Goal: Task Accomplishment & Management: Use online tool/utility

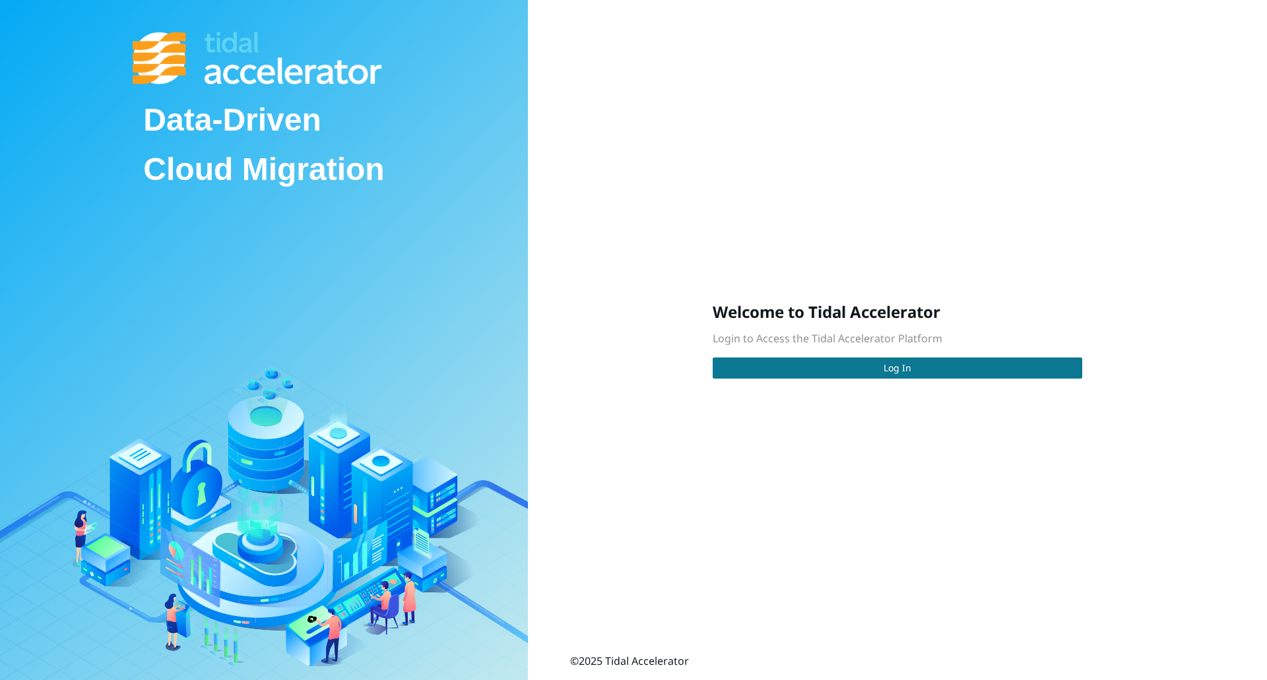
click at [860, 365] on button "Log In" at bounding box center [896, 368] width 369 height 21
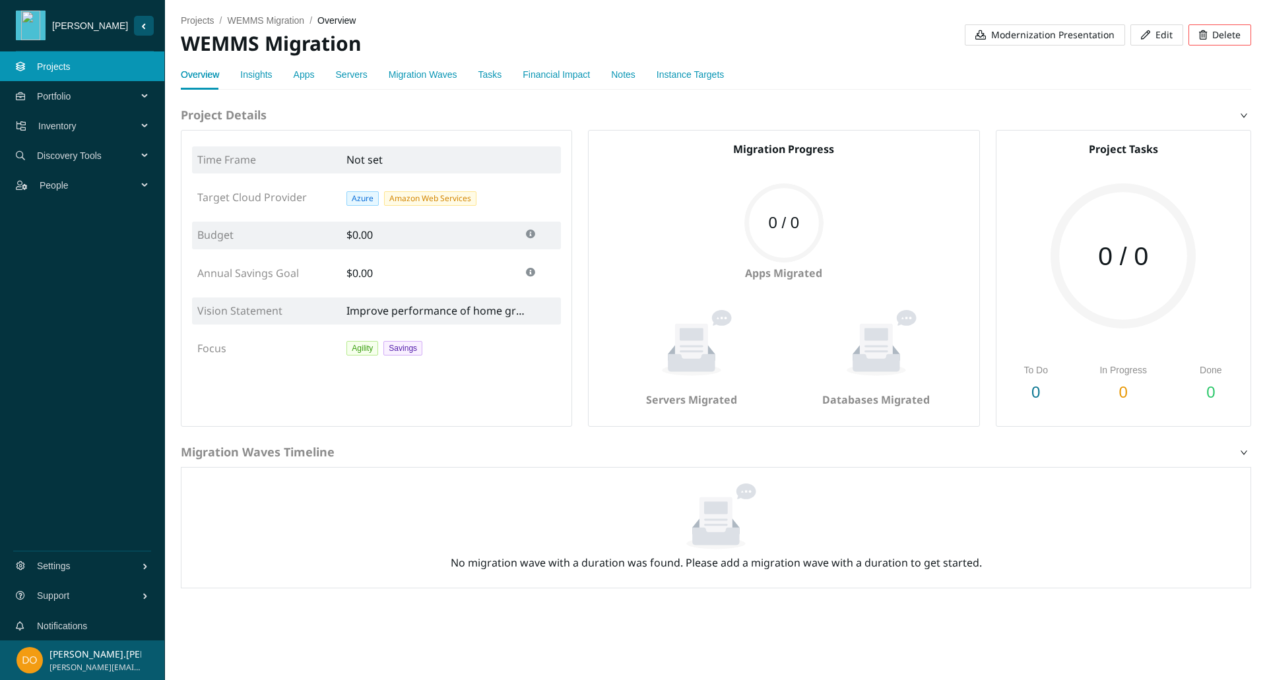
click at [100, 126] on span "Inventory" at bounding box center [90, 126] width 104 height 40
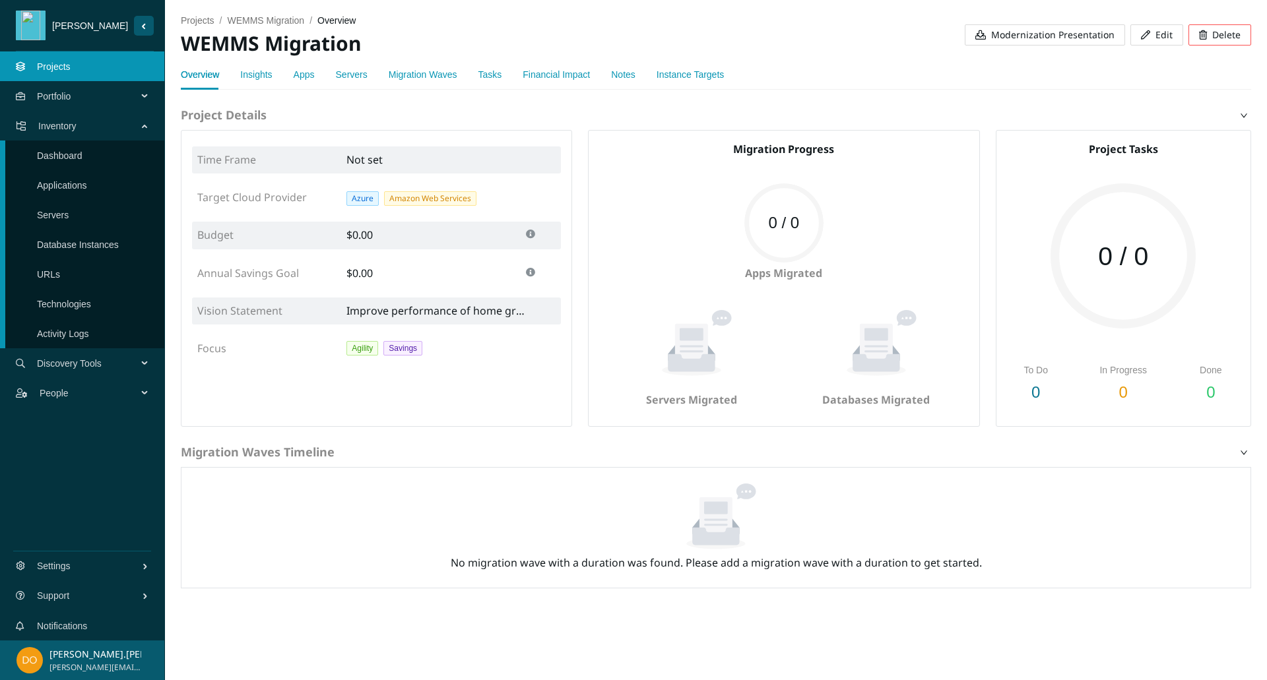
click at [87, 191] on link "Applications" at bounding box center [62, 185] width 50 height 11
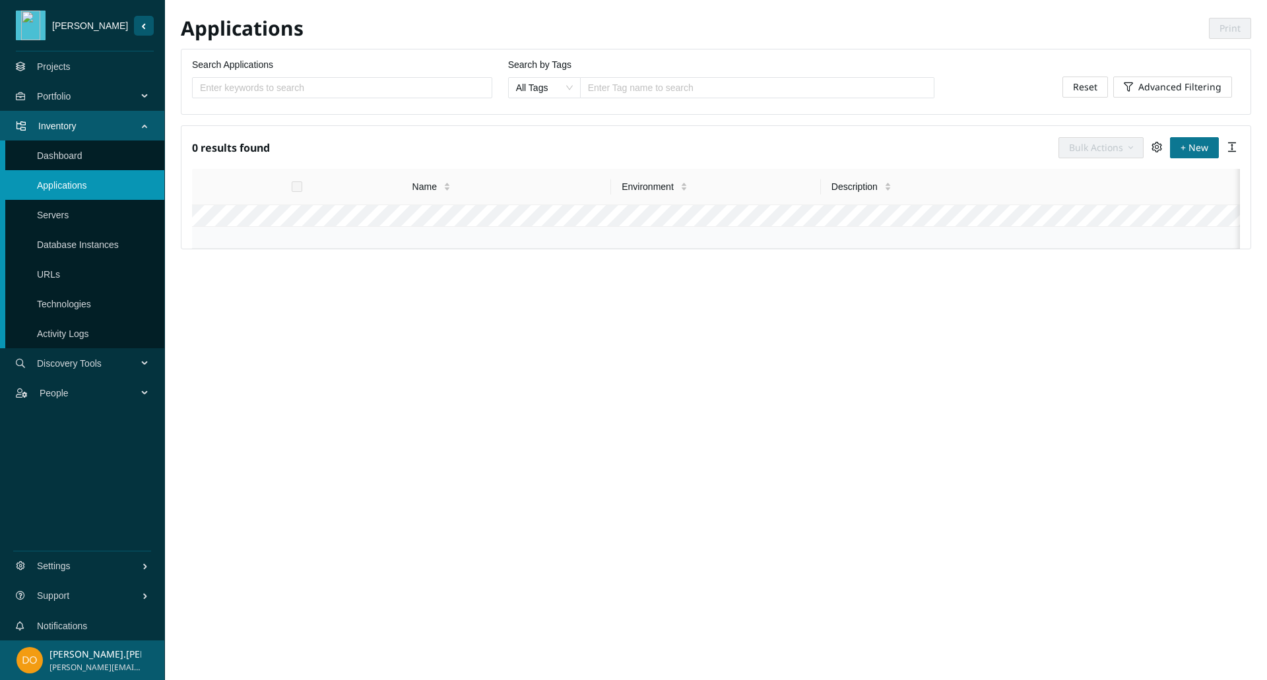
click at [1196, 144] on span "+ New" at bounding box center [1194, 148] width 28 height 15
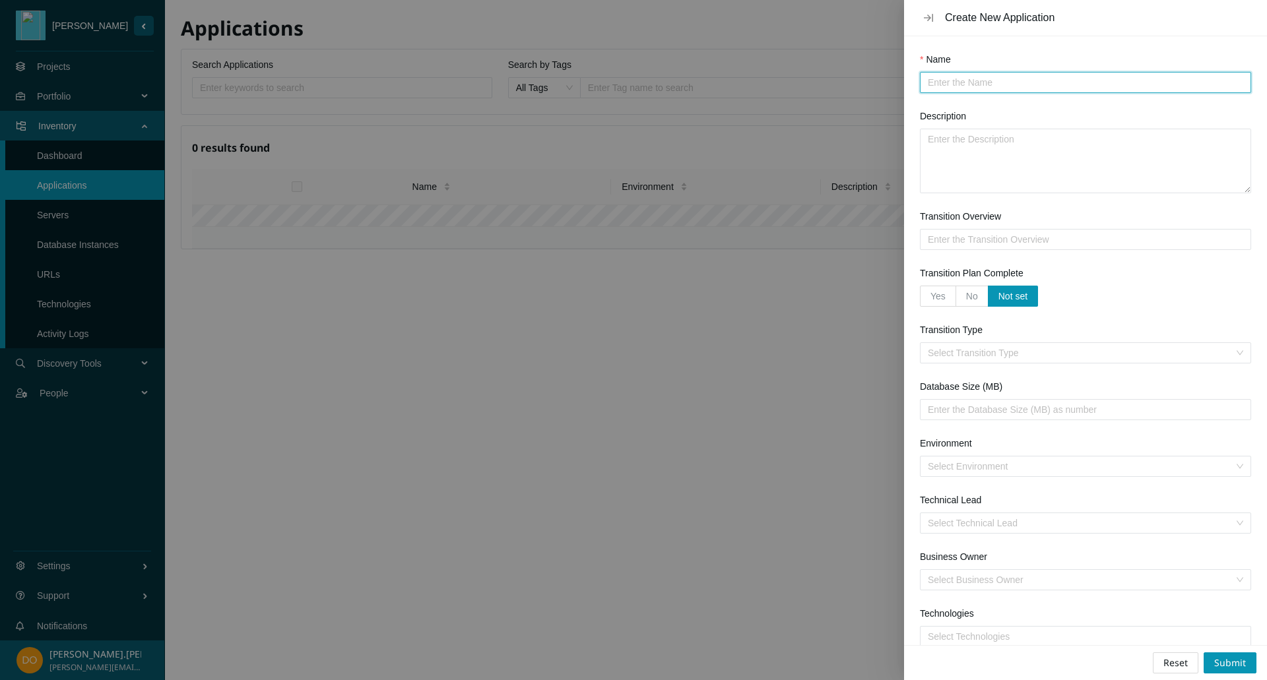
click at [1011, 80] on input "Name" at bounding box center [1079, 82] width 305 height 15
type input "WEMMS"
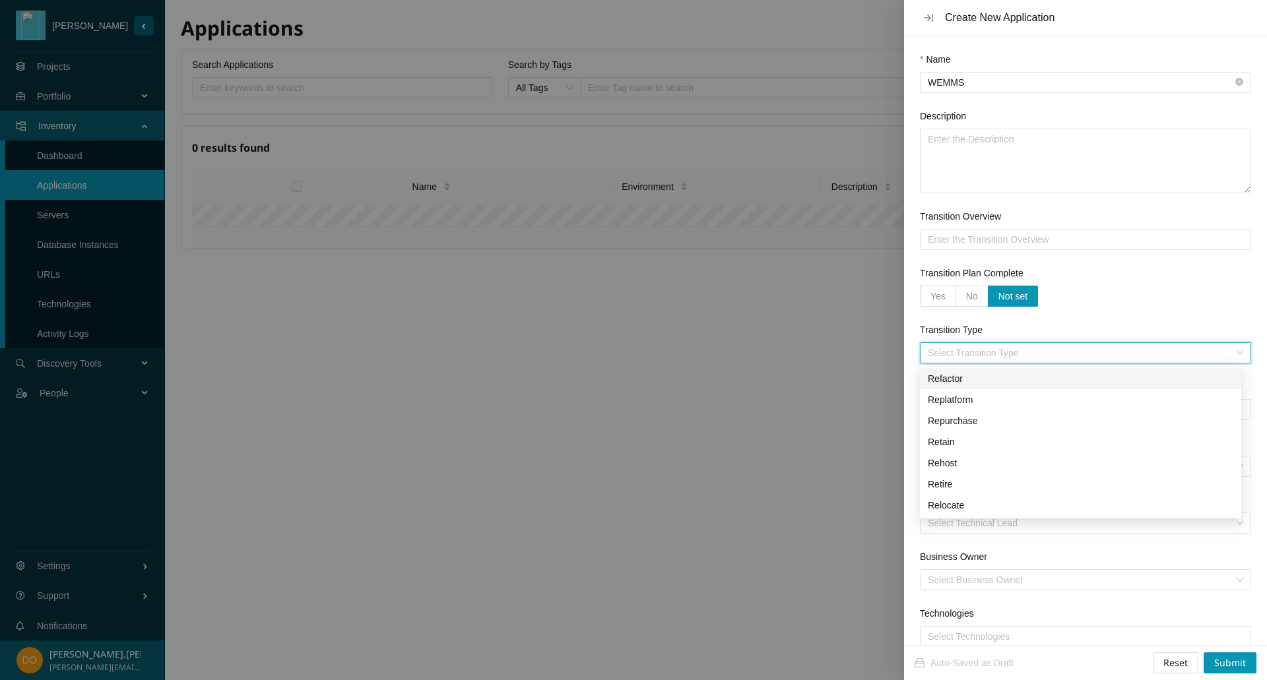
click at [1020, 349] on input "Transition Type" at bounding box center [1080, 353] width 306 height 20
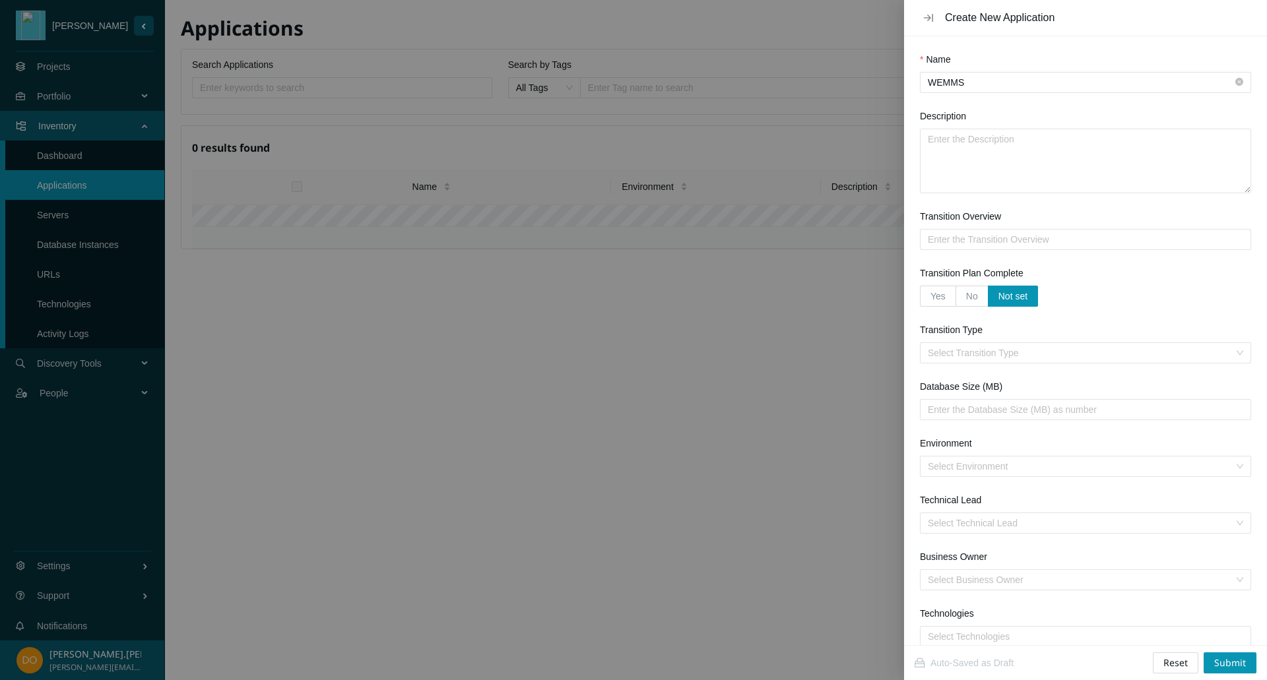
click at [340, 90] on div at bounding box center [633, 340] width 1267 height 680
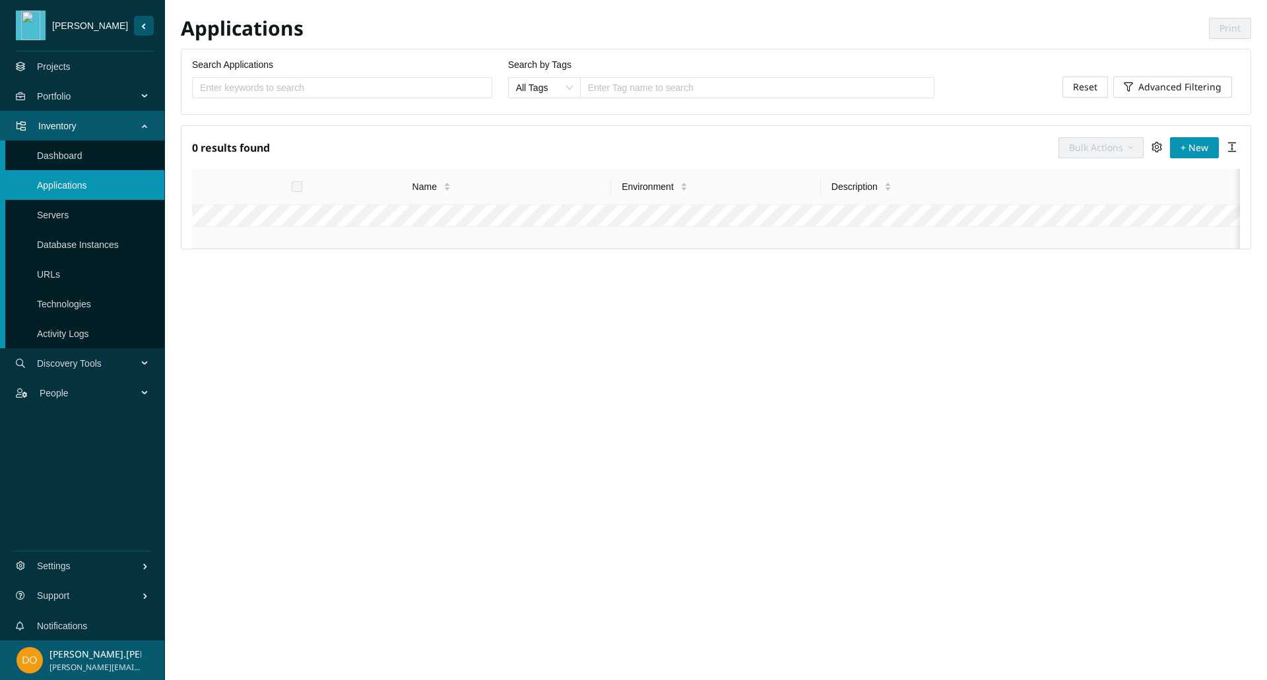
click at [56, 72] on link "Projects" at bounding box center [54, 66] width 34 height 11
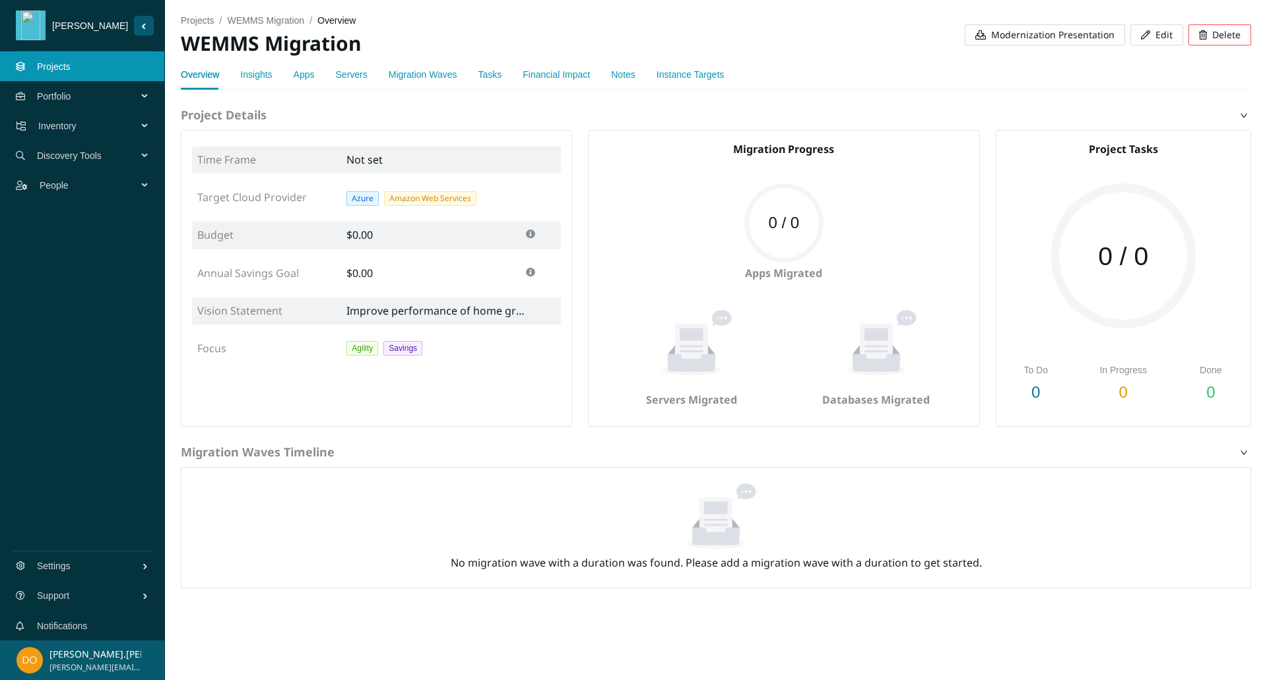
click at [307, 76] on link "Apps" at bounding box center [304, 74] width 21 height 11
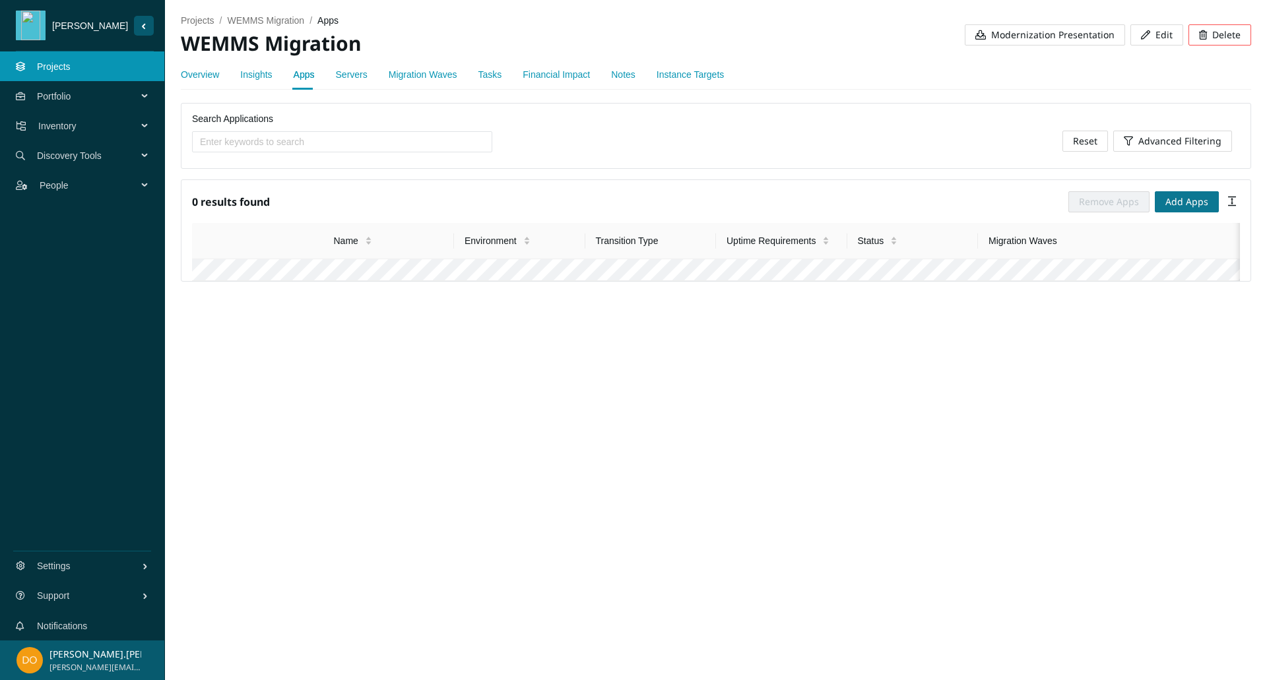
click at [1189, 197] on span "Add Apps" at bounding box center [1186, 202] width 43 height 15
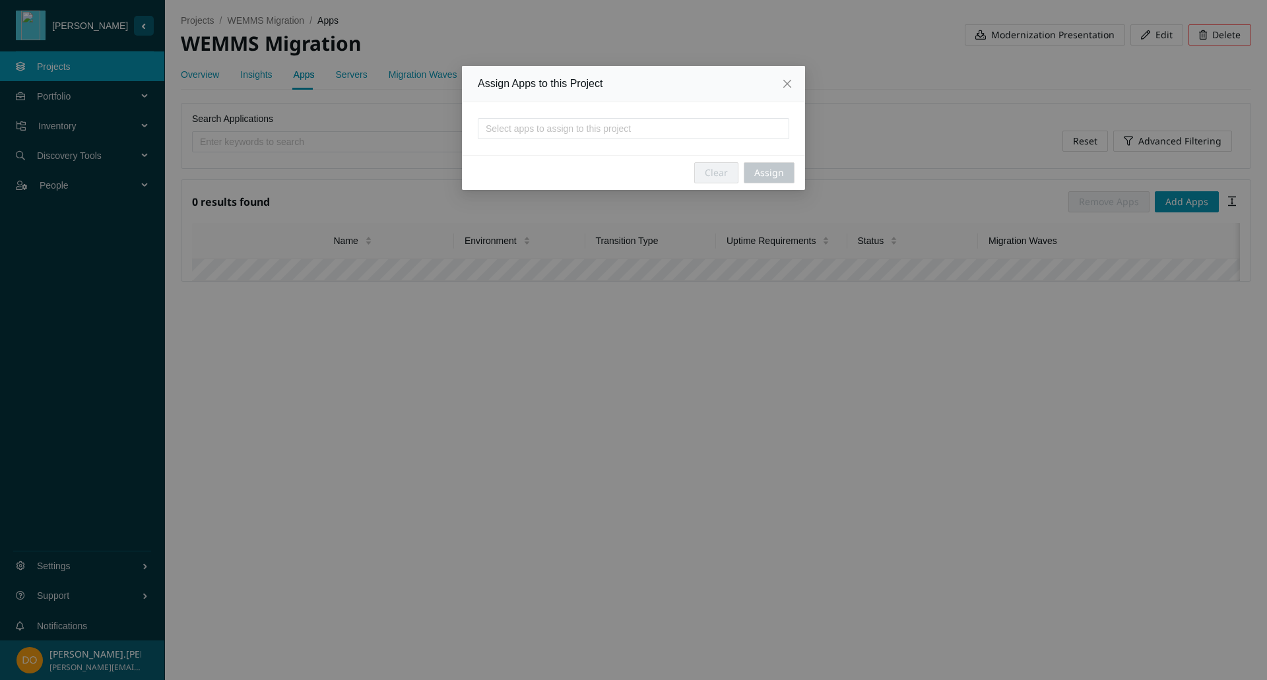
click at [644, 121] on div at bounding box center [633, 129] width 305 height 16
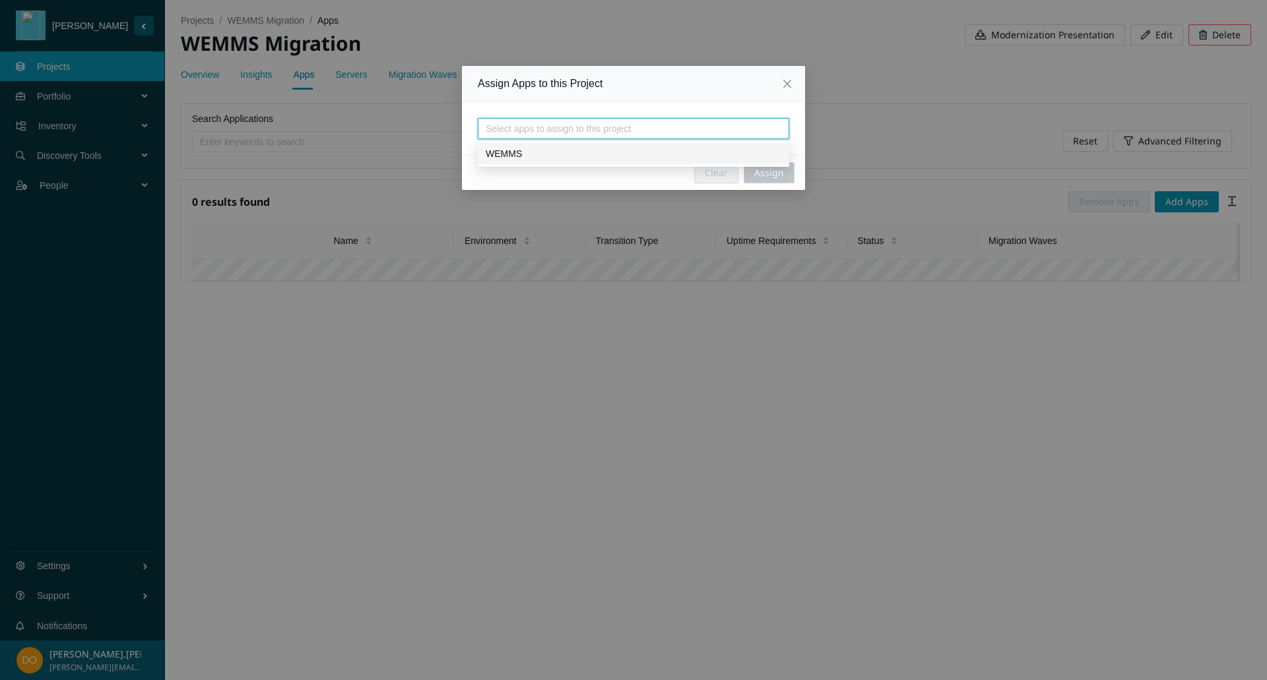
click at [615, 152] on div "WEMMS" at bounding box center [634, 153] width 296 height 15
click at [781, 175] on span "Assign" at bounding box center [769, 173] width 30 height 15
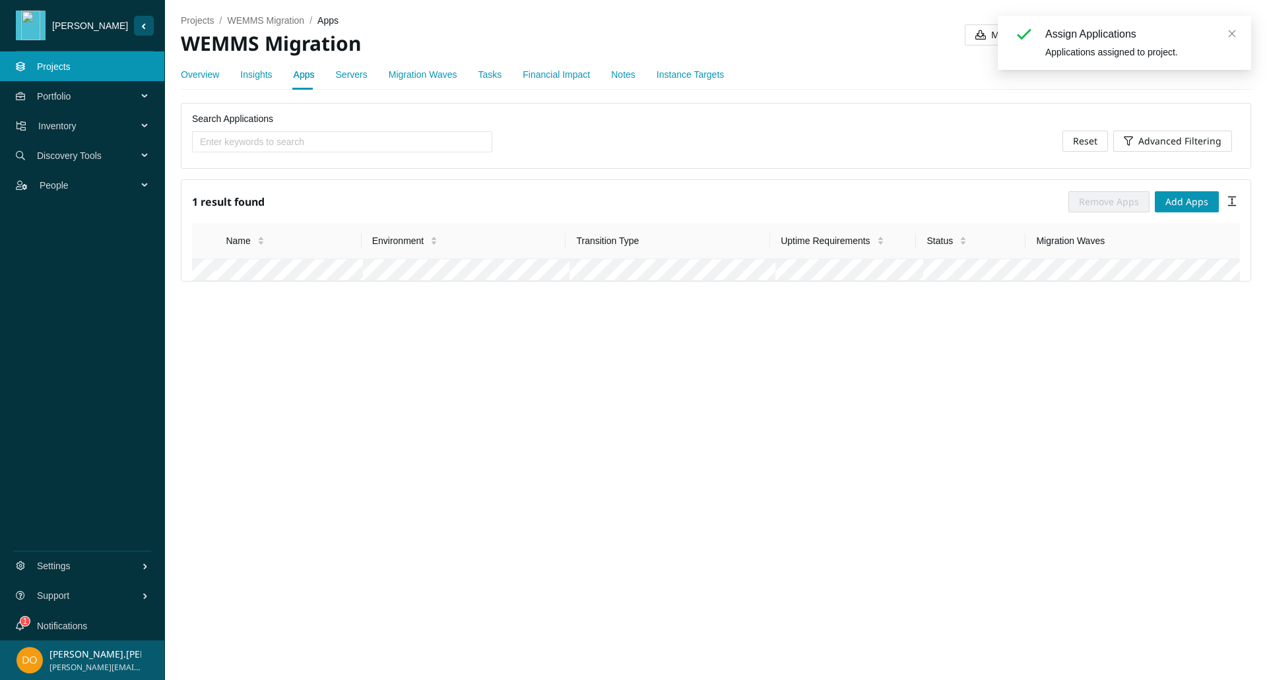
click at [346, 74] on link "Servers" at bounding box center [352, 74] width 32 height 11
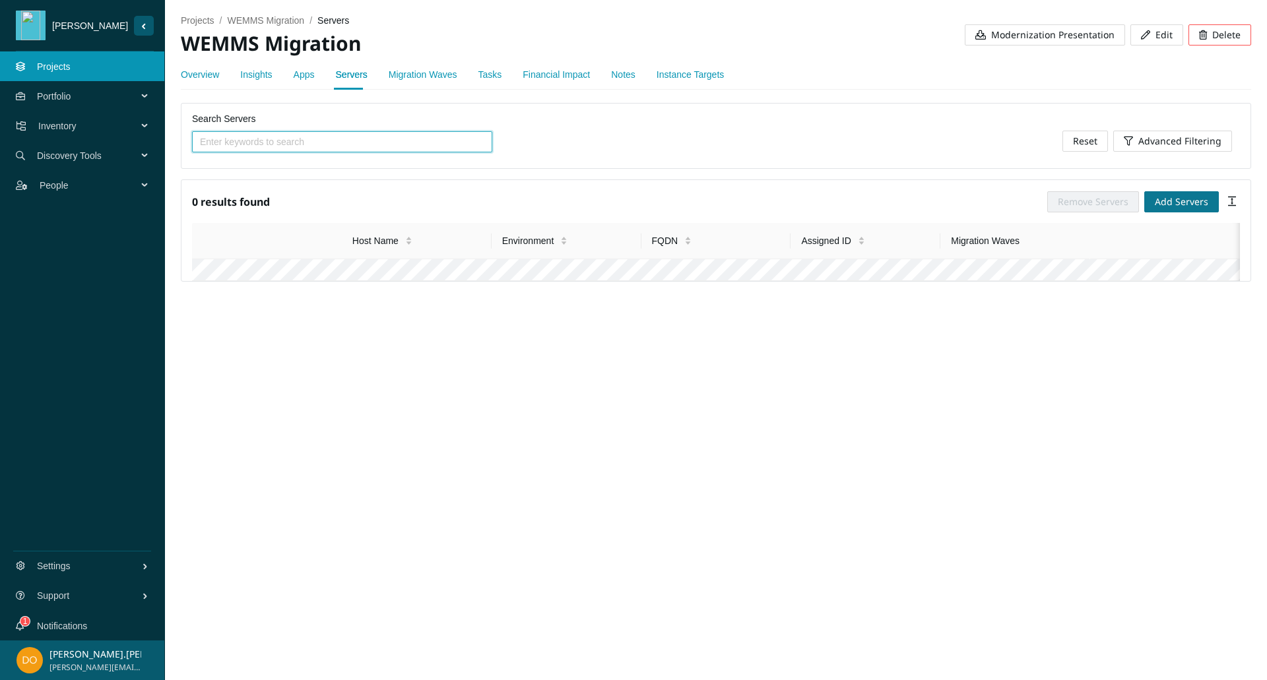
click at [1170, 197] on span "Add Servers" at bounding box center [1180, 202] width 53 height 15
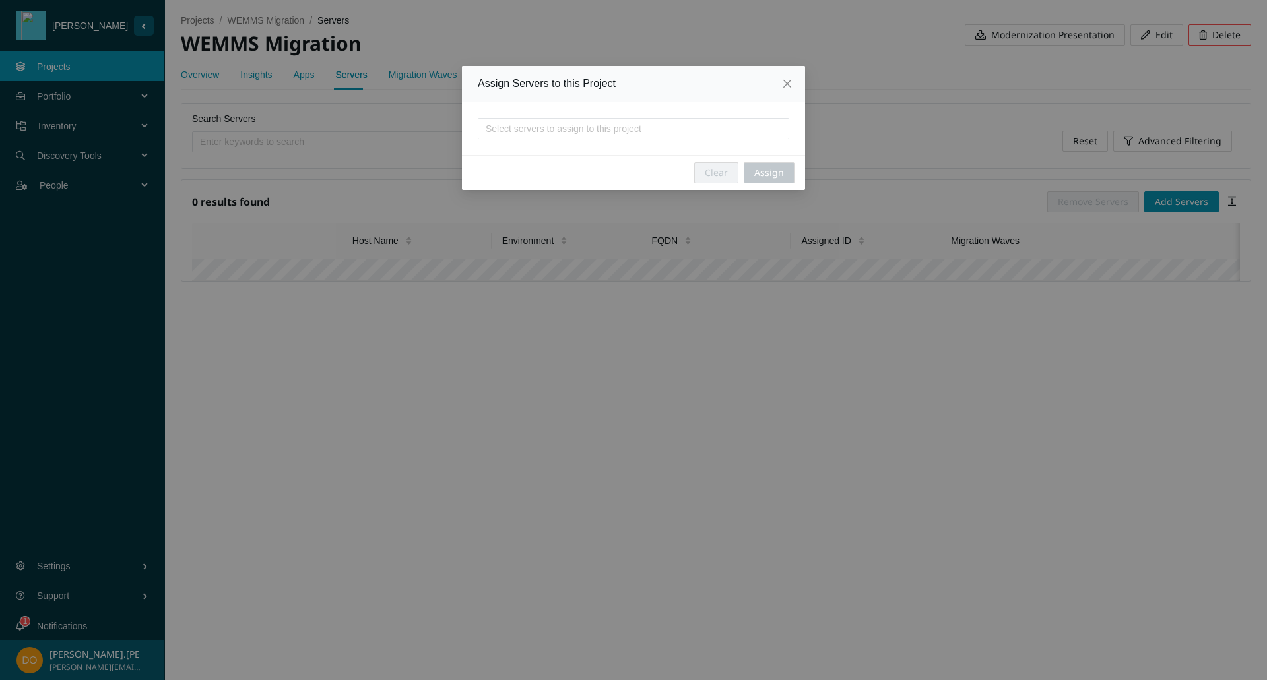
click at [580, 126] on div at bounding box center [633, 129] width 305 height 16
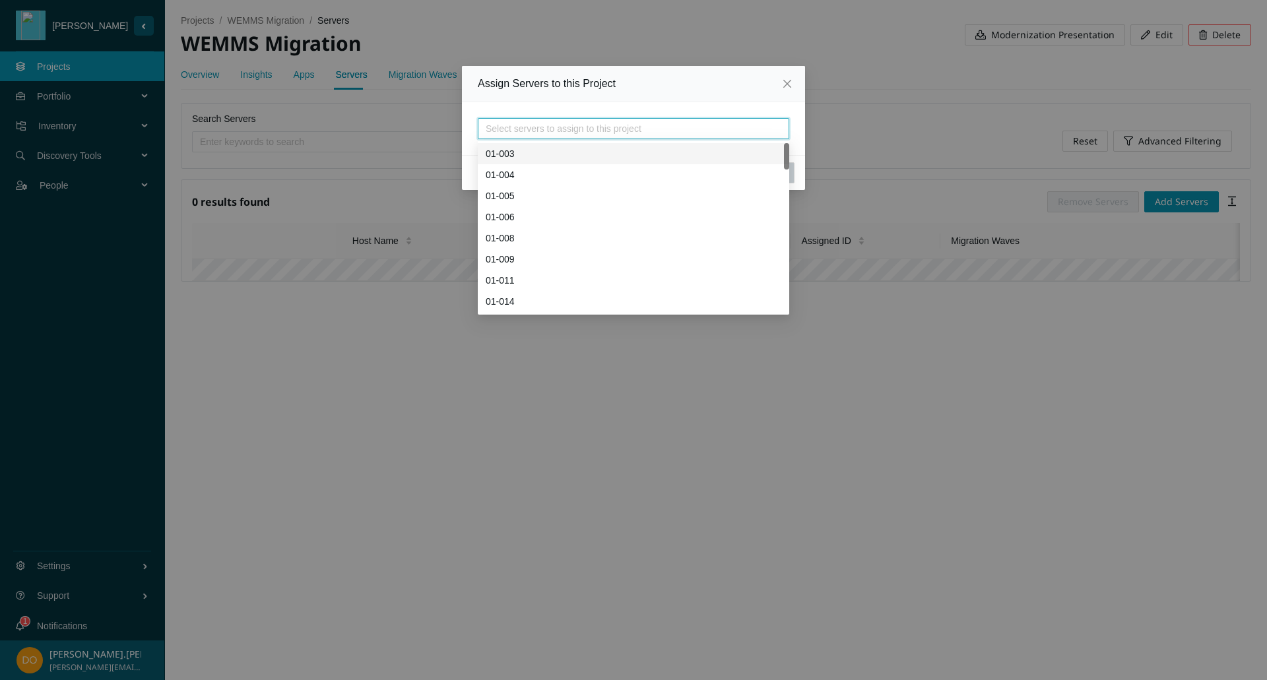
click at [846, 35] on div "Assign Servers to this Project Select servers to assign to this project Clear A…" at bounding box center [633, 340] width 1267 height 680
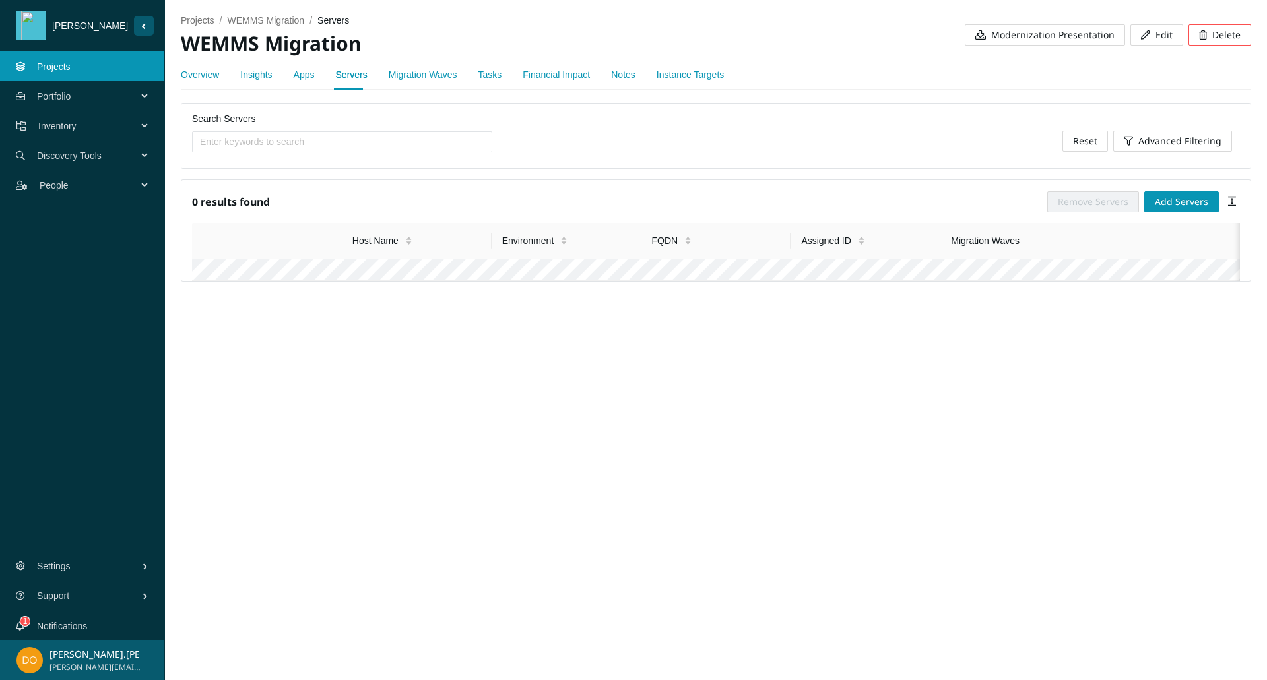
click at [404, 75] on link "Migration Waves" at bounding box center [423, 74] width 69 height 11
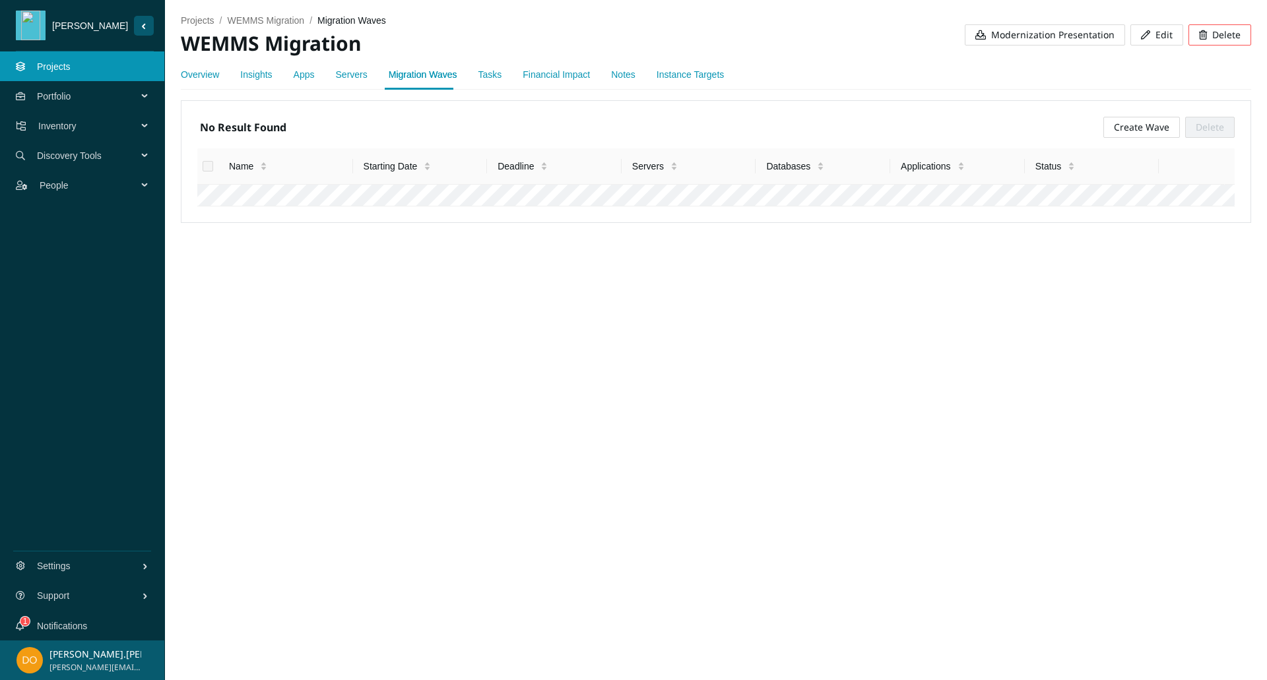
click at [1158, 125] on span "Create Wave" at bounding box center [1140, 127] width 55 height 15
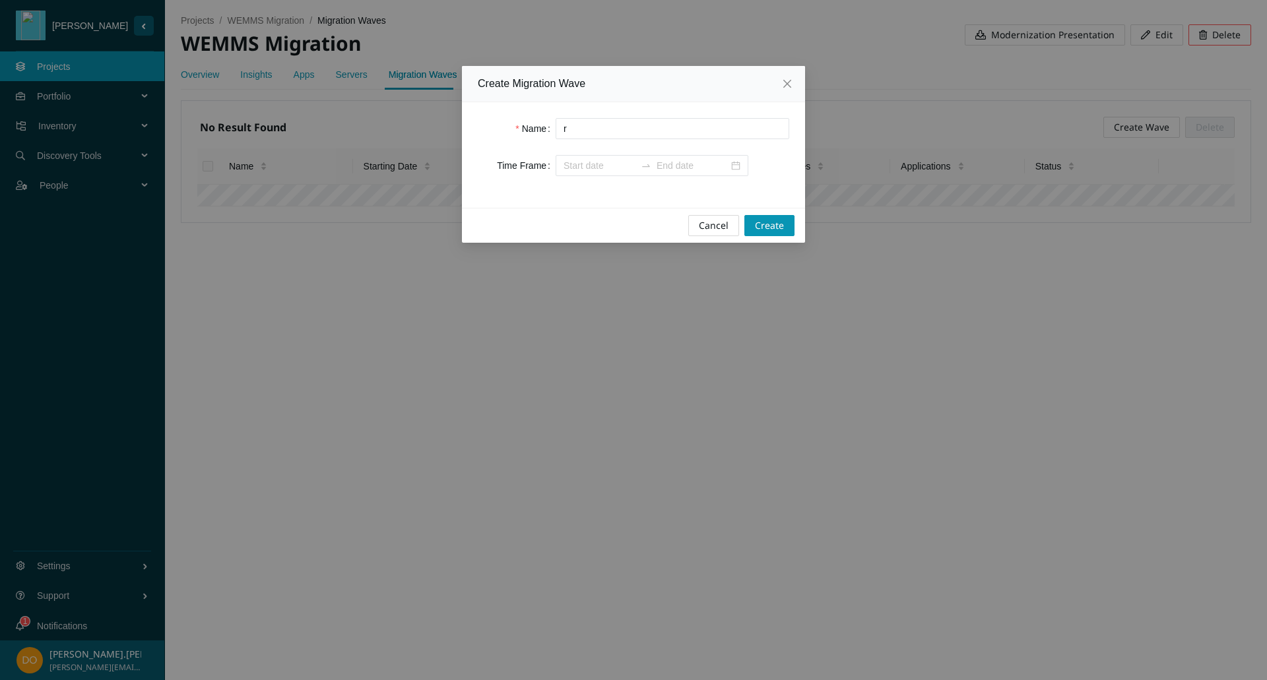
click at [654, 125] on input "r" at bounding box center [672, 128] width 234 height 21
type input "r"
type input "test"
click at [786, 221] on button "Create" at bounding box center [769, 225] width 50 height 21
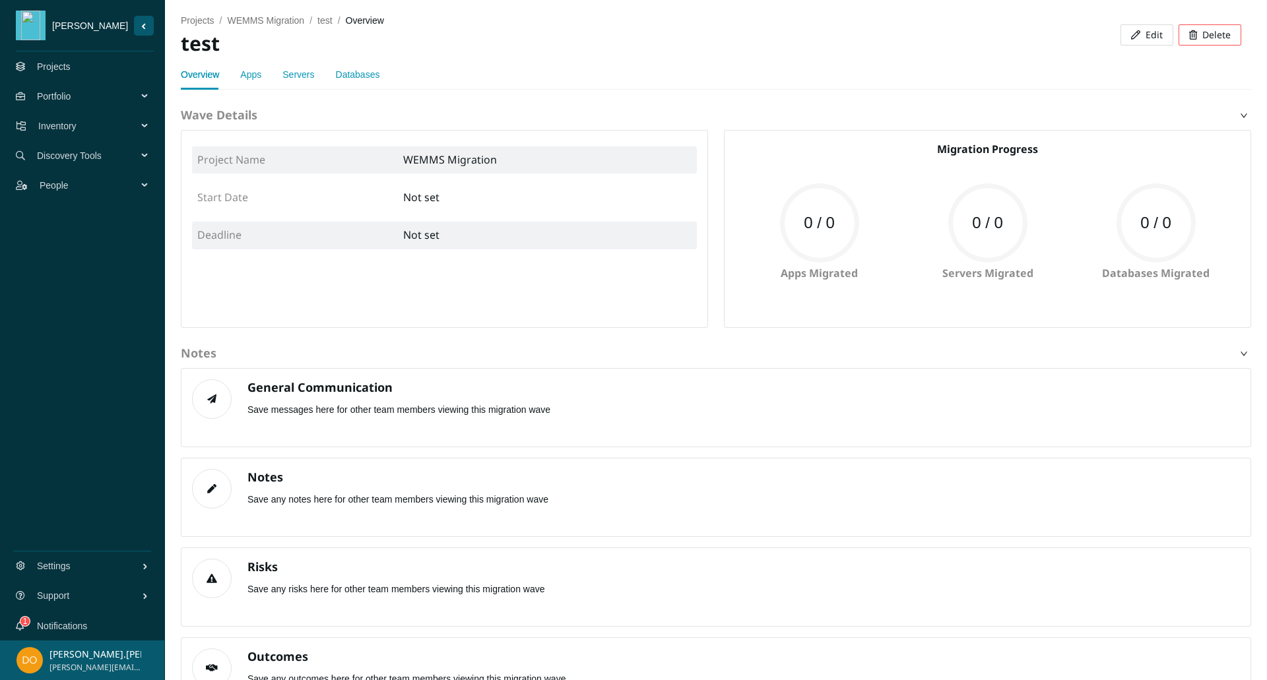
click at [261, 77] on div "Overview Apps Servers Databases" at bounding box center [280, 74] width 199 height 30
click at [278, 75] on div "Overview Apps Servers Databases" at bounding box center [280, 74] width 199 height 30
click at [299, 71] on link "Servers" at bounding box center [298, 74] width 32 height 11
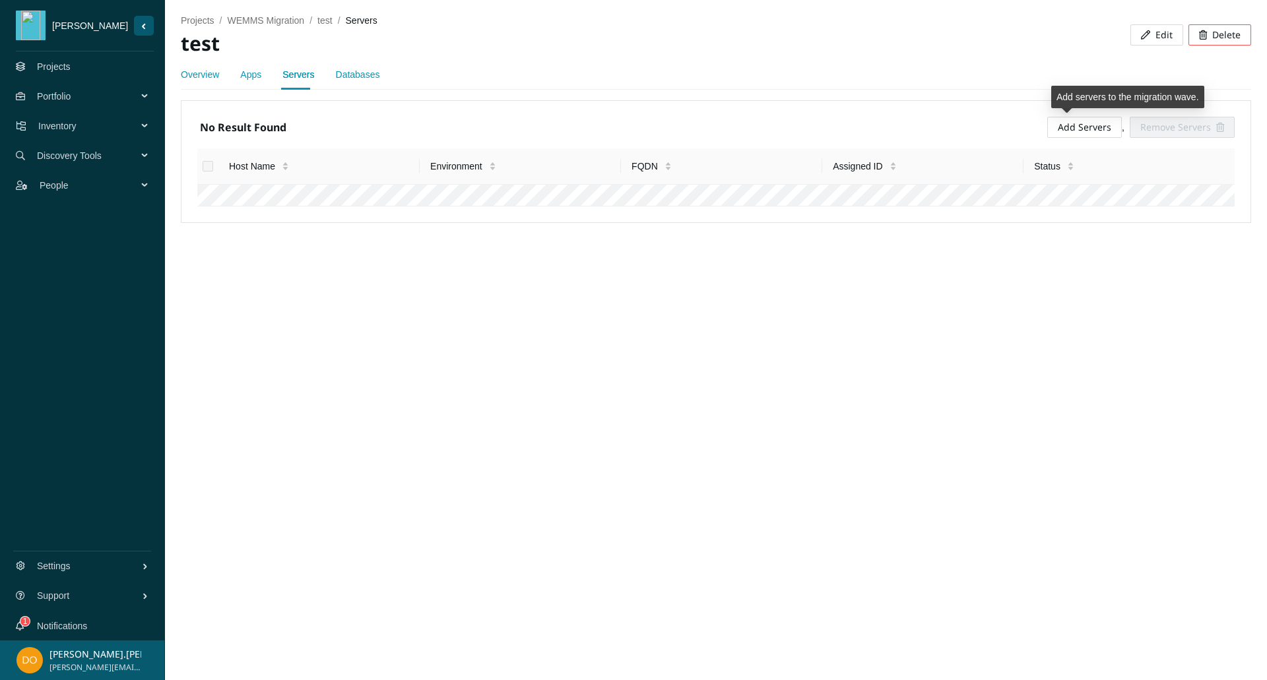
click at [1079, 129] on link "Add Servers" at bounding box center [1083, 127] width 53 height 13
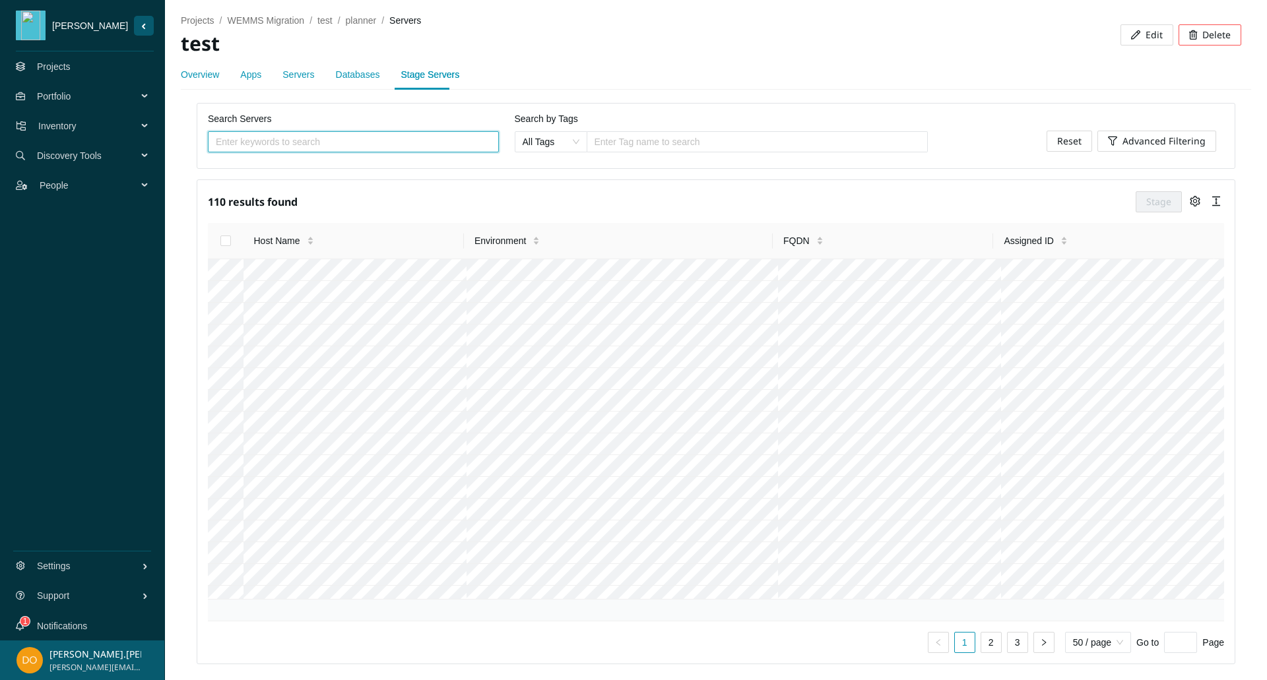
click at [224, 242] on input "Select all" at bounding box center [225, 240] width 11 height 11
checkbox input "true"
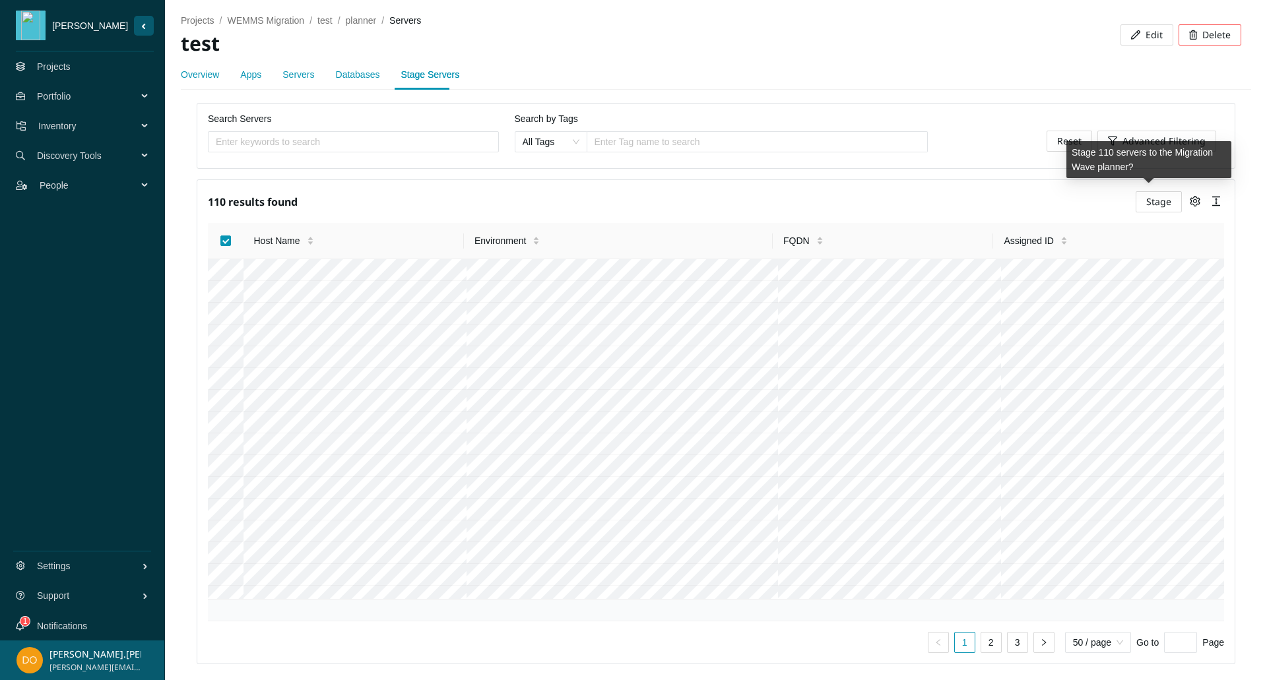
click at [1155, 199] on span "Stage" at bounding box center [1158, 202] width 25 height 15
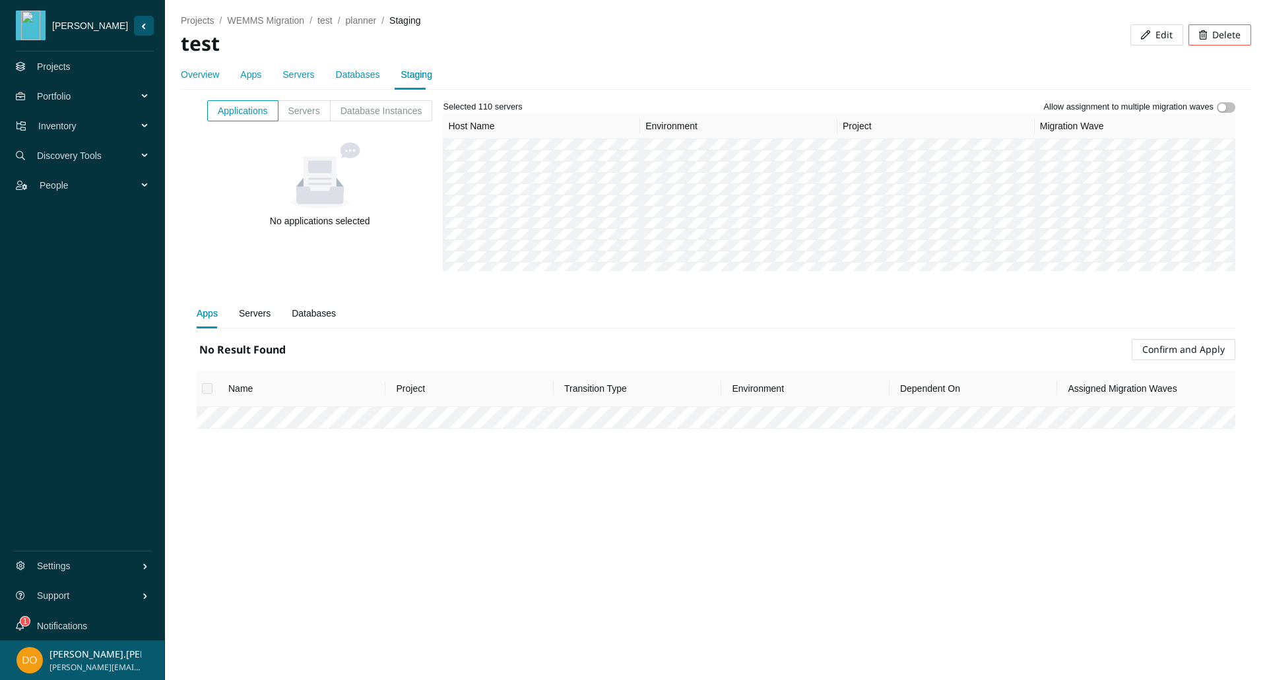
click at [1170, 352] on span "Confirm and Apply" at bounding box center [1183, 349] width 82 height 15
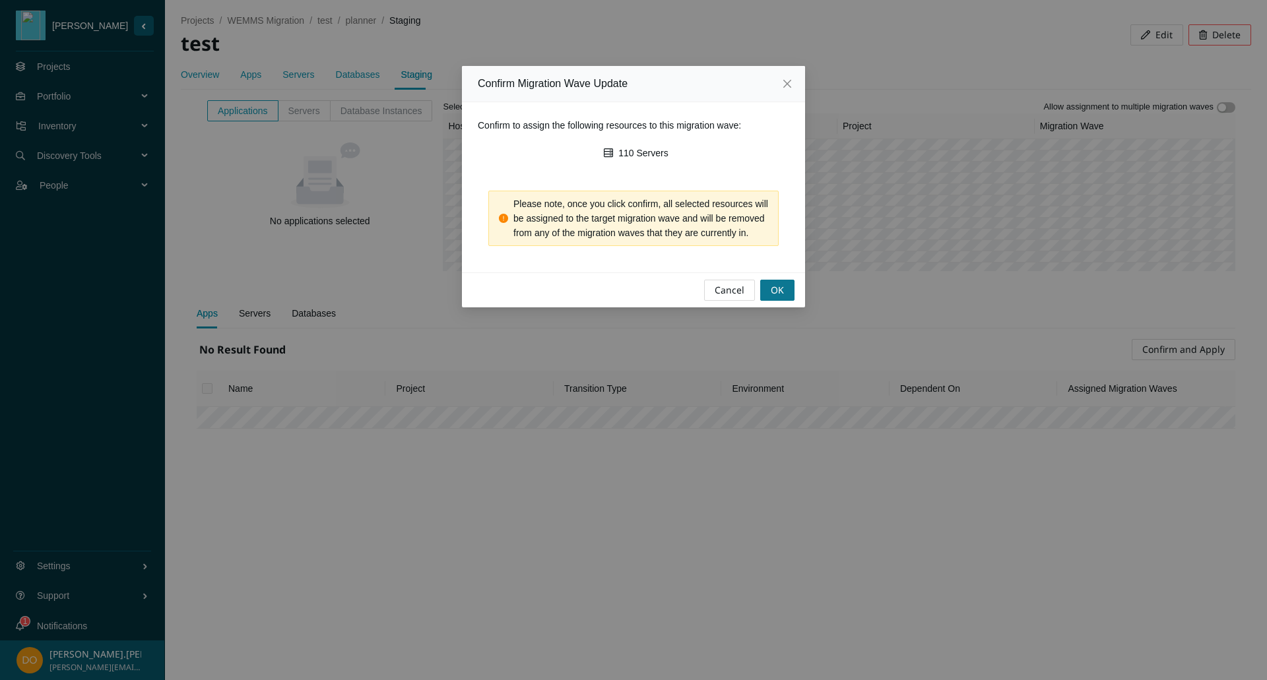
click at [776, 292] on span "OK" at bounding box center [776, 290] width 13 height 15
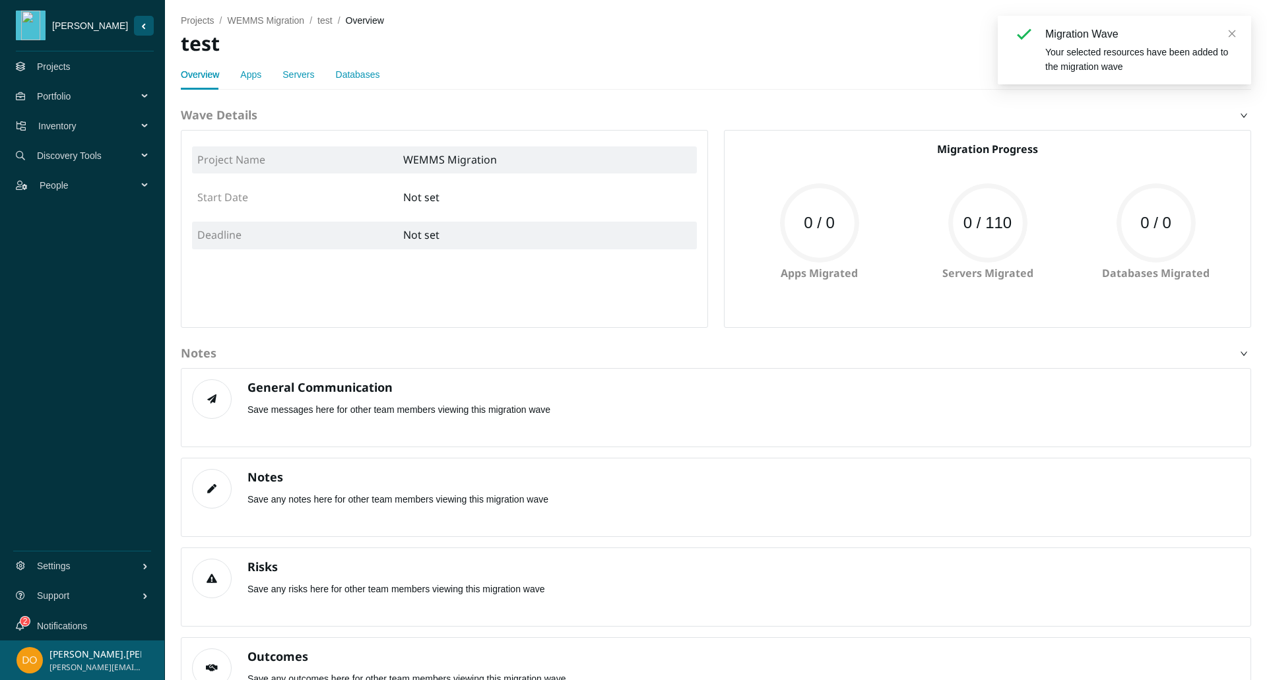
click at [254, 77] on link "Apps" at bounding box center [250, 74] width 21 height 11
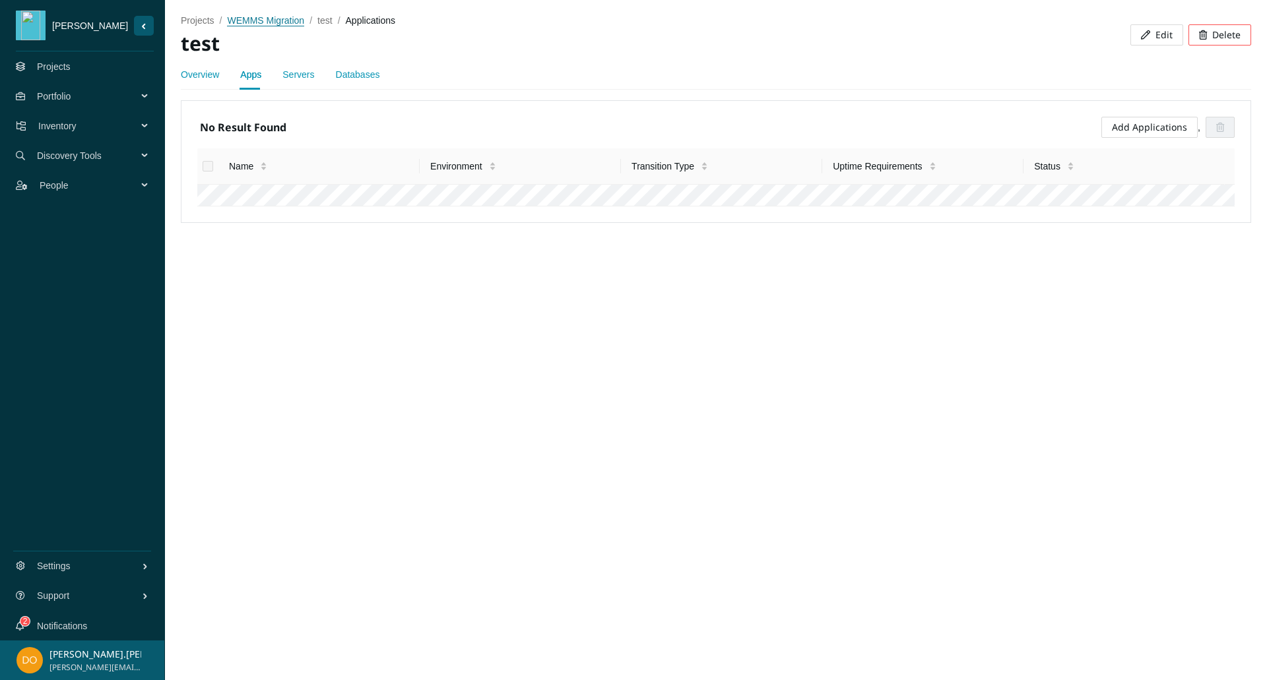
click at [276, 17] on span "WEMMS Migration" at bounding box center [265, 20] width 77 height 11
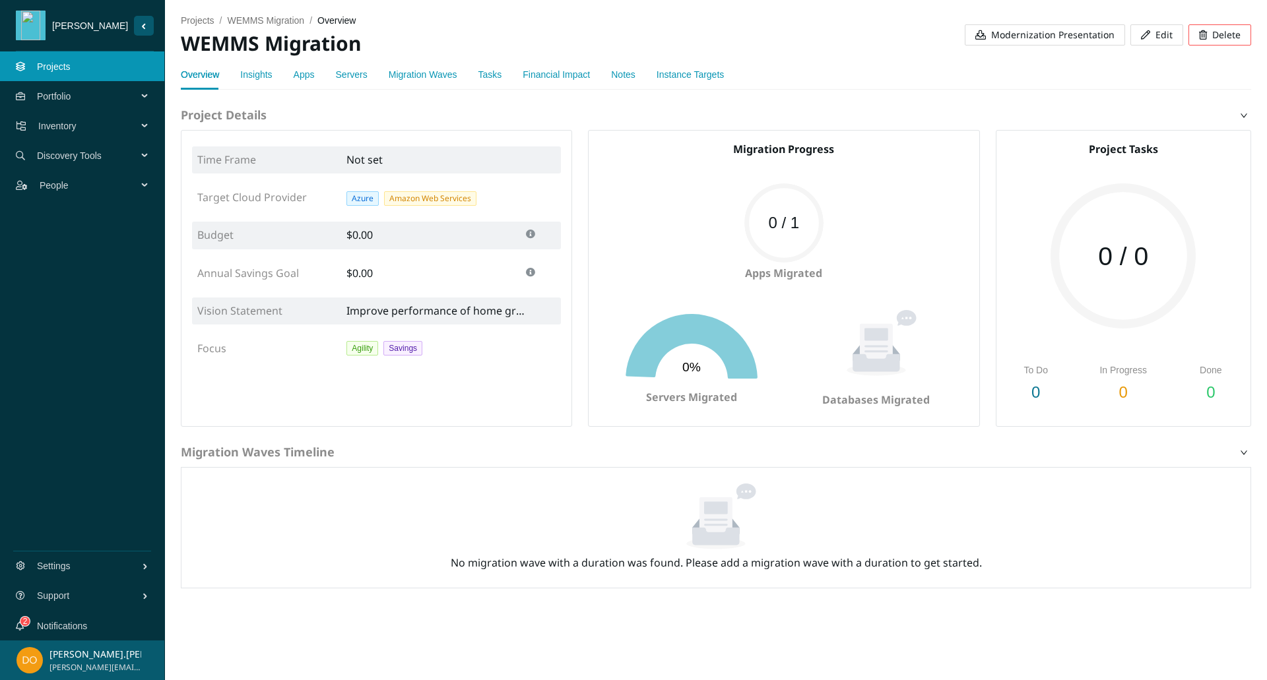
click at [433, 73] on link "Migration Waves" at bounding box center [423, 74] width 69 height 11
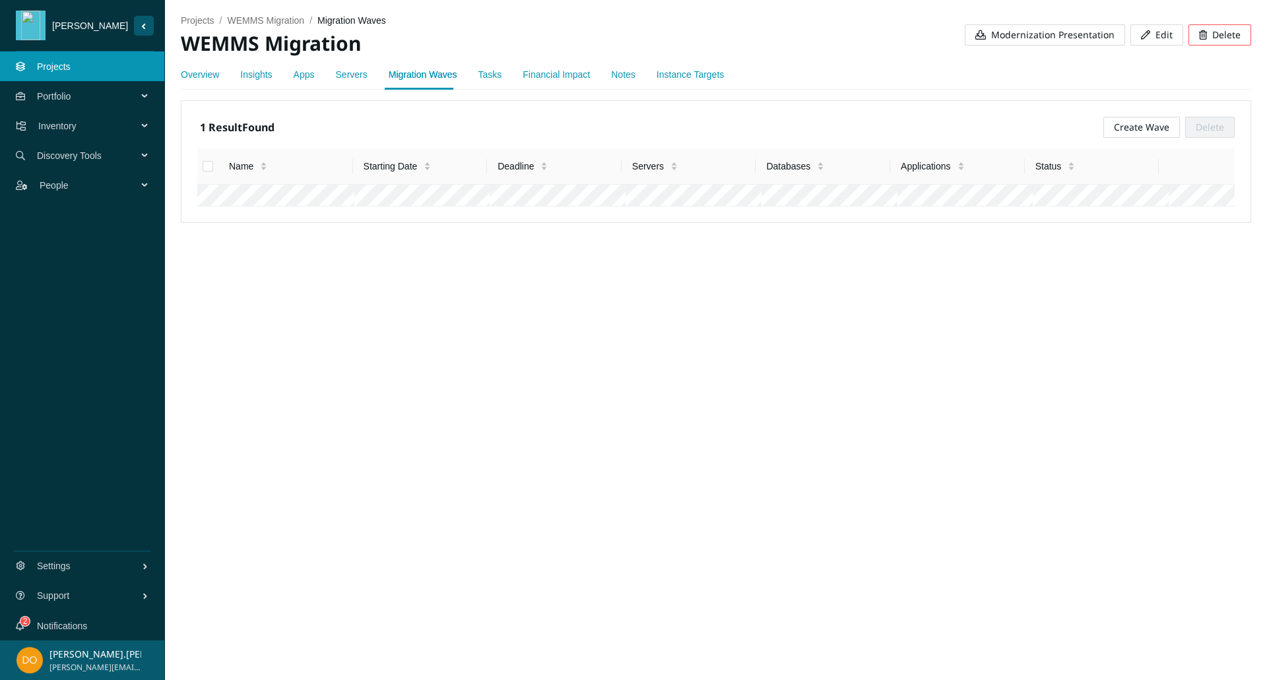
click at [348, 75] on link "Servers" at bounding box center [352, 74] width 32 height 11
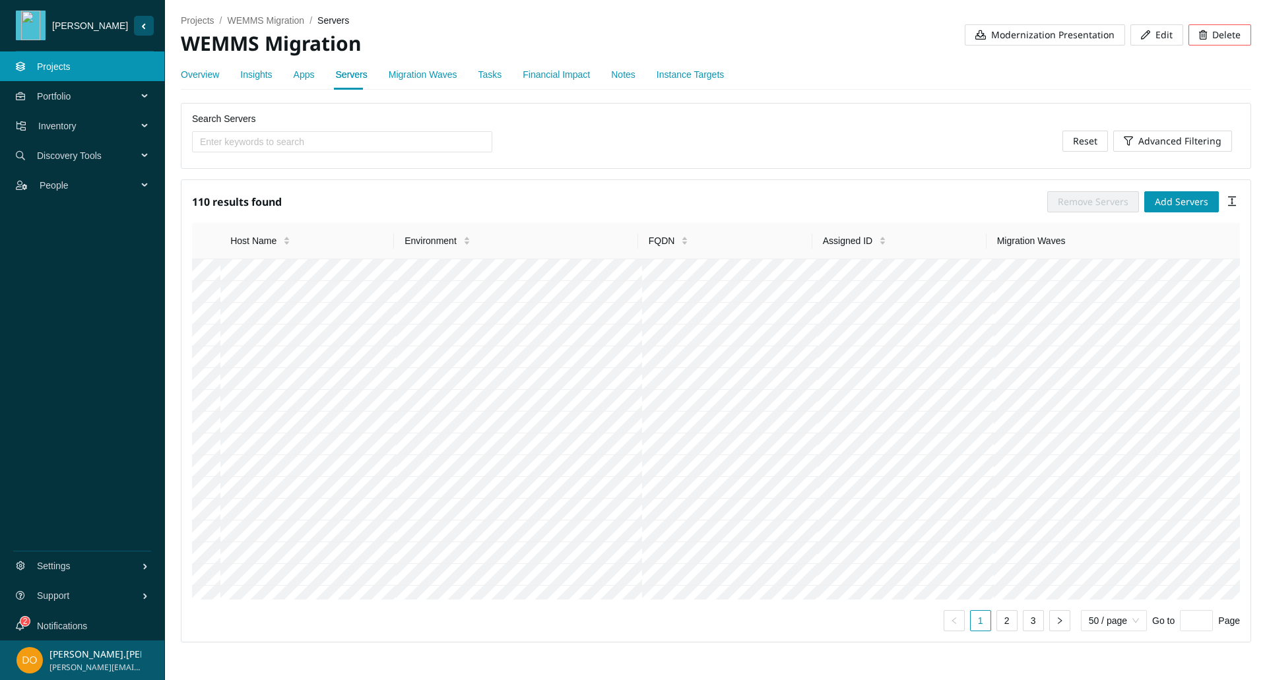
click at [427, 78] on link "Migration Waves" at bounding box center [423, 74] width 69 height 11
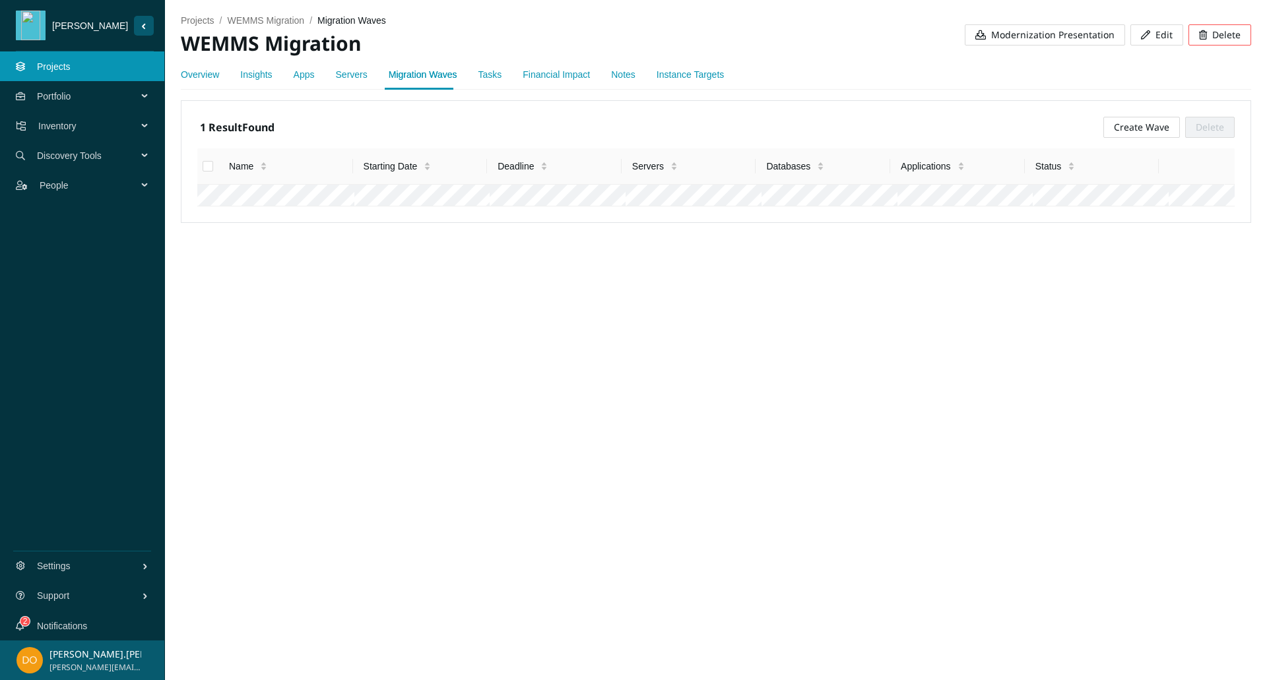
click at [343, 82] on div "Servers" at bounding box center [352, 74] width 32 height 30
click at [348, 84] on div "Servers" at bounding box center [352, 74] width 32 height 30
click at [343, 69] on link "Servers" at bounding box center [352, 74] width 32 height 11
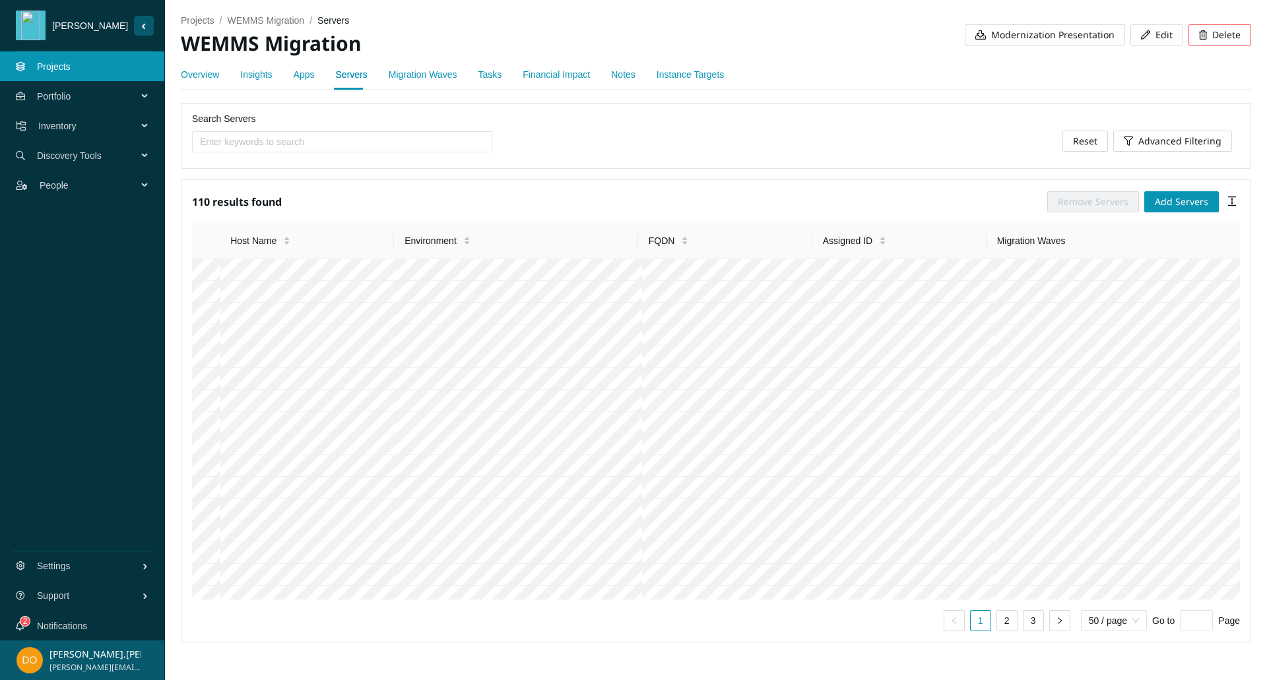
click at [1053, 34] on span "Modernization Presentation" at bounding box center [1052, 35] width 123 height 15
click at [996, 9] on div "projects / WEMMS Migration / servers / WEMMS Migration Modernization Presentati…" at bounding box center [716, 29] width 1070 height 59
click at [1191, 138] on span "Advanced Filtering" at bounding box center [1179, 141] width 83 height 15
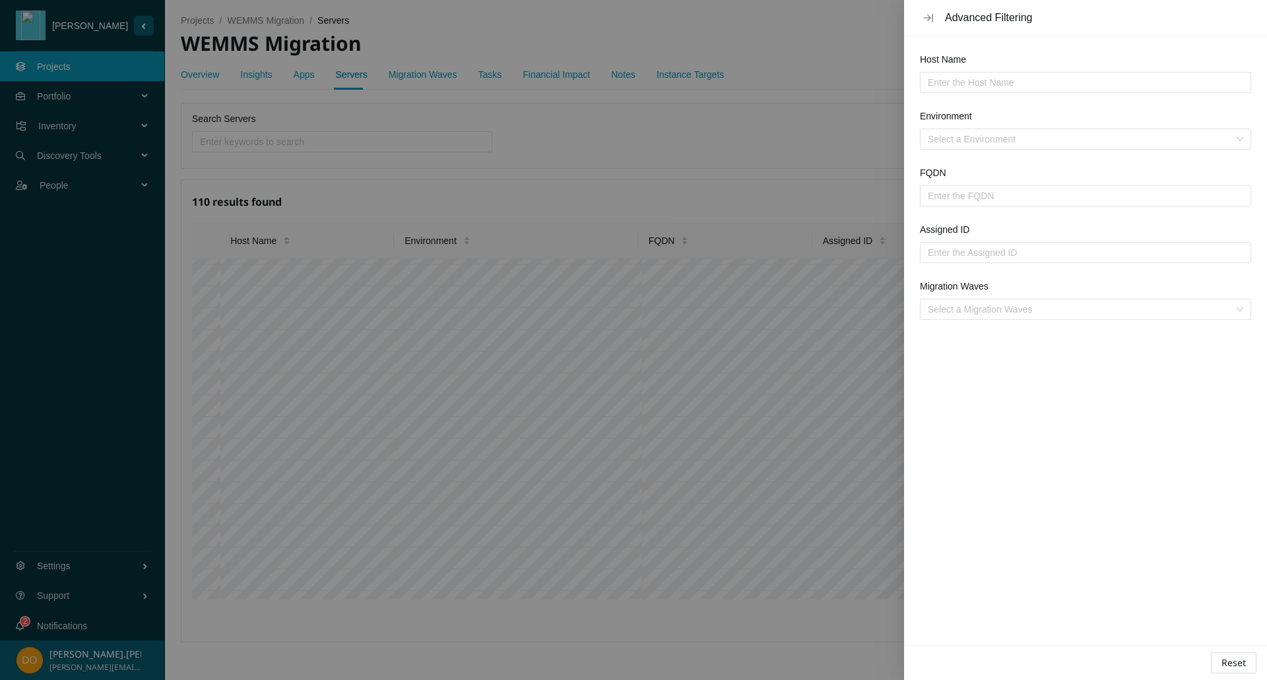
click at [755, 148] on div at bounding box center [633, 340] width 1267 height 680
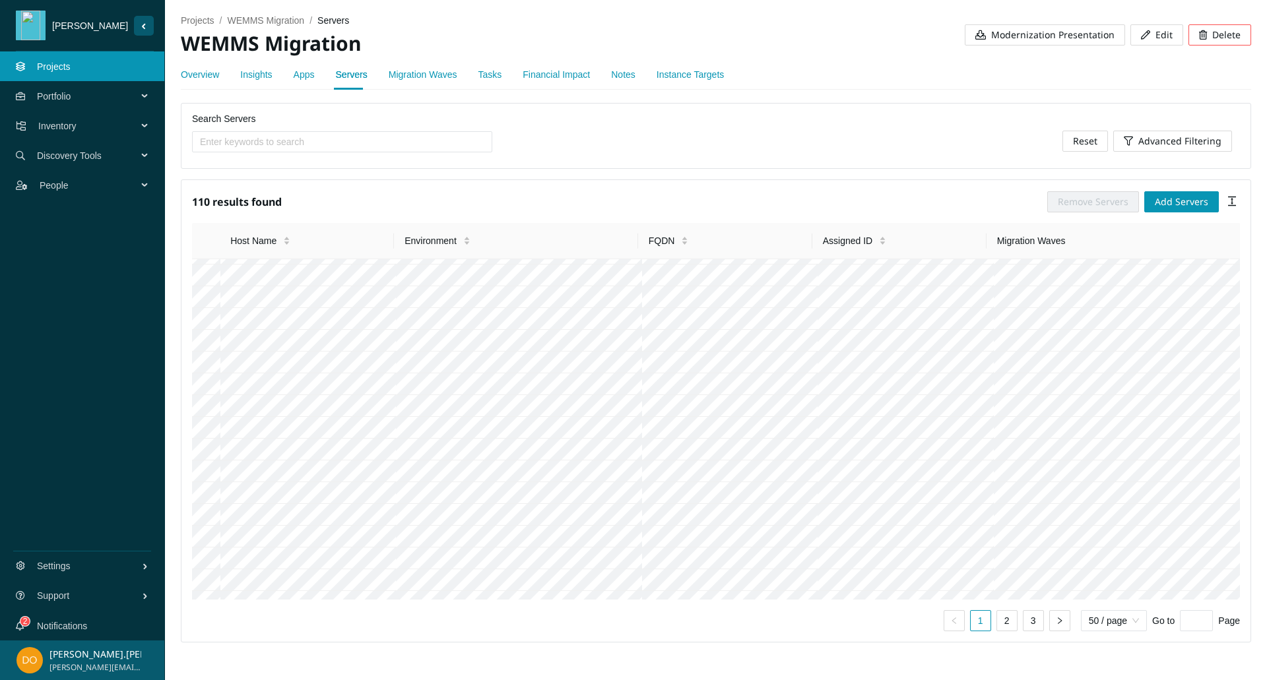
click at [909, 87] on div "Overview Insights Apps Servers Migration Waves Tasks Financial Impact Notes Ins…" at bounding box center [716, 74] width 1070 height 30
click at [71, 125] on span "Inventory" at bounding box center [90, 126] width 104 height 40
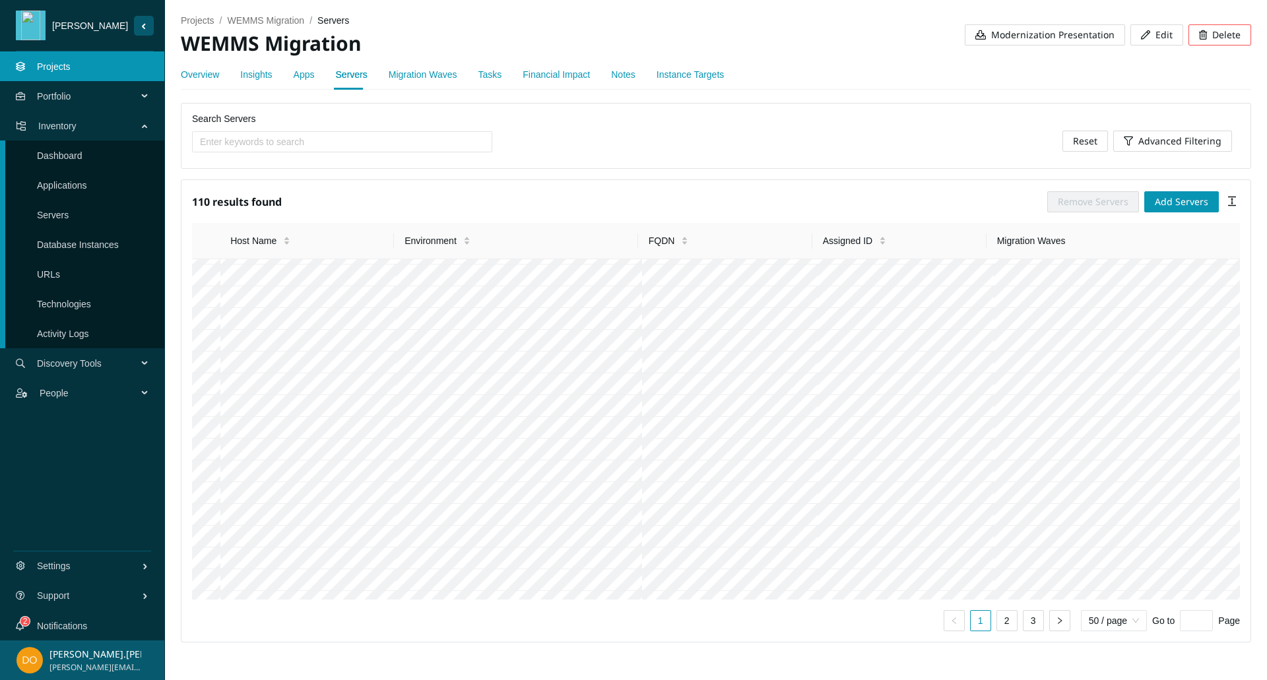
click at [77, 185] on link "Applications" at bounding box center [62, 185] width 50 height 11
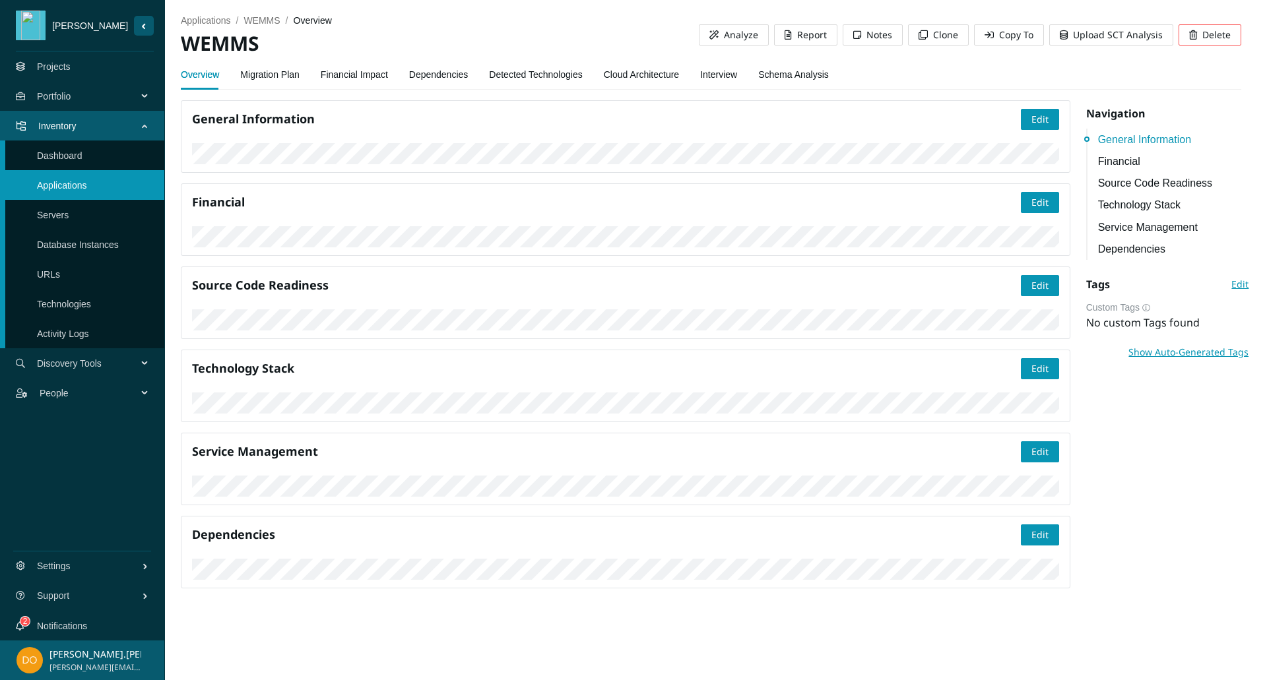
click at [1094, 32] on span "Upload SCT Analysis" at bounding box center [1118, 35] width 90 height 15
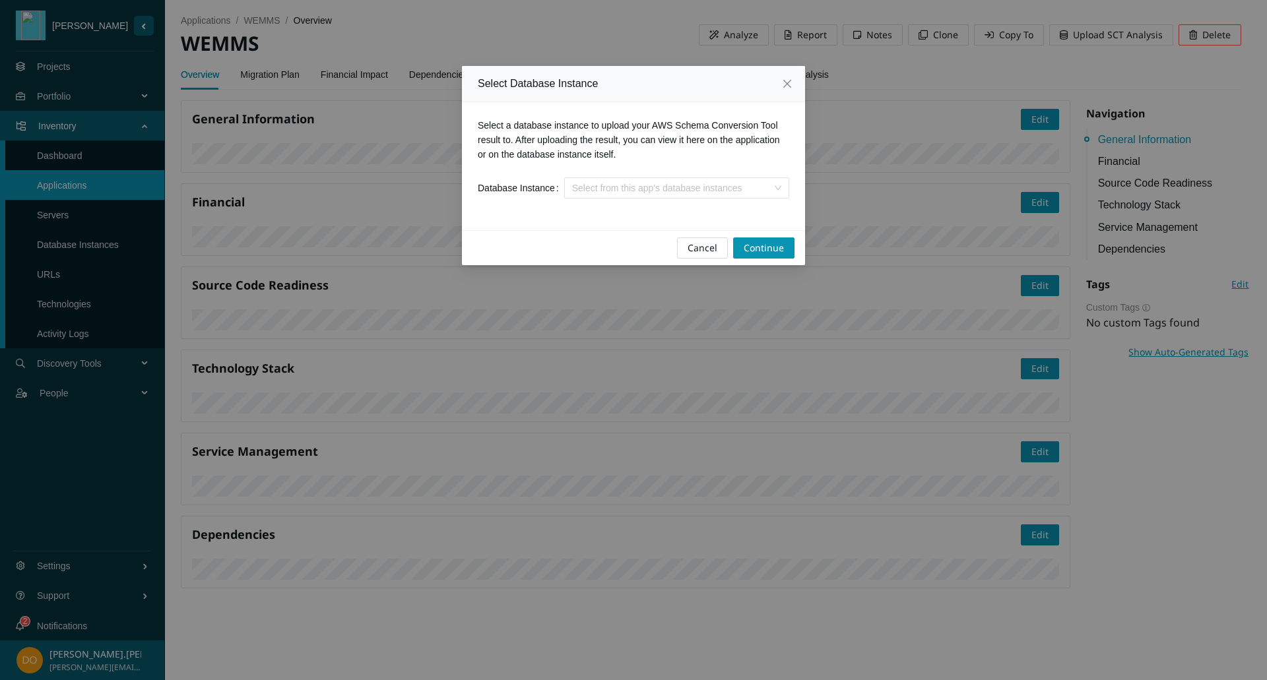
click at [668, 183] on input "search" at bounding box center [672, 188] width 200 height 20
click at [636, 209] on div "01-003New" at bounding box center [674, 213] width 213 height 15
click at [705, 247] on span "Cancel" at bounding box center [702, 248] width 30 height 15
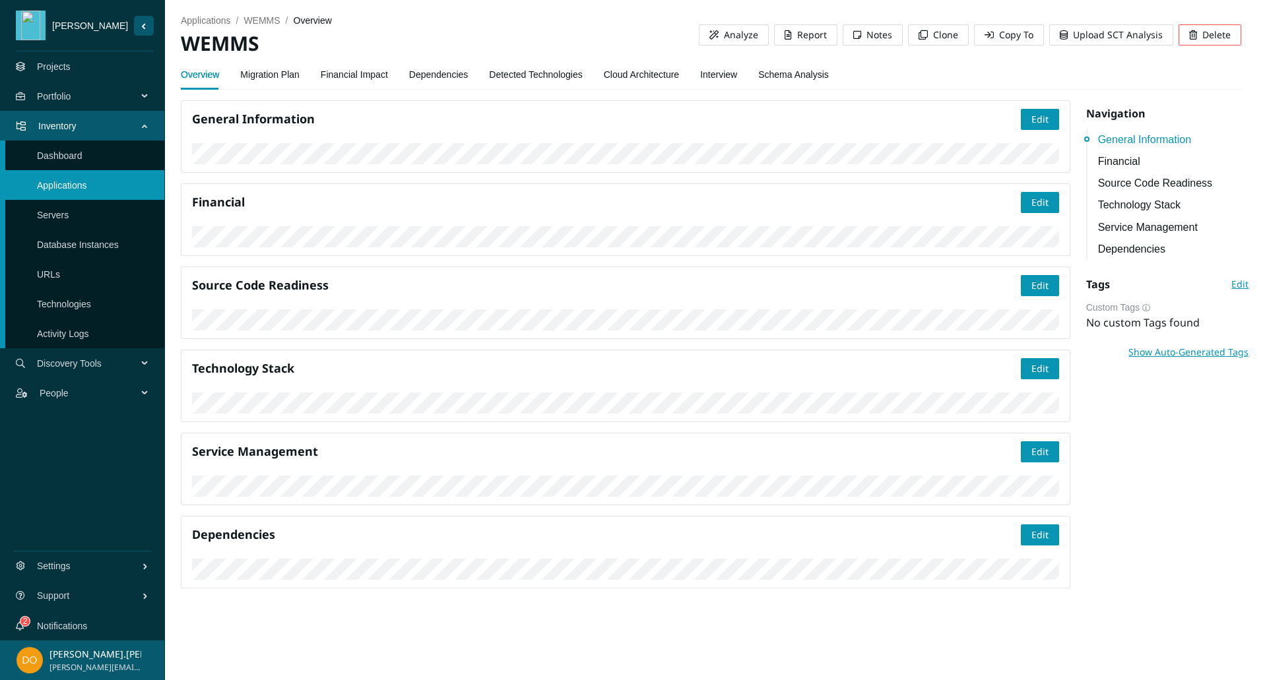
click at [434, 80] on link "Dependencies" at bounding box center [438, 74] width 59 height 26
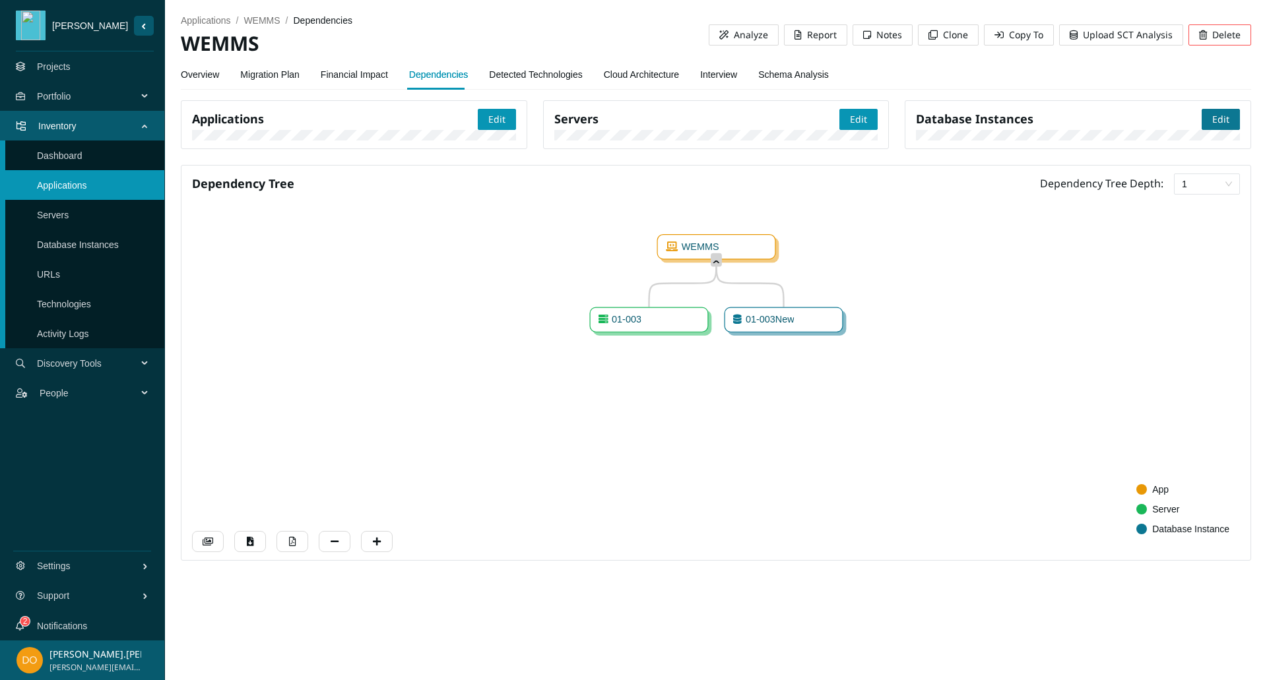
click at [1220, 115] on span "Edit" at bounding box center [1220, 119] width 17 height 15
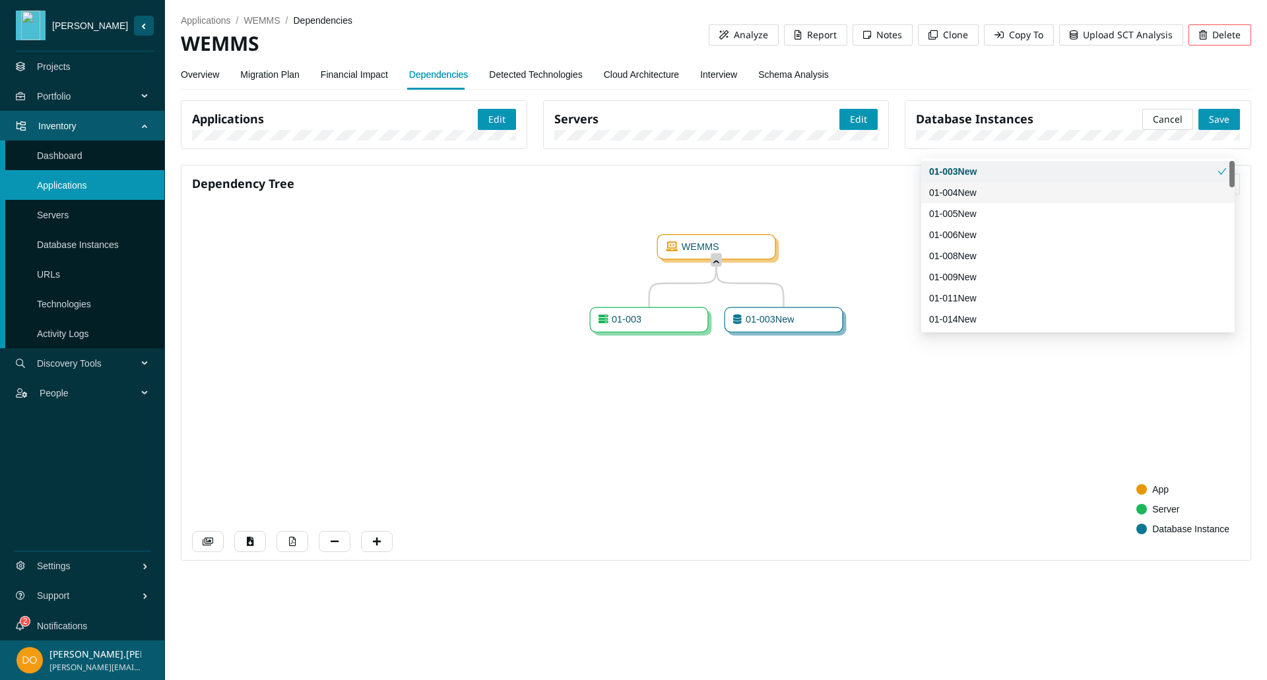
click at [1001, 189] on div "01-004New" at bounding box center [1078, 192] width 298 height 15
click at [1011, 208] on div "01-005New" at bounding box center [1078, 213] width 298 height 15
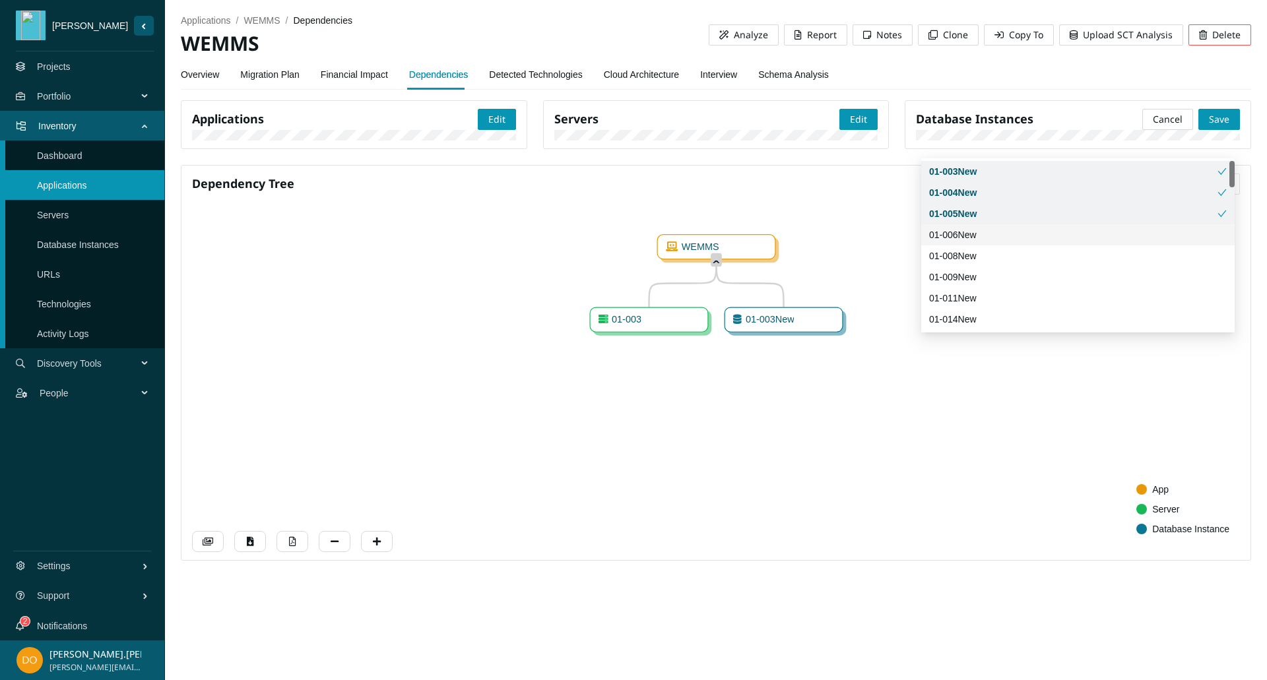
click at [1004, 235] on div "01-006New" at bounding box center [1078, 235] width 298 height 15
click at [995, 255] on div "01-008New" at bounding box center [1078, 256] width 298 height 15
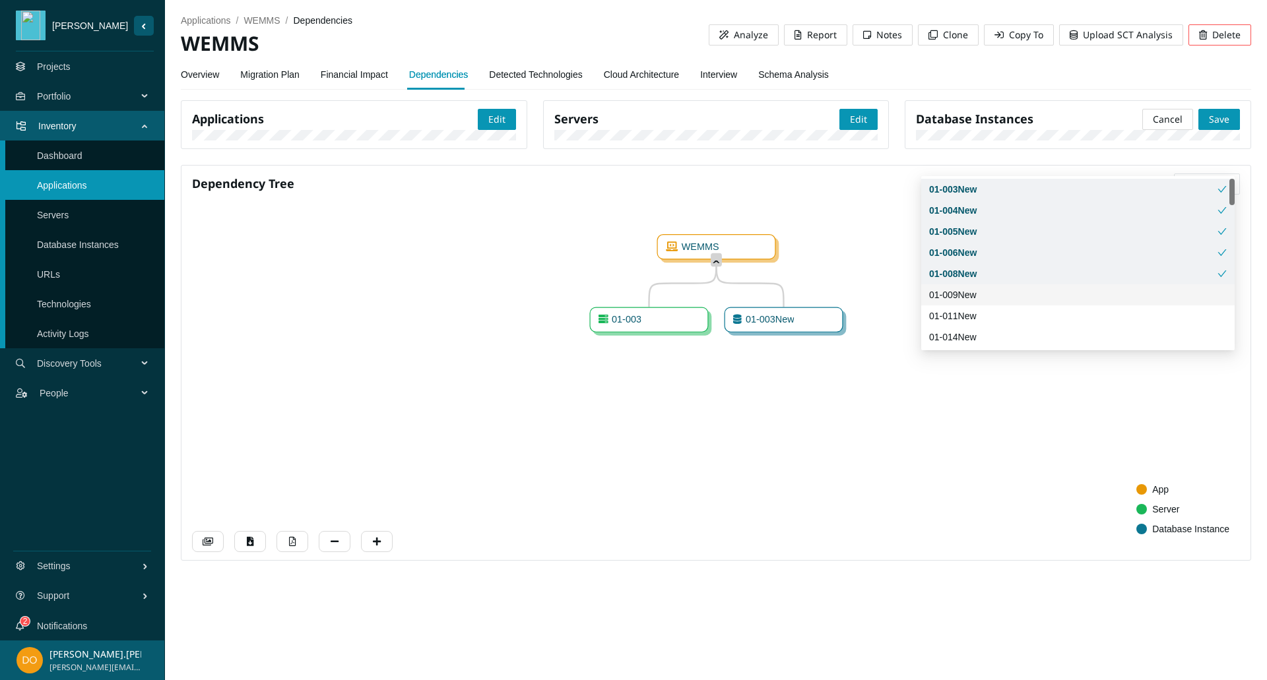
click at [991, 292] on div "01-009New" at bounding box center [1078, 295] width 298 height 15
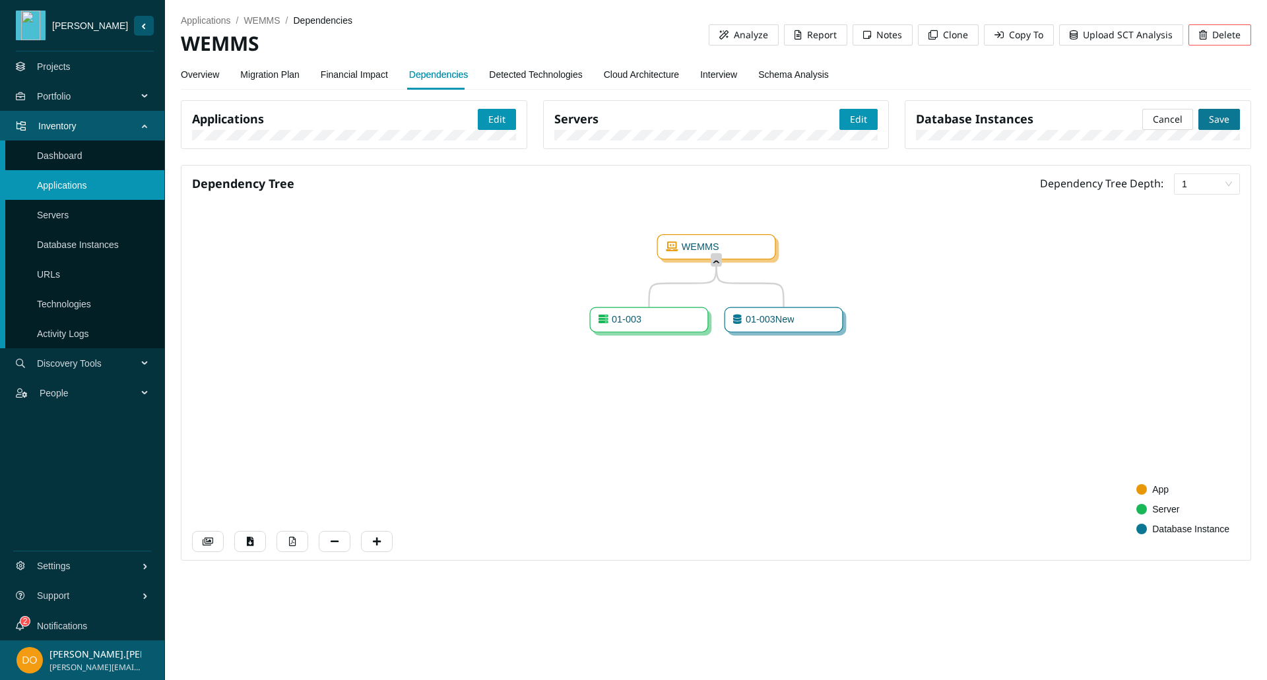
click at [1214, 118] on span "Save" at bounding box center [1218, 119] width 20 height 15
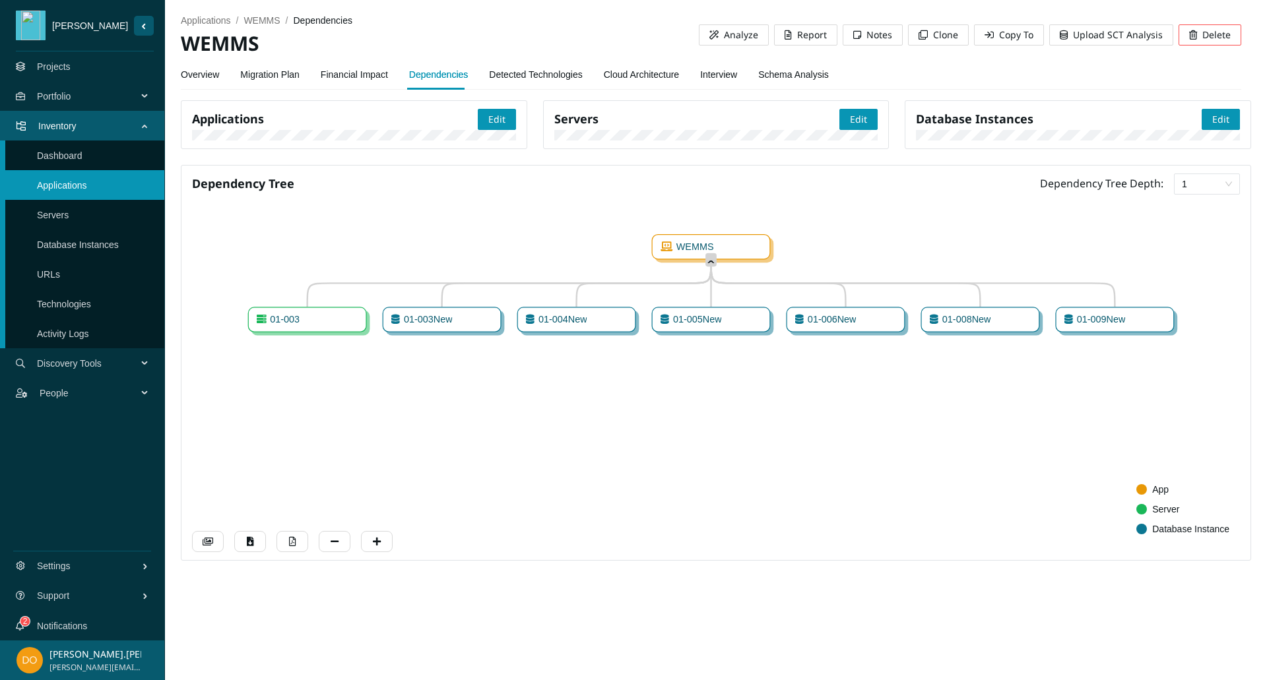
click at [538, 76] on link "Detected Technologies" at bounding box center [535, 74] width 93 height 26
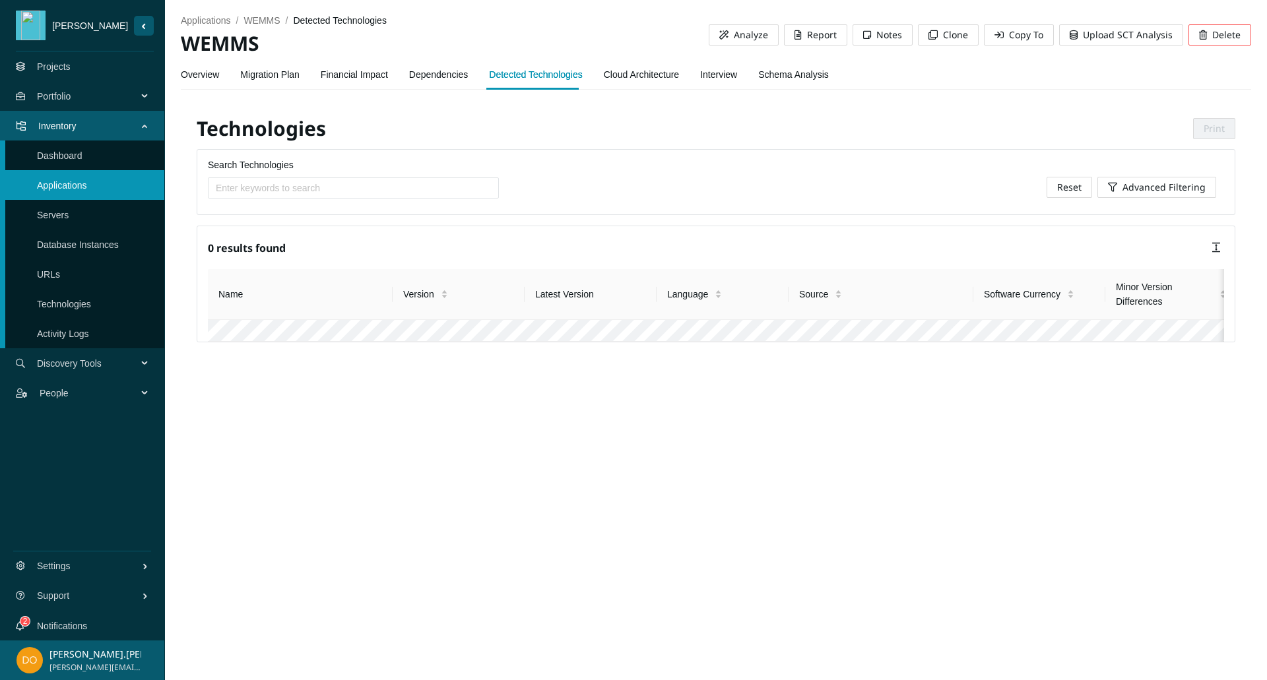
click at [1124, 36] on span "Upload SCT Analysis" at bounding box center [1127, 35] width 90 height 15
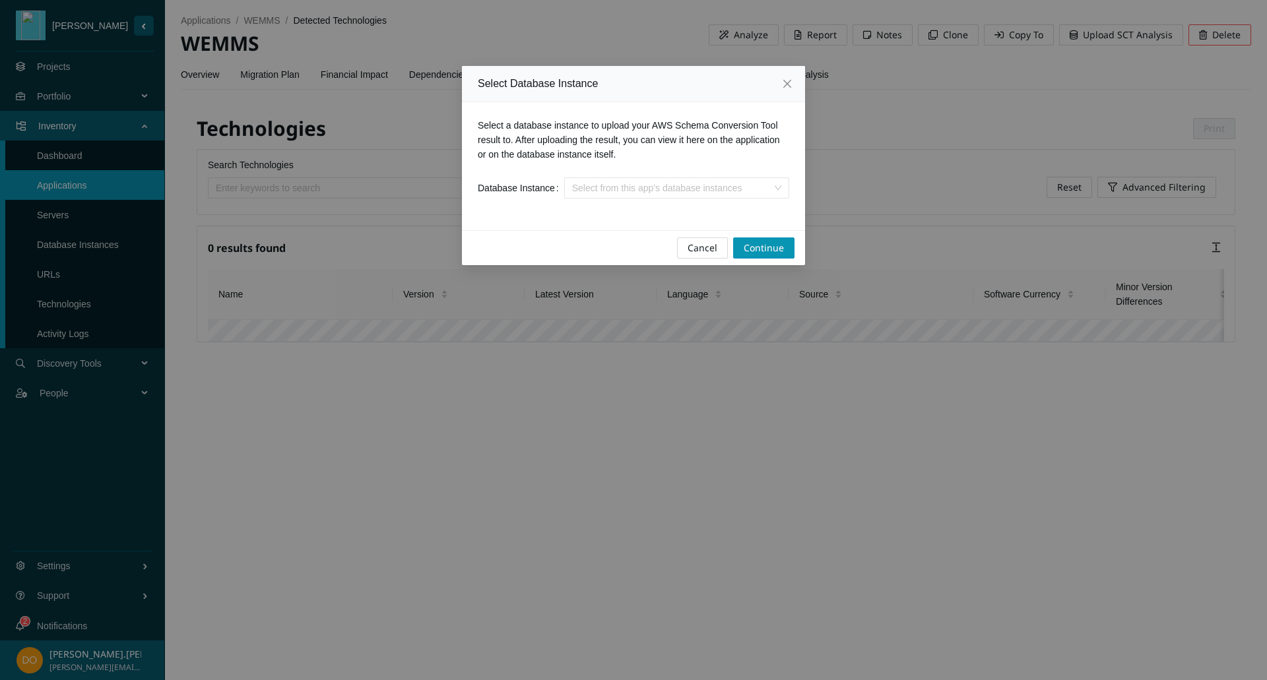
click at [662, 189] on input "search" at bounding box center [672, 188] width 200 height 20
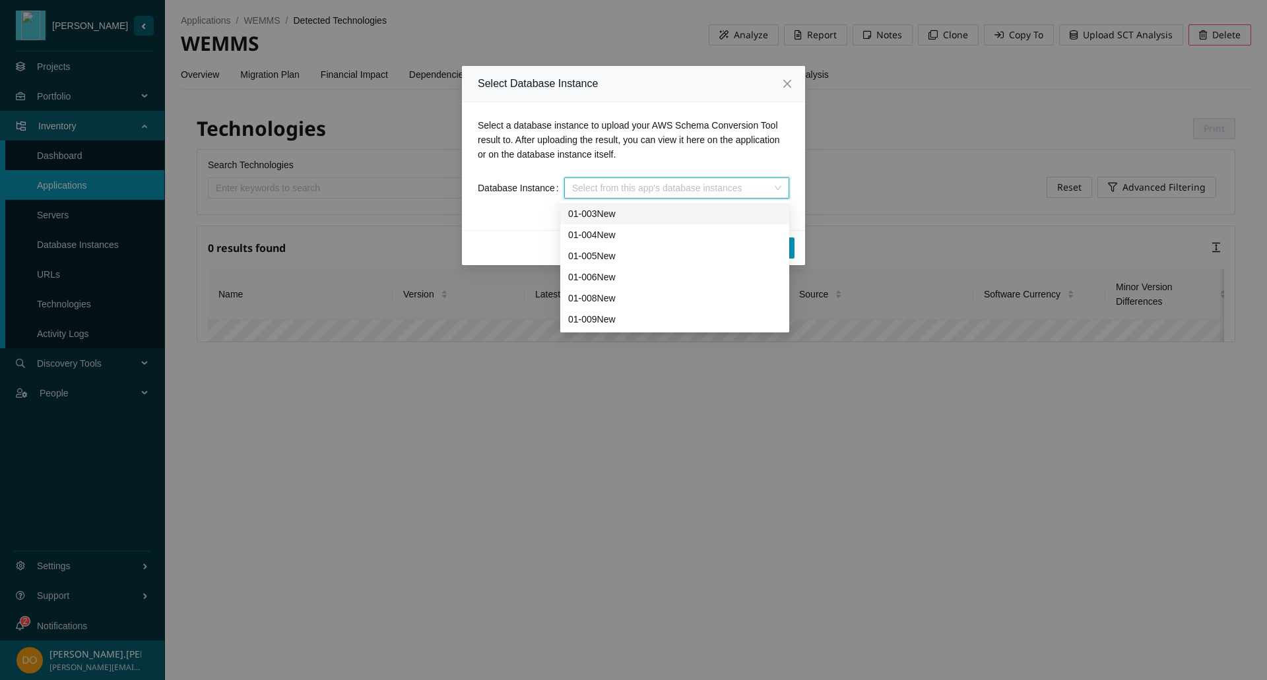
click at [652, 214] on div "01-003New" at bounding box center [674, 213] width 213 height 15
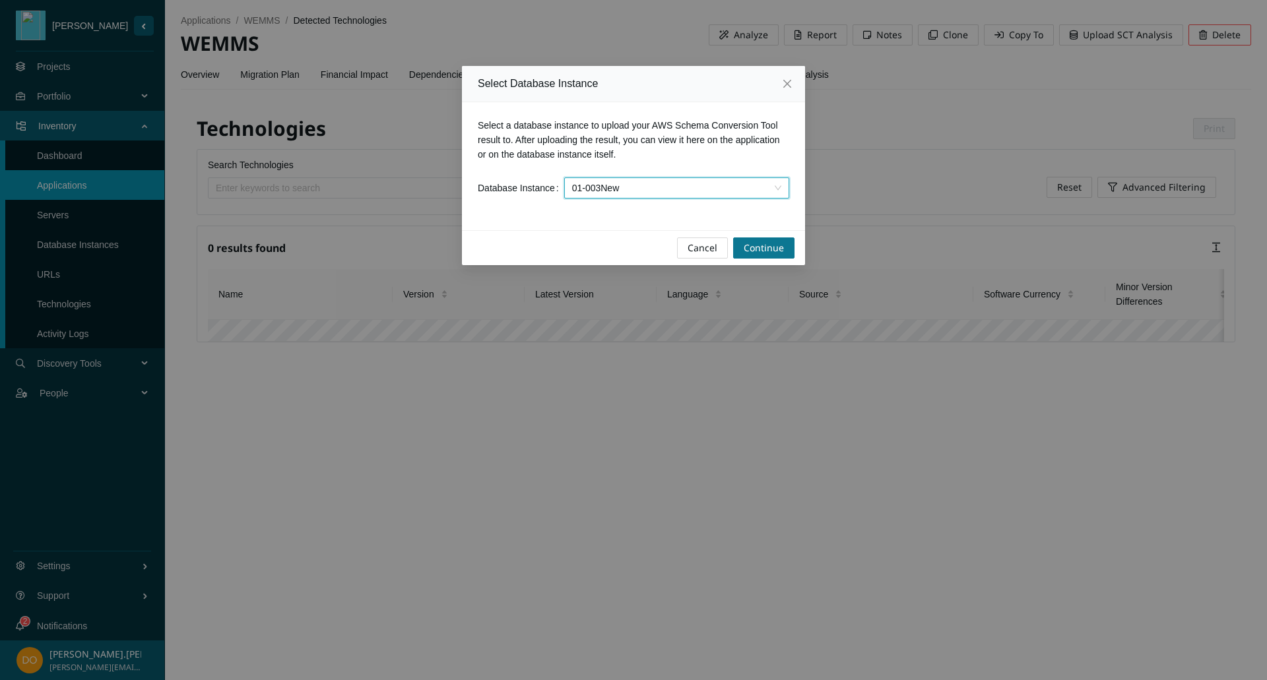
click at [769, 242] on span "Continue" at bounding box center [763, 248] width 40 height 15
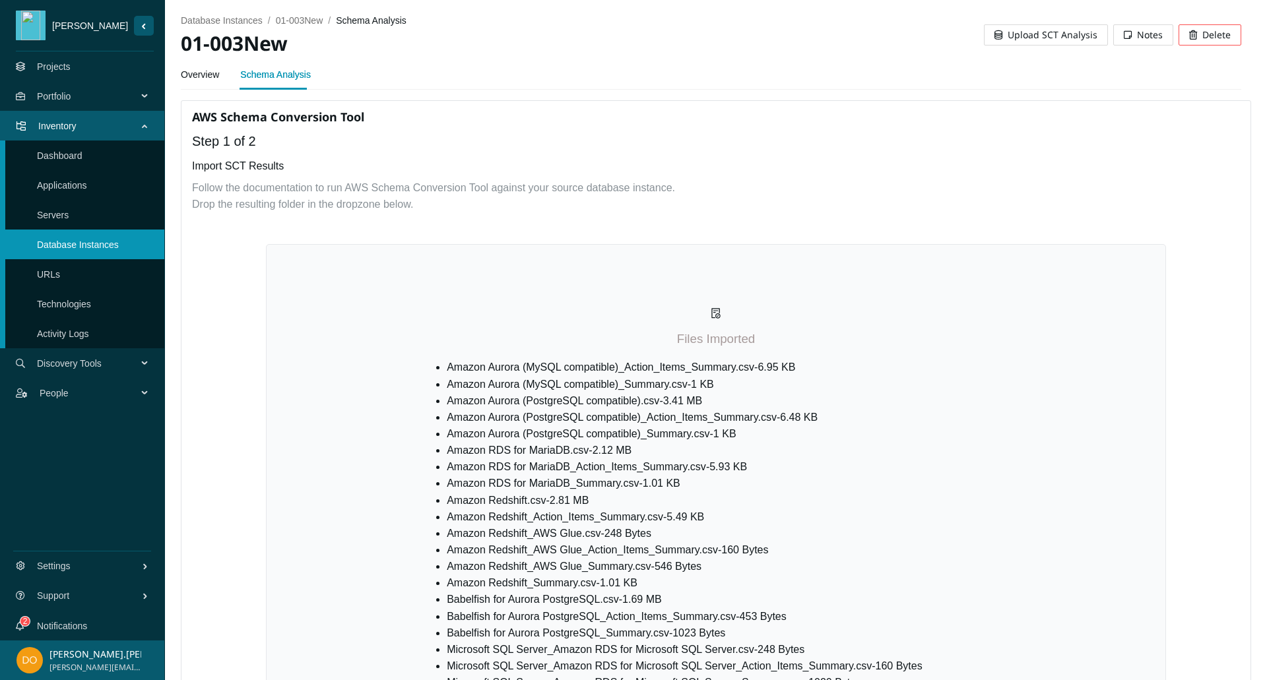
scroll to position [380, 0]
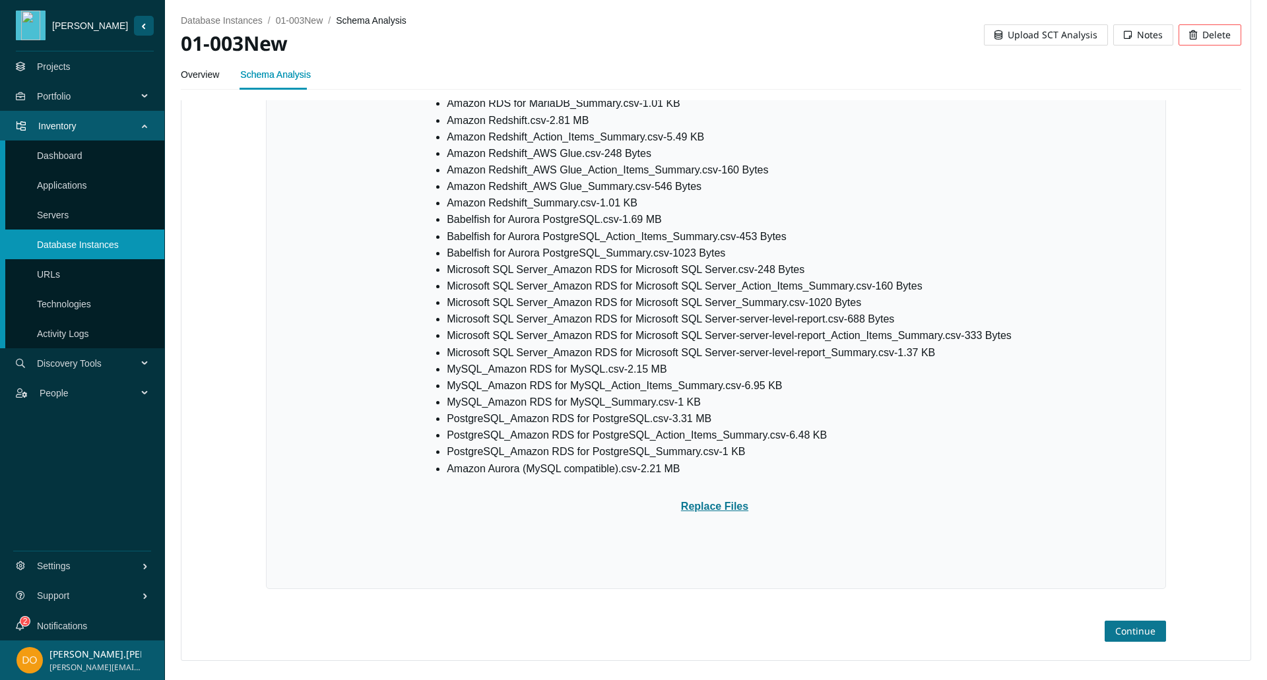
click at [1129, 627] on span "Continue" at bounding box center [1135, 631] width 40 height 15
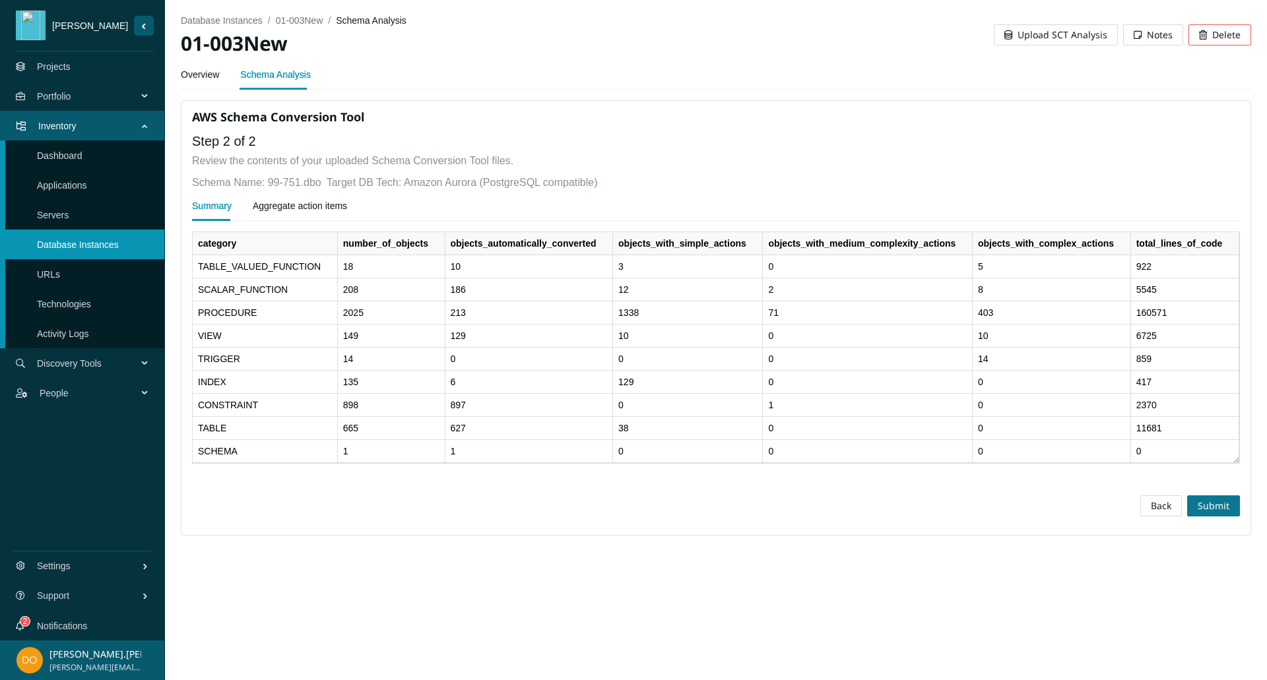
scroll to position [0, 0]
click at [1224, 505] on span "Submit" at bounding box center [1213, 506] width 32 height 15
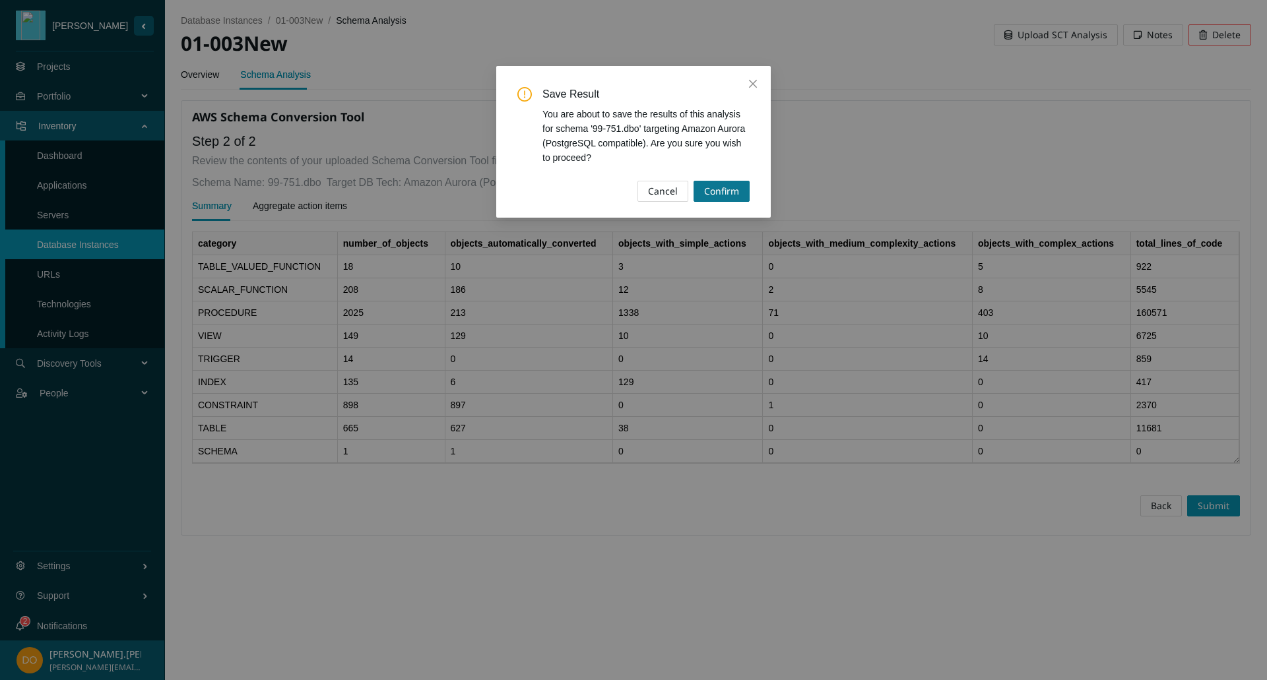
click at [733, 189] on span "Confirm" at bounding box center [721, 191] width 35 height 15
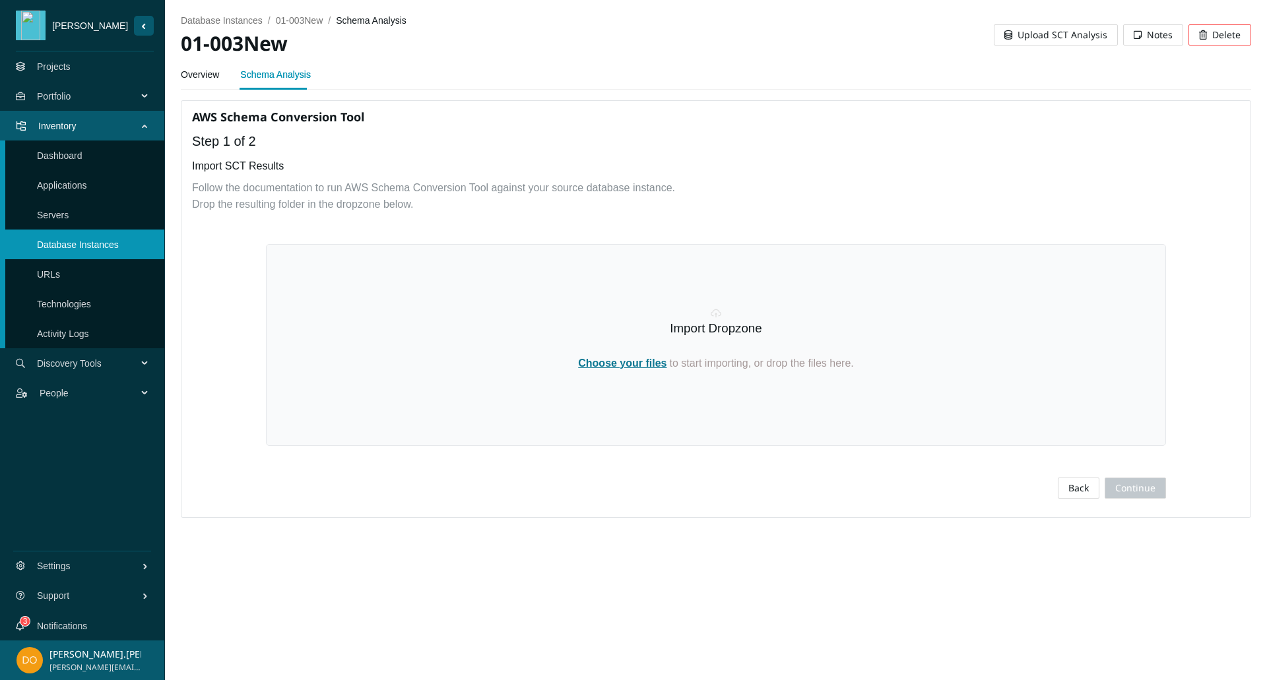
click at [195, 78] on link "Overview" at bounding box center [200, 74] width 38 height 26
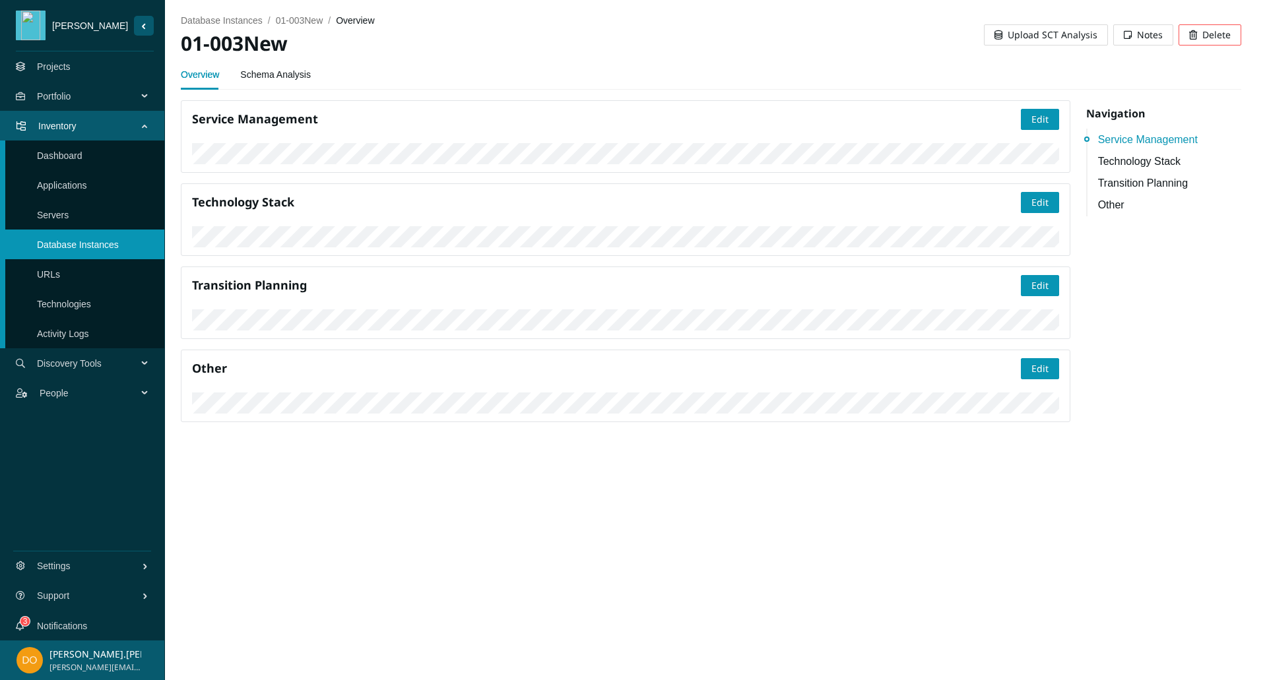
click at [263, 73] on link "Schema Analysis" at bounding box center [275, 74] width 71 height 26
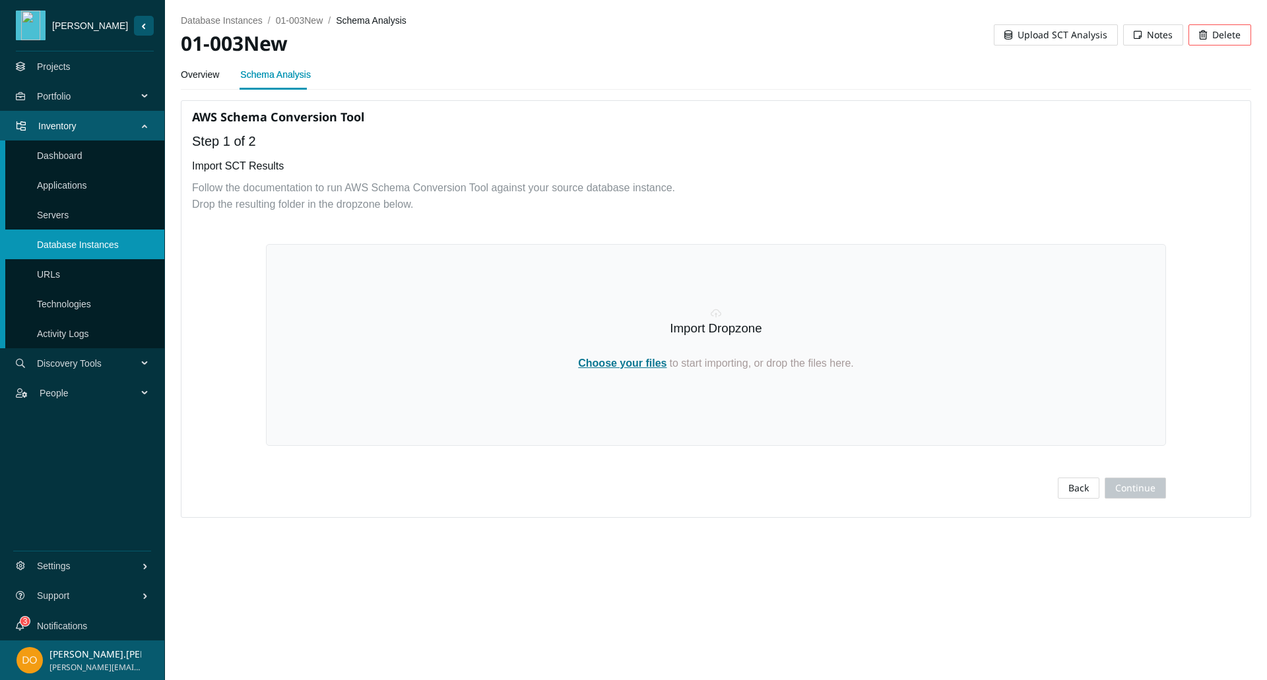
click at [616, 367] on span "Choose your files" at bounding box center [622, 363] width 88 height 11
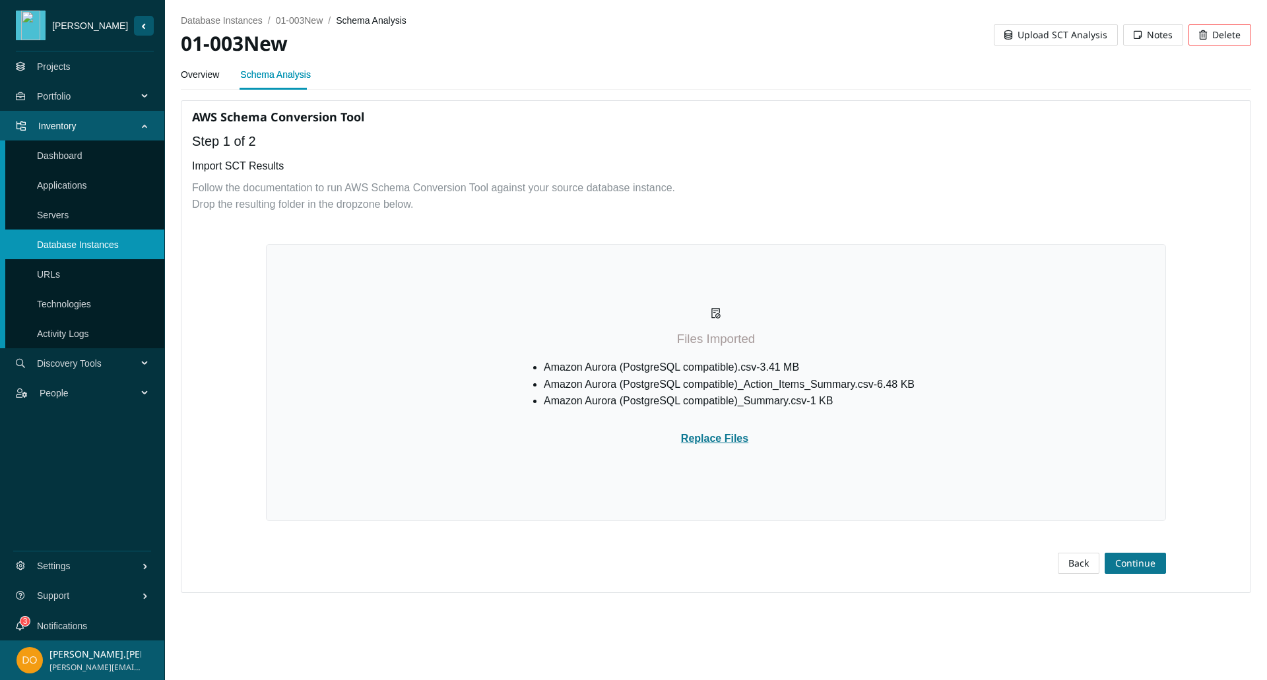
click at [1133, 563] on span "Continue" at bounding box center [1135, 563] width 40 height 15
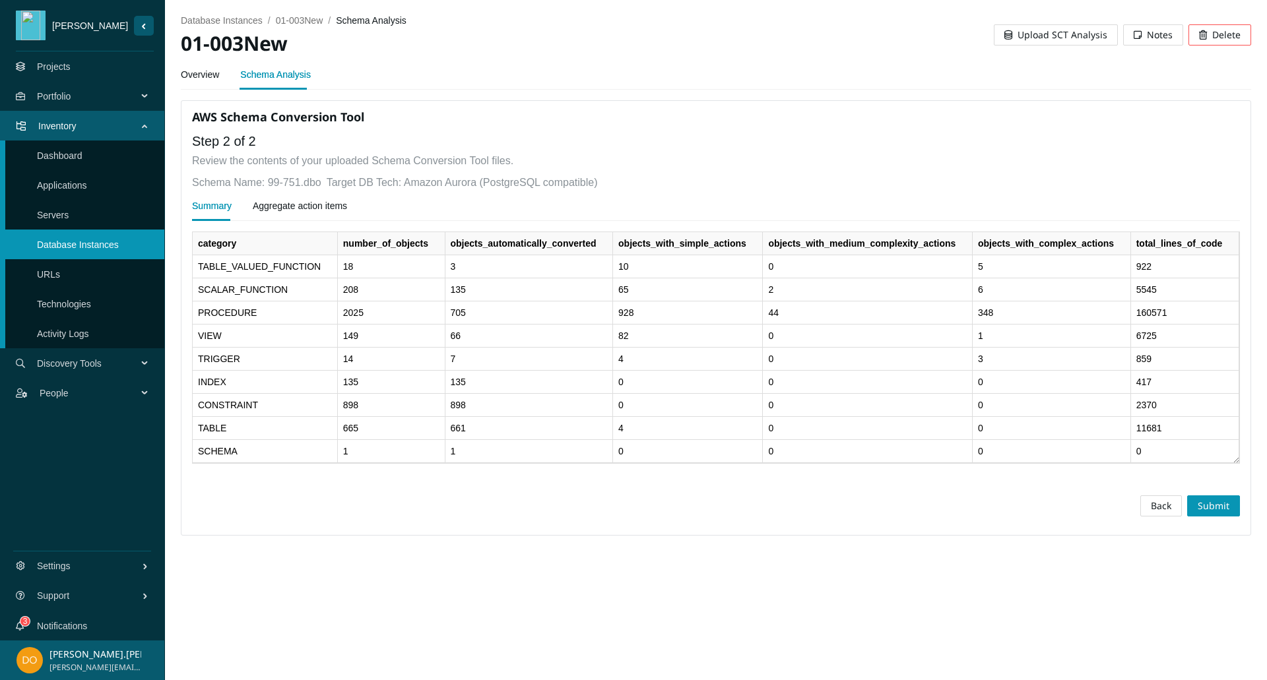
click at [277, 208] on div "Aggregate action items" at bounding box center [300, 206] width 94 height 15
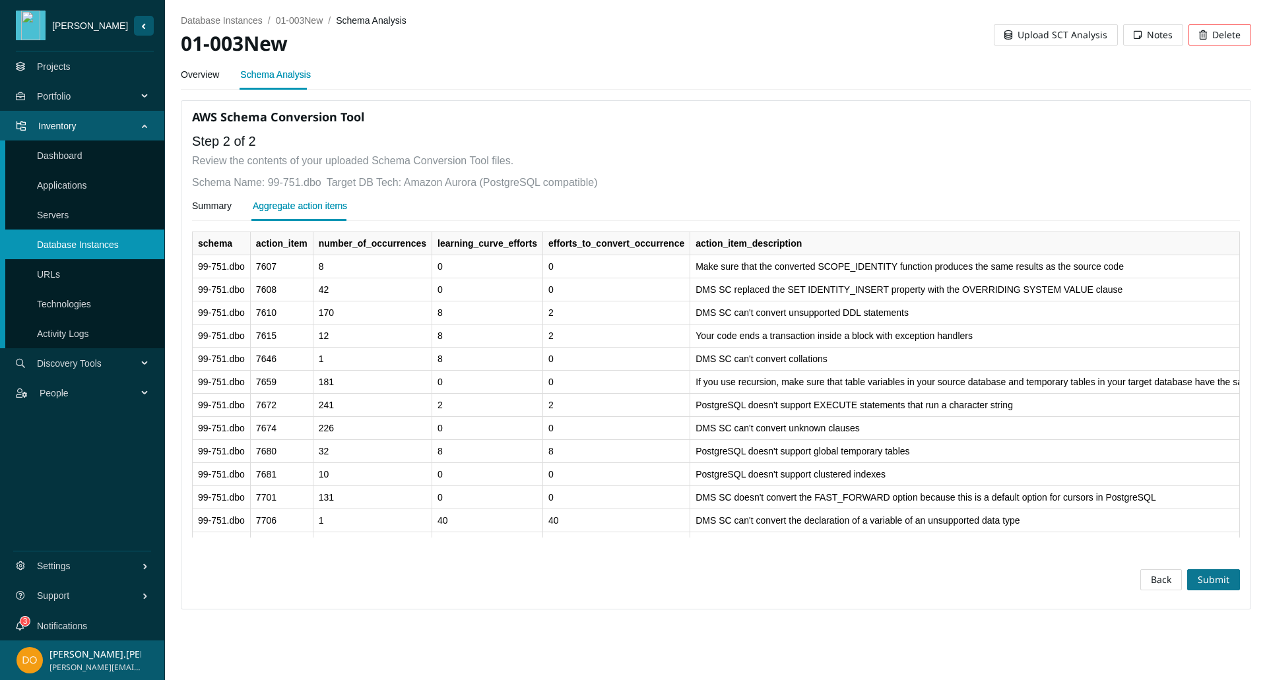
click at [1222, 573] on span "Submit" at bounding box center [1213, 580] width 32 height 15
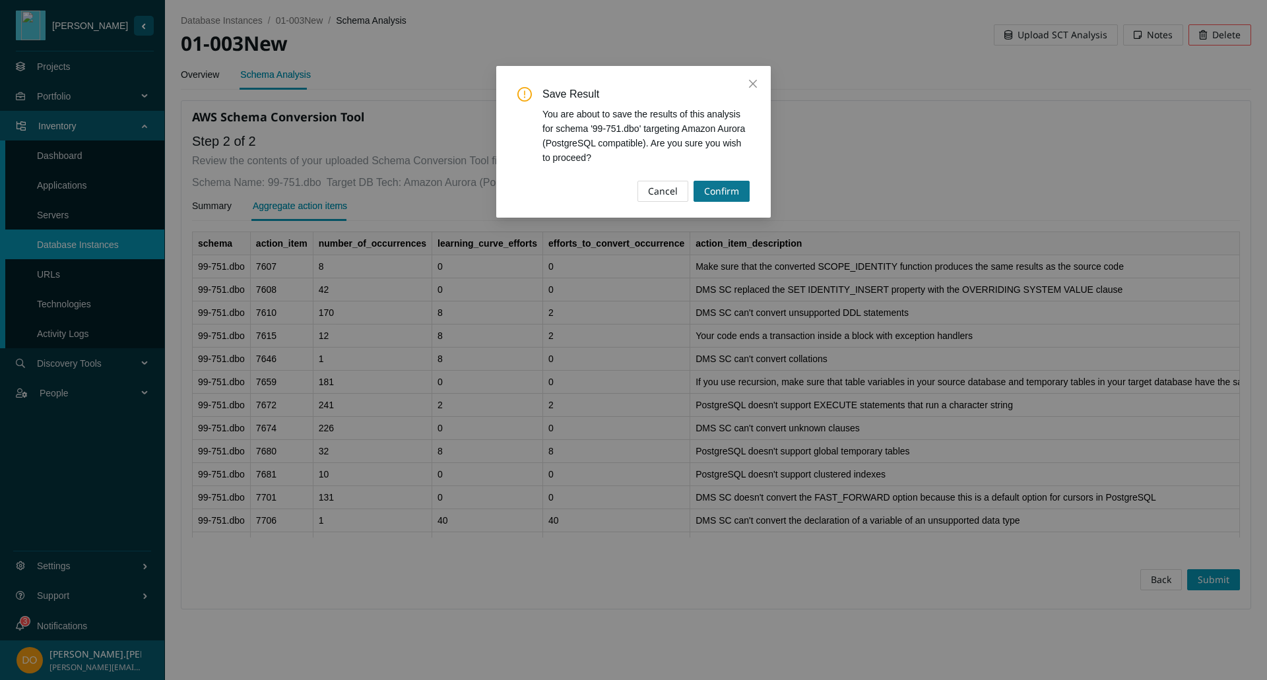
click at [711, 185] on span "Confirm" at bounding box center [721, 191] width 35 height 15
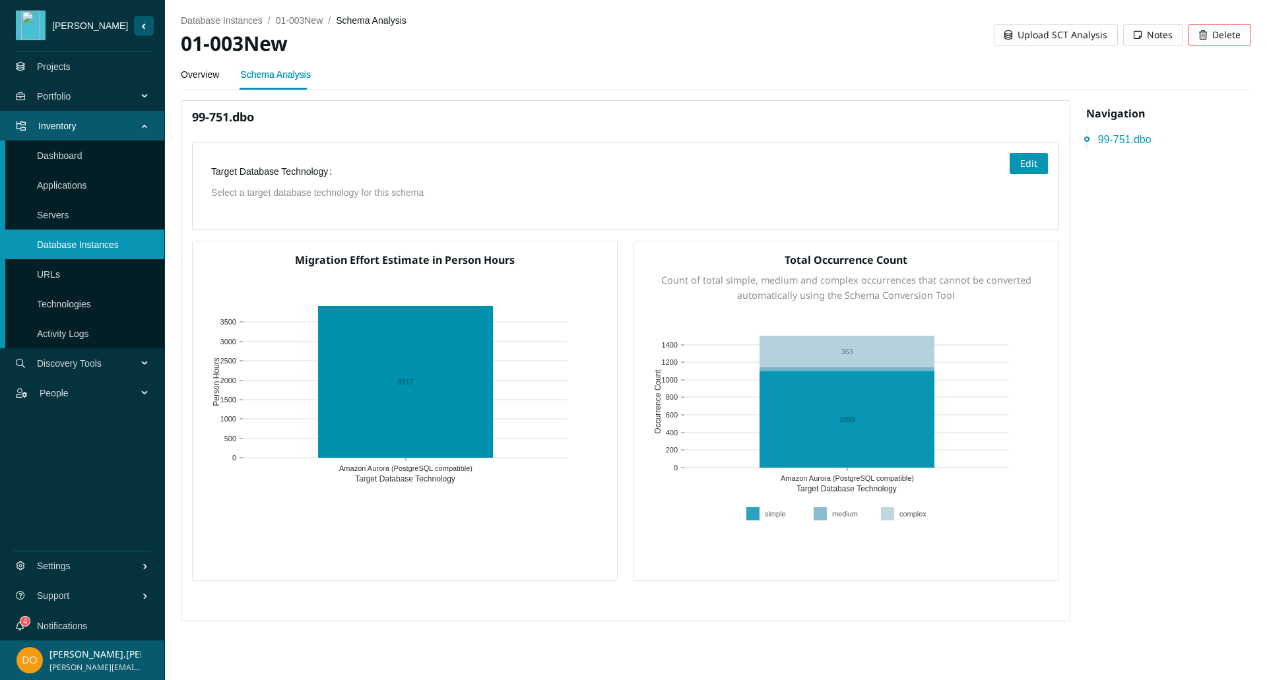
click at [1062, 35] on span "Upload SCT Analysis" at bounding box center [1062, 35] width 90 height 15
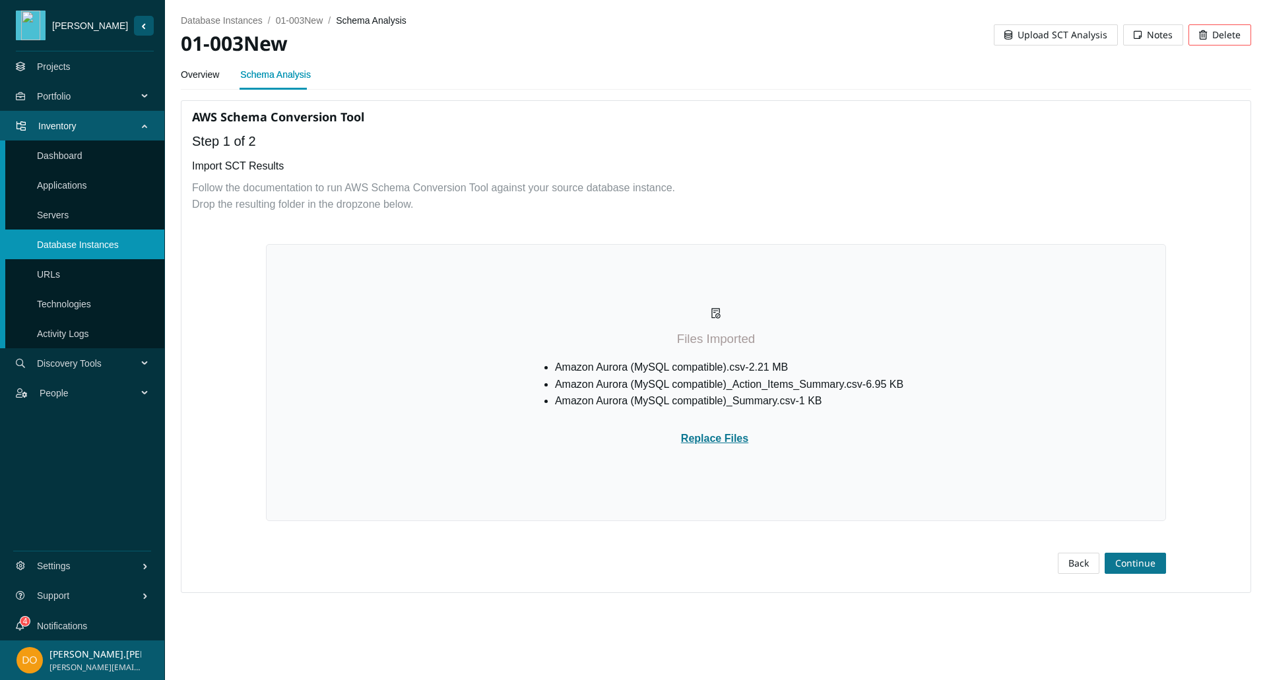
click at [1148, 562] on span "Continue" at bounding box center [1135, 563] width 40 height 15
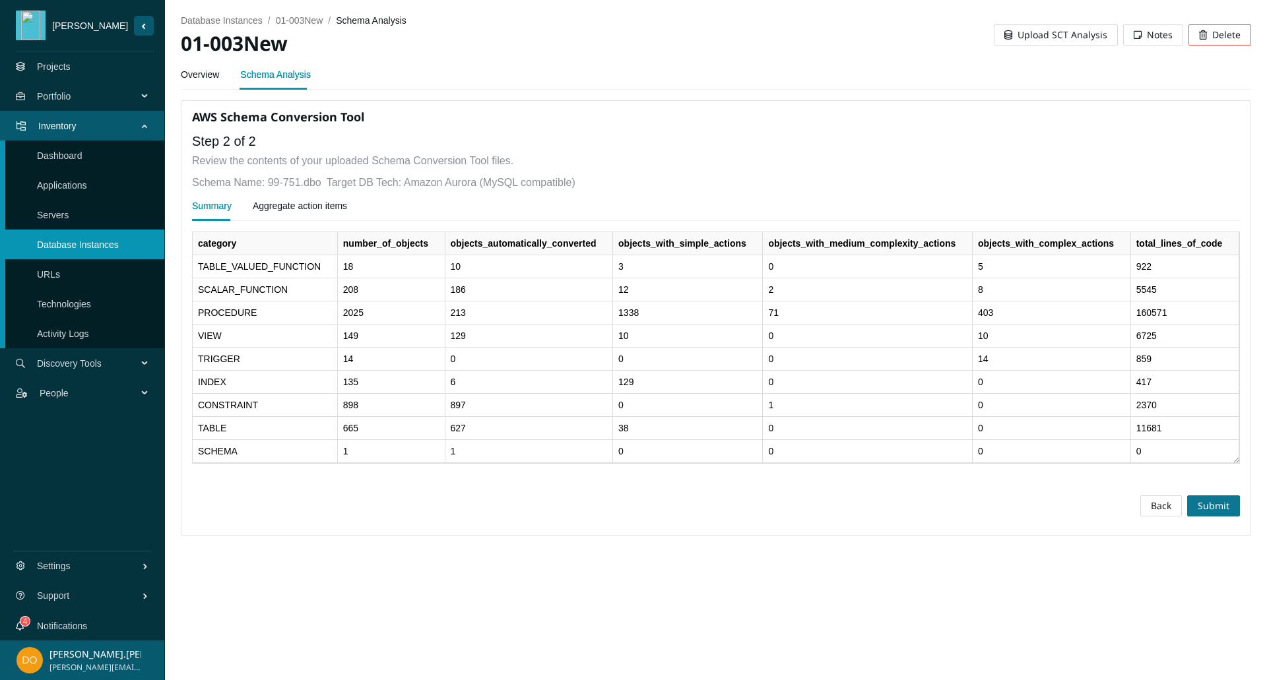
click at [1222, 504] on span "Submit" at bounding box center [1213, 506] width 32 height 15
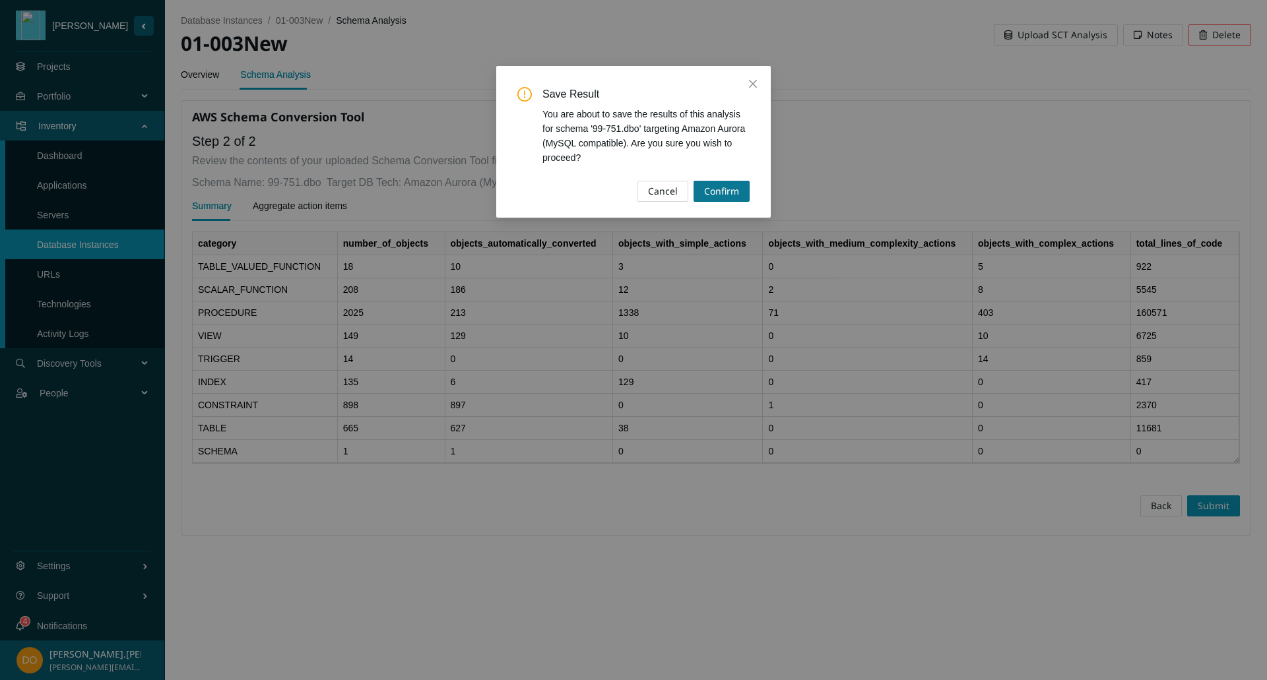
click at [731, 193] on span "Confirm" at bounding box center [721, 191] width 35 height 15
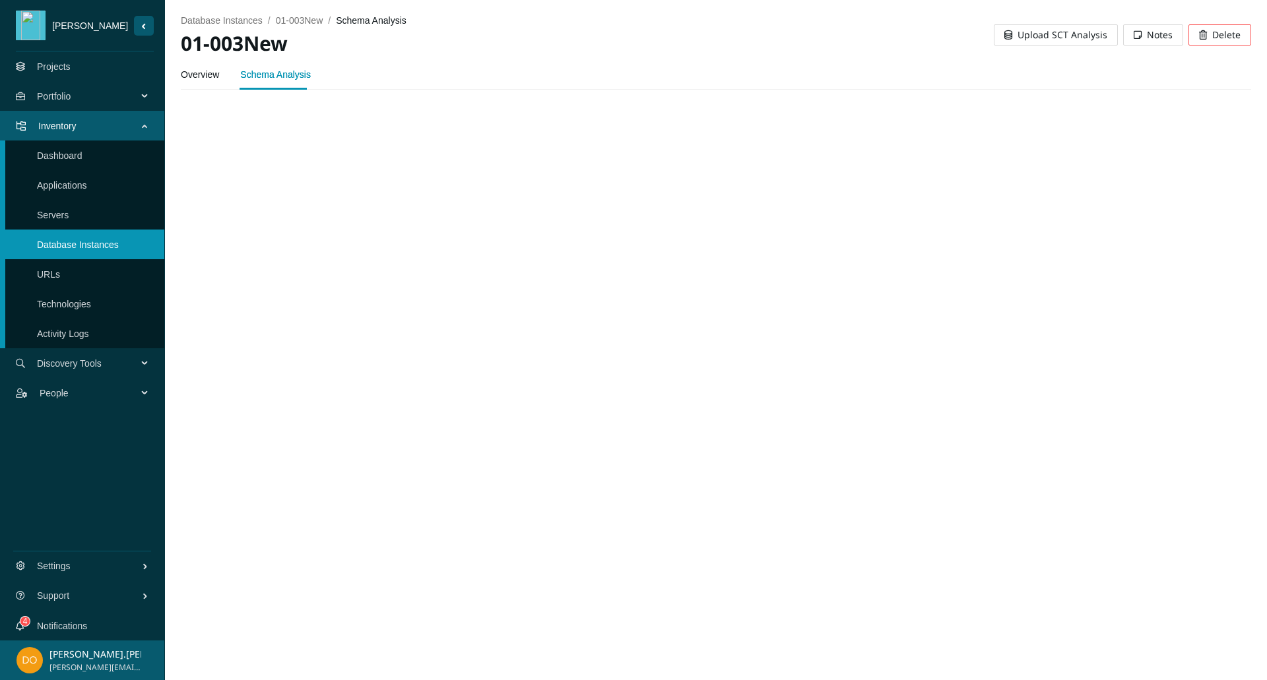
click at [279, 71] on link "Schema Analysis" at bounding box center [275, 74] width 71 height 26
click at [190, 75] on link "Overview" at bounding box center [200, 74] width 38 height 26
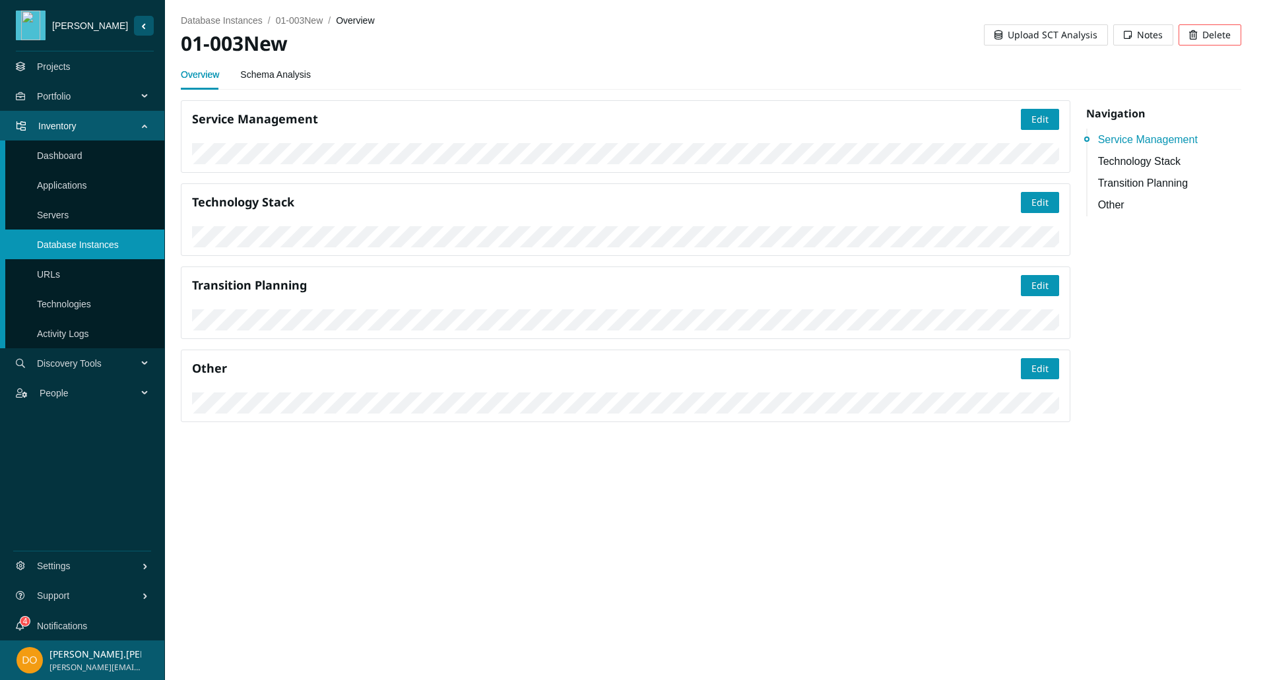
click at [251, 80] on link "Schema Analysis" at bounding box center [275, 74] width 71 height 26
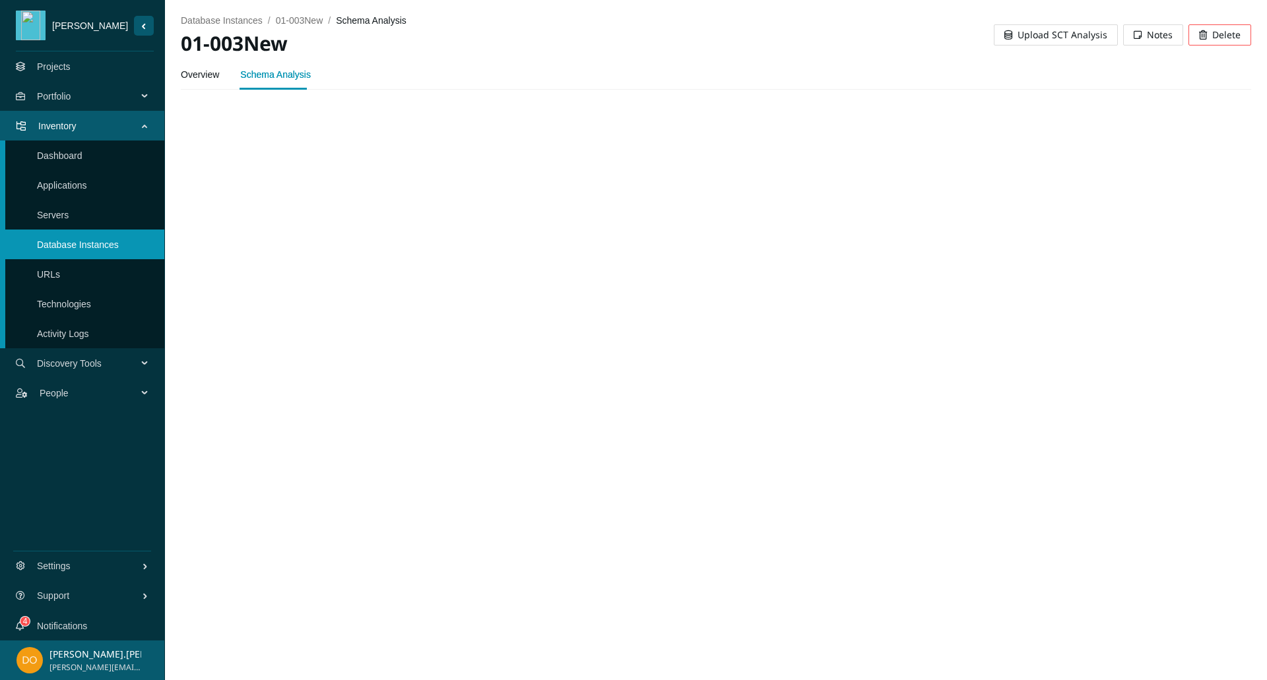
click at [1050, 36] on span "Upload SCT Analysis" at bounding box center [1062, 35] width 90 height 15
click at [1022, 36] on span "Upload SCT Analysis" at bounding box center [1062, 35] width 90 height 15
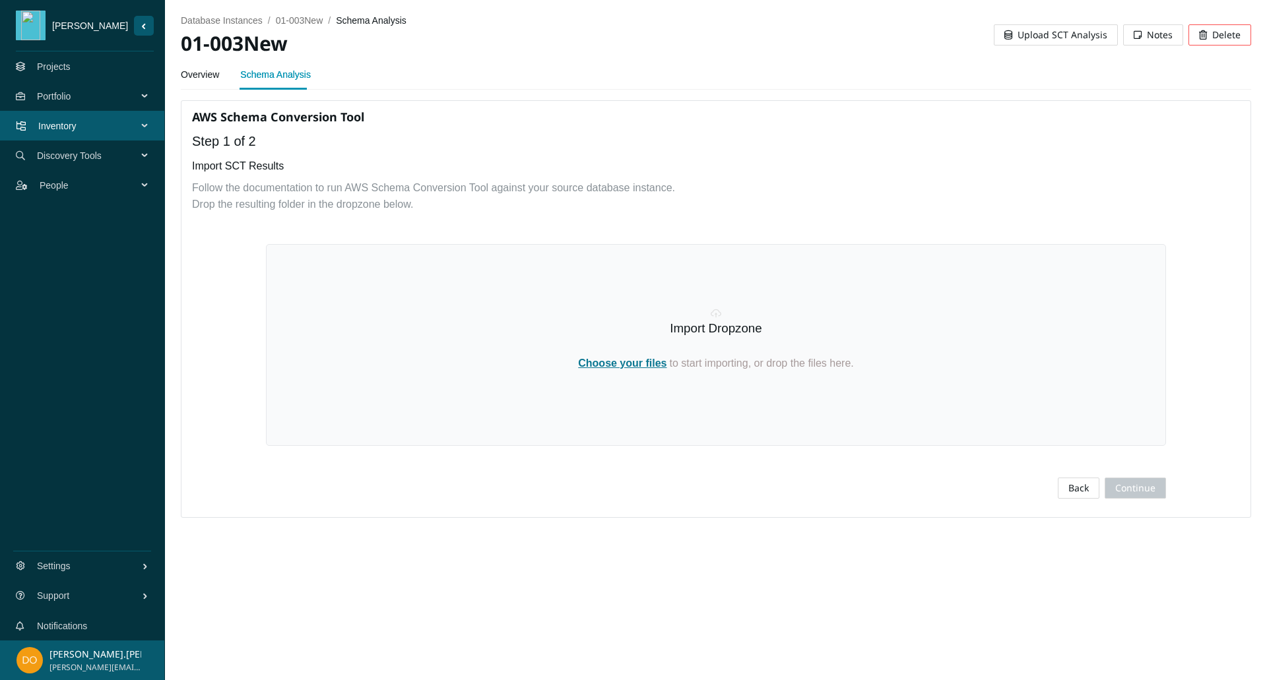
click at [608, 371] on div "Import Dropzone Choose your files to start importing, or drop the files here." at bounding box center [716, 345] width 900 height 202
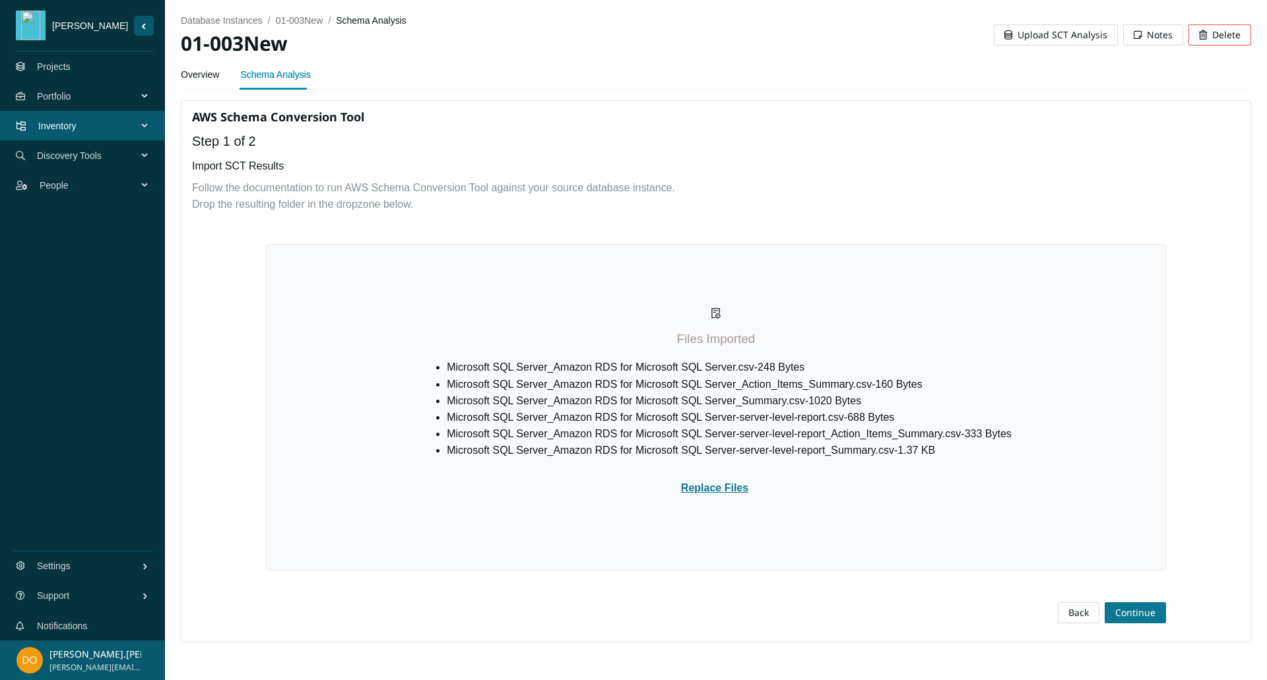
click at [1137, 613] on span "Continue" at bounding box center [1135, 613] width 40 height 15
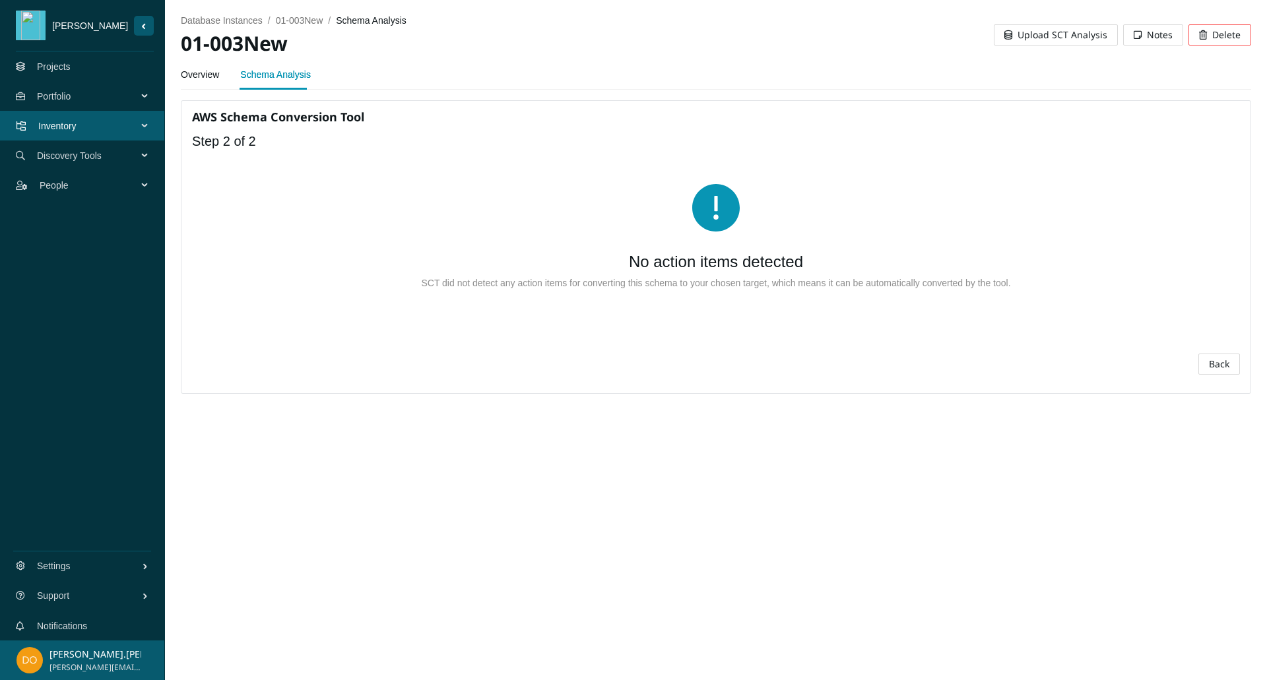
click at [1240, 356] on div "AWS Schema Conversion Tool Step 2 of 2 No action items detected SCT did not det…" at bounding box center [716, 247] width 1070 height 294
click at [1224, 361] on span "Back" at bounding box center [1218, 364] width 20 height 15
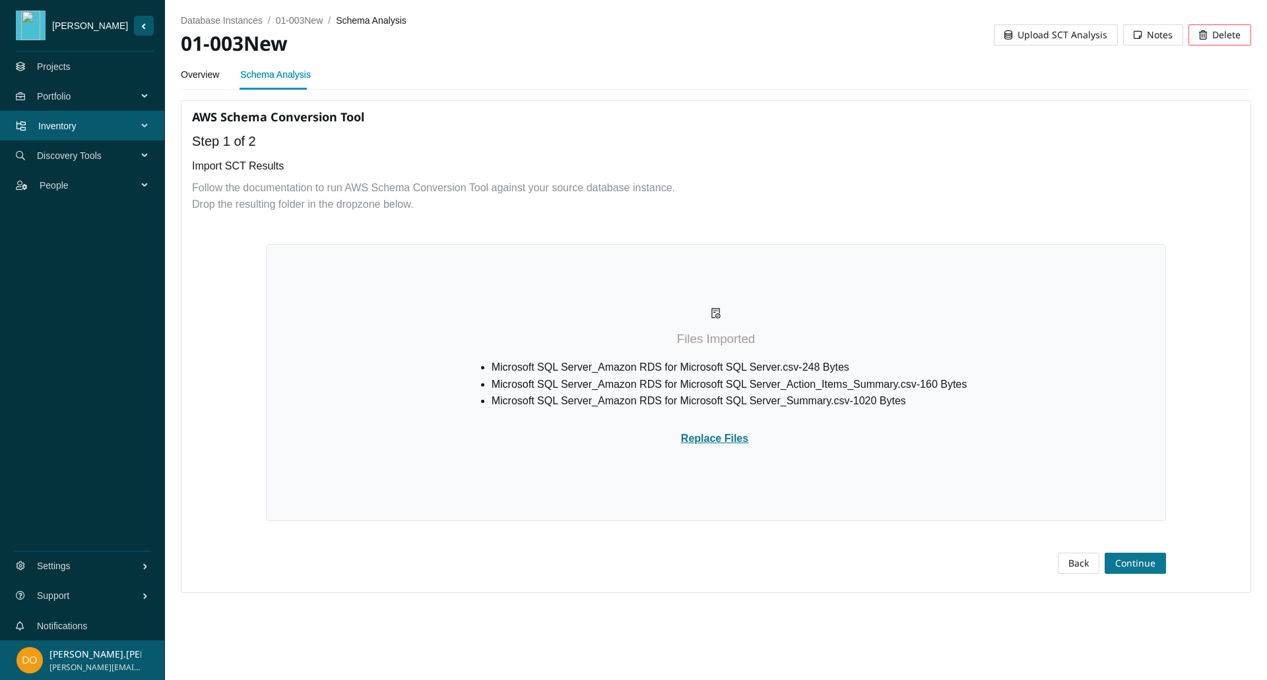
click at [1132, 561] on span "Continue" at bounding box center [1135, 563] width 40 height 15
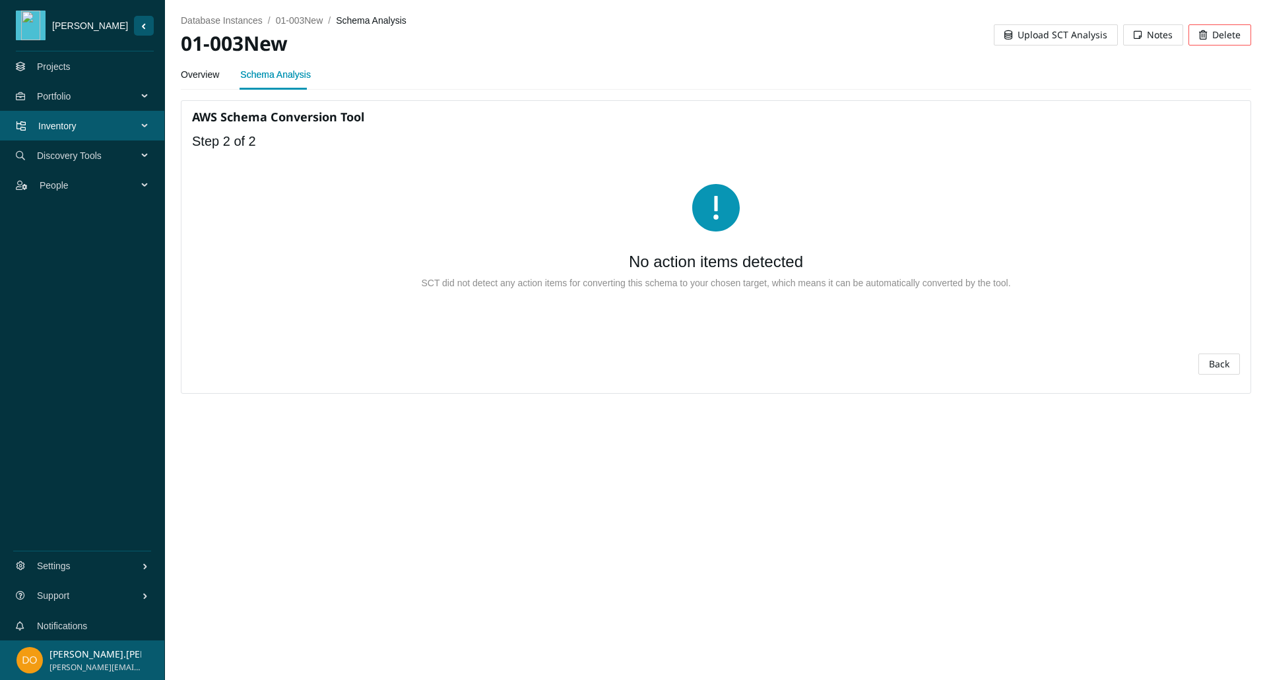
click at [1214, 361] on span "Back" at bounding box center [1218, 364] width 20 height 15
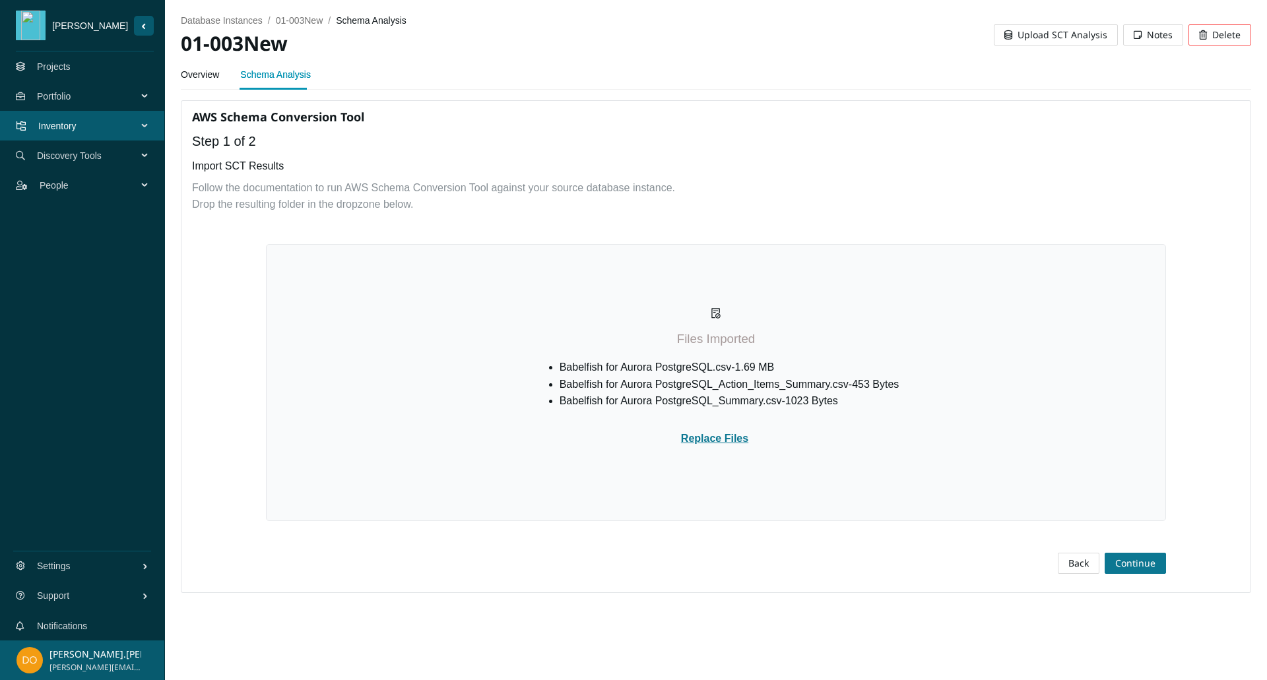
click at [1141, 560] on span "Continue" at bounding box center [1135, 563] width 40 height 15
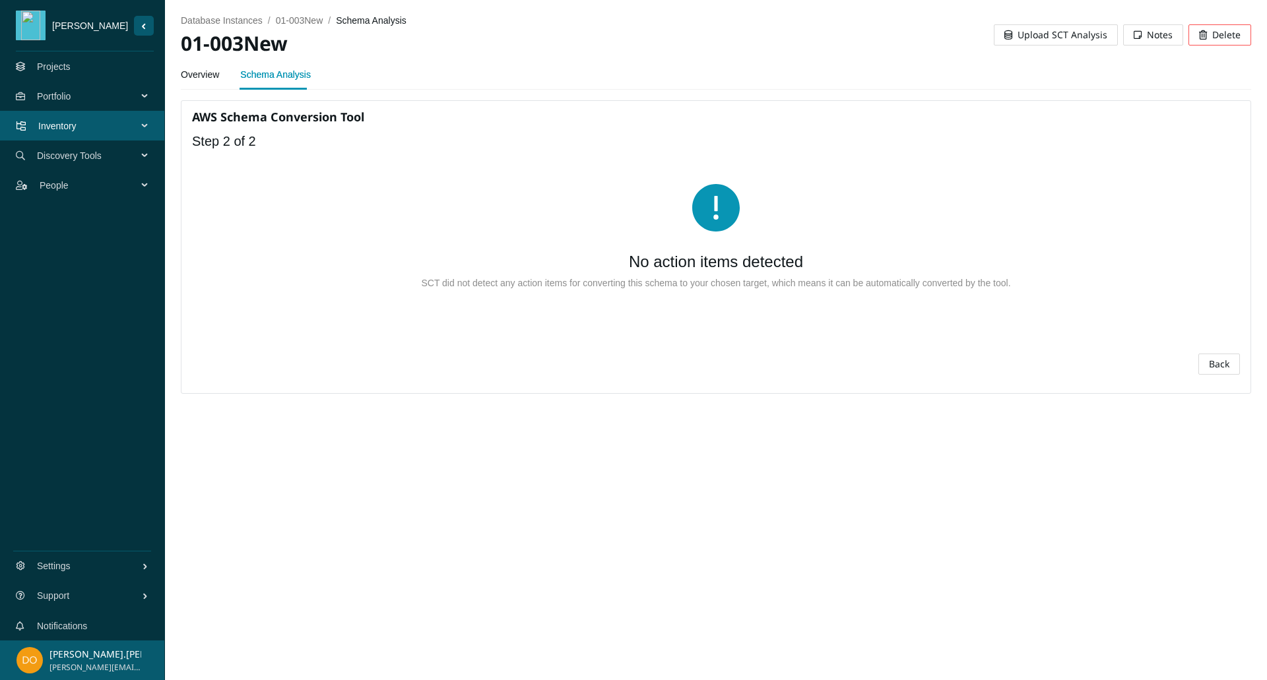
click at [1223, 354] on button "Back" at bounding box center [1219, 364] width 42 height 21
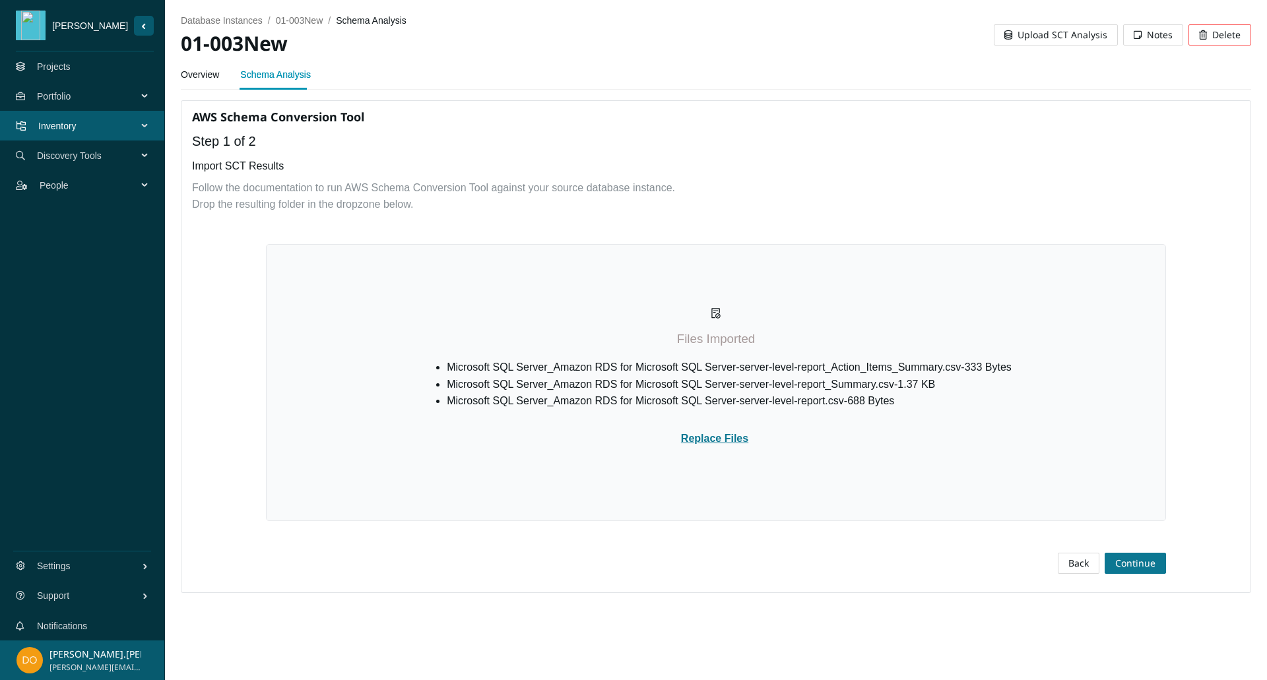
click at [1126, 557] on span "Continue" at bounding box center [1135, 563] width 40 height 15
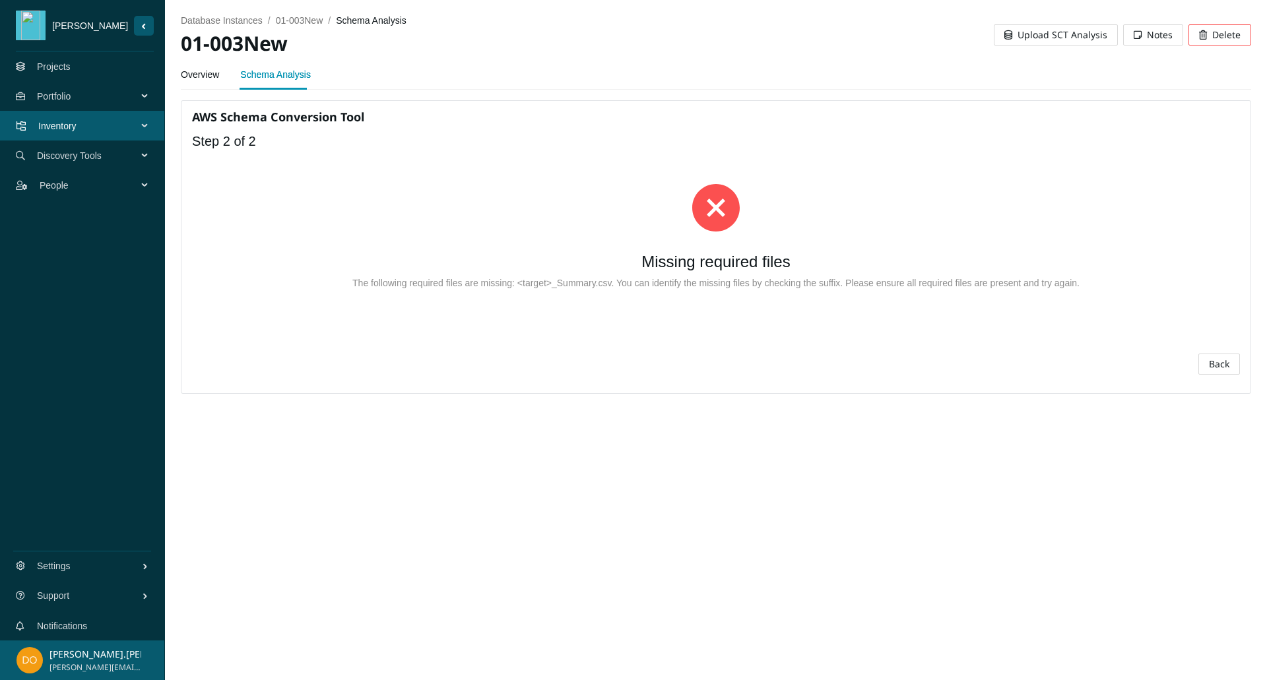
click at [1222, 363] on span "Back" at bounding box center [1218, 364] width 20 height 15
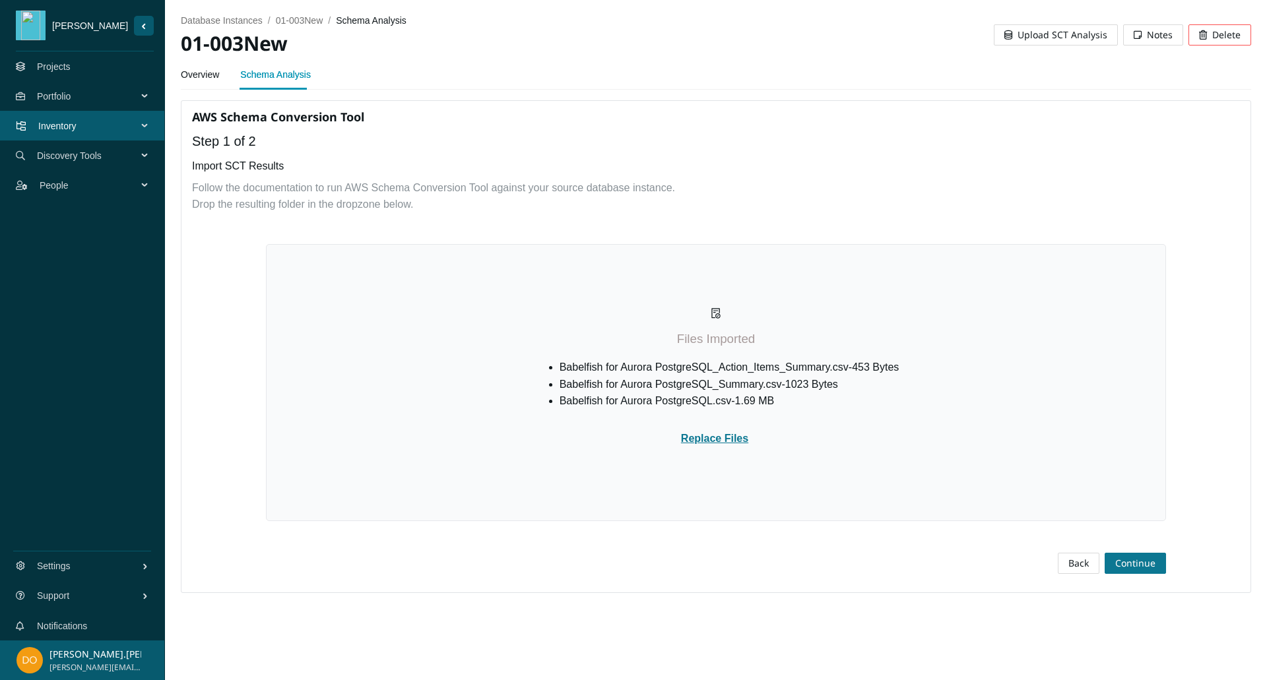
click at [1127, 561] on span "Continue" at bounding box center [1135, 563] width 40 height 15
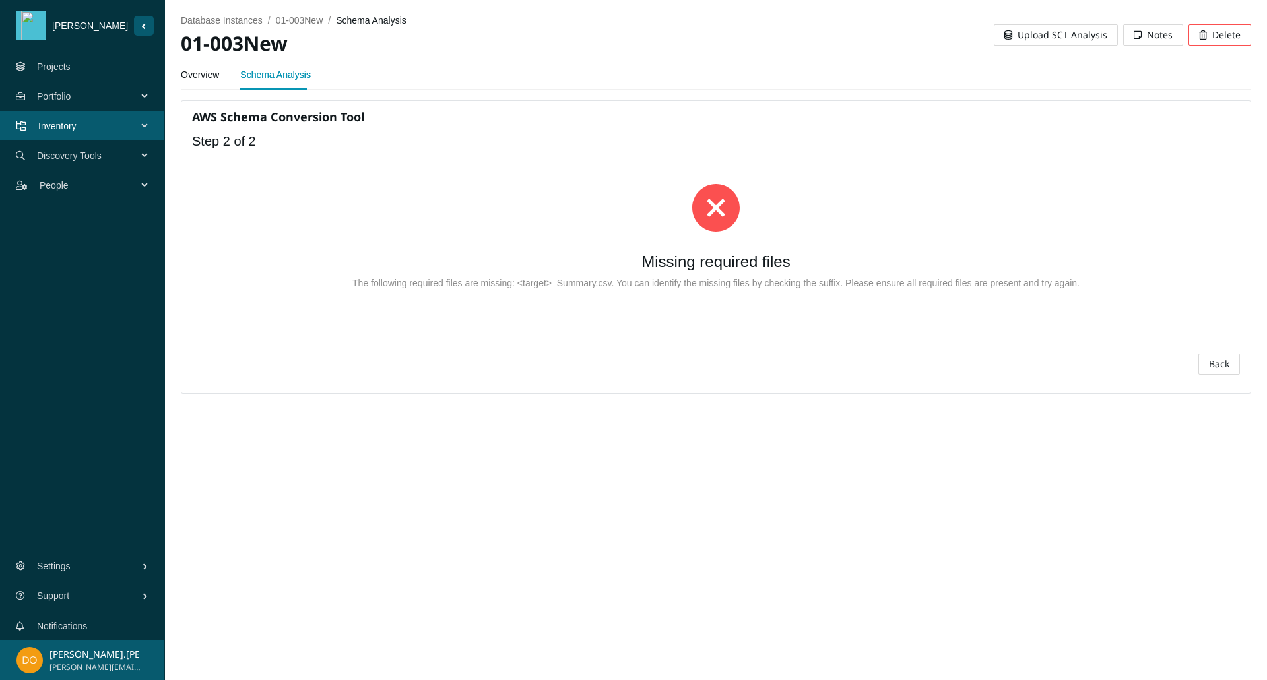
click at [1229, 361] on span "Back" at bounding box center [1218, 364] width 20 height 15
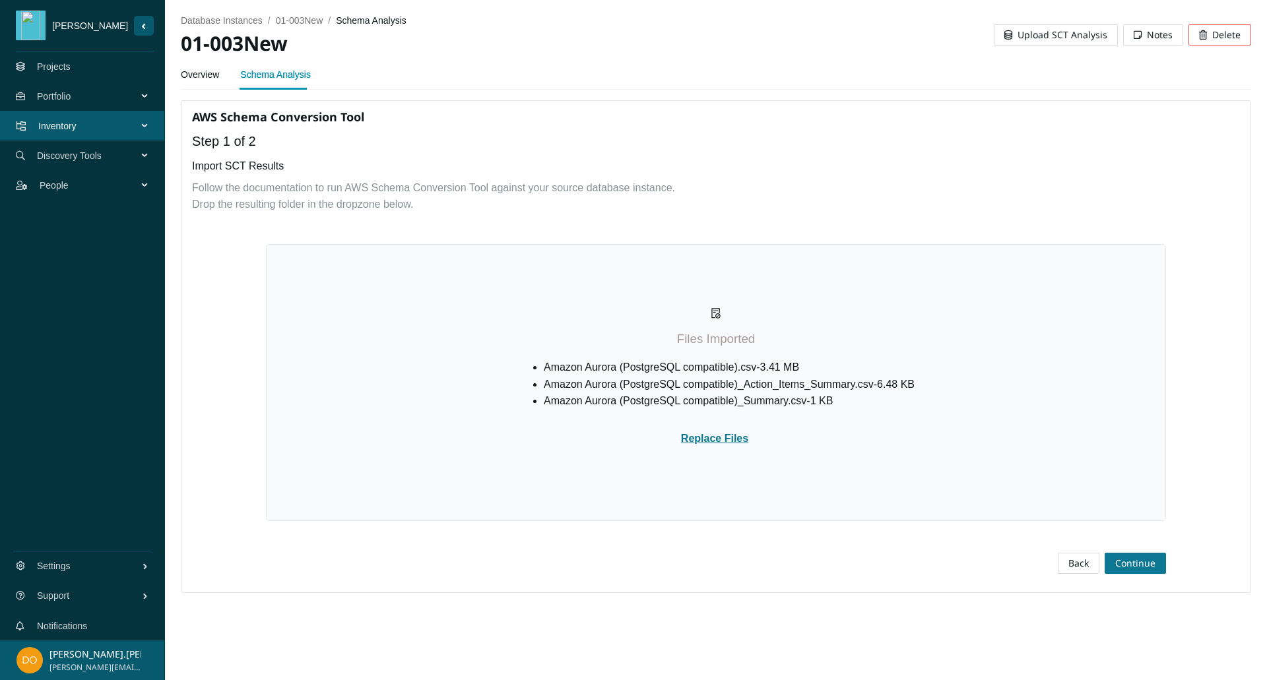
click at [1141, 559] on span "Continue" at bounding box center [1135, 563] width 40 height 15
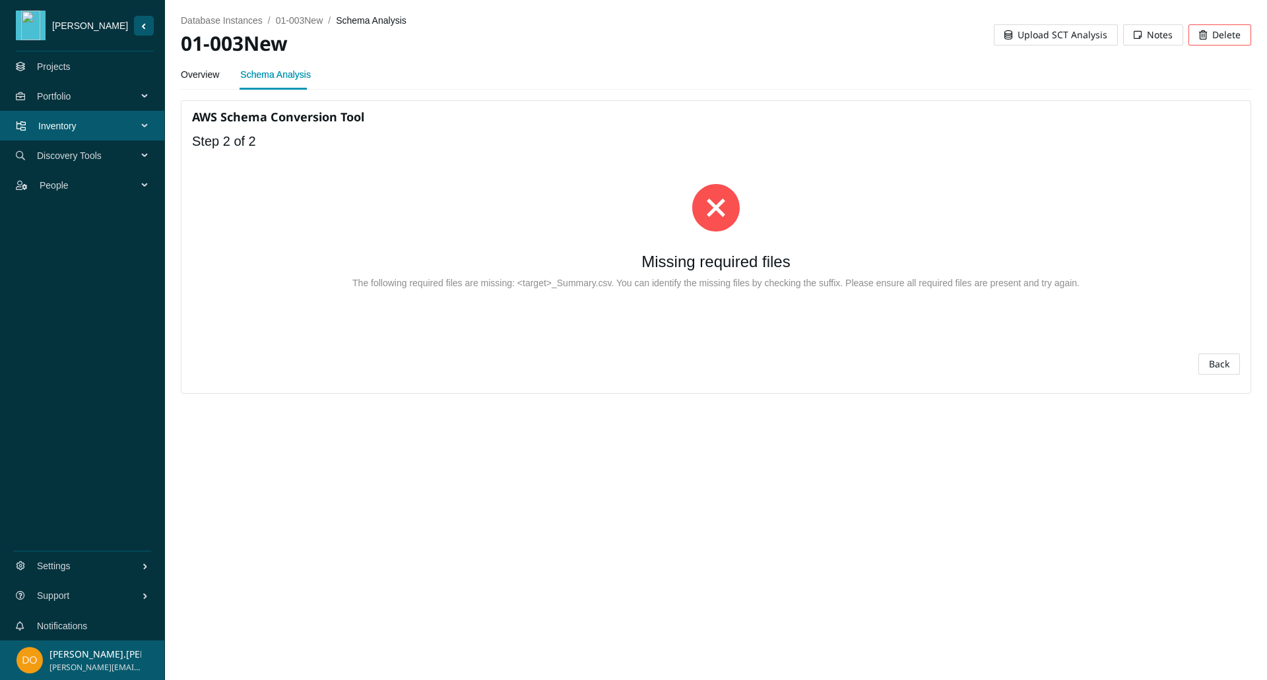
click at [1224, 363] on span "Back" at bounding box center [1218, 364] width 20 height 15
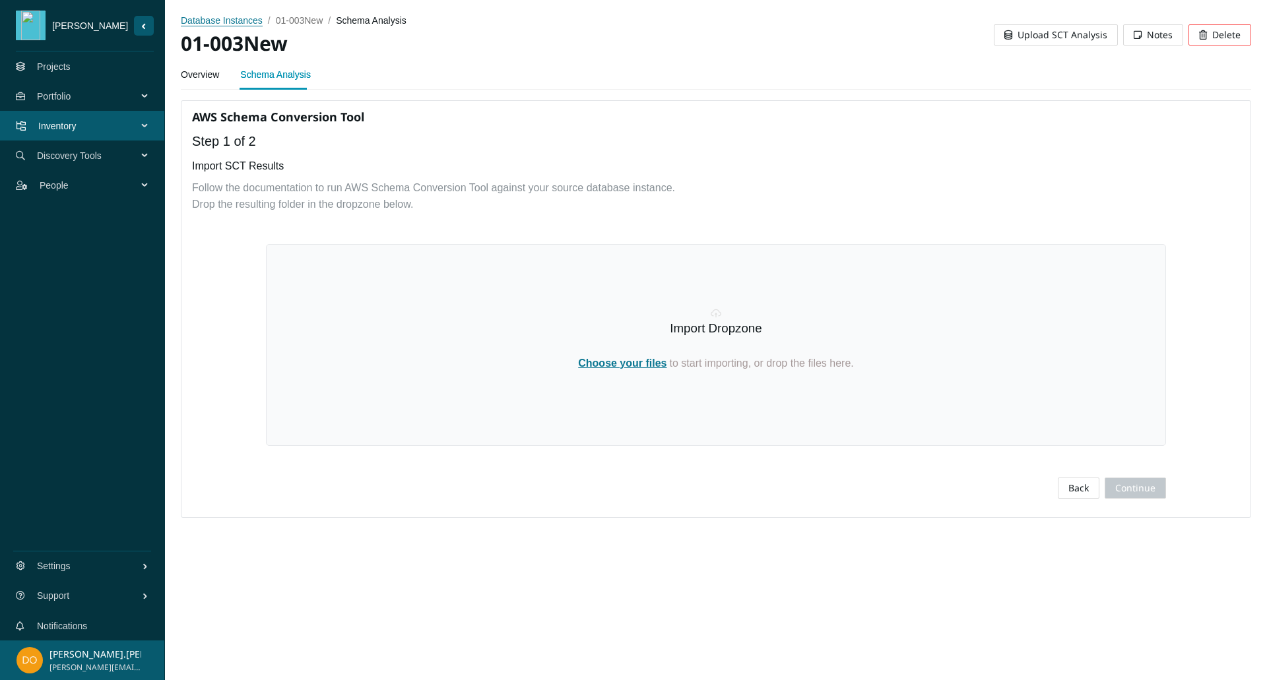
click at [230, 18] on span "database instances" at bounding box center [222, 20] width 82 height 11
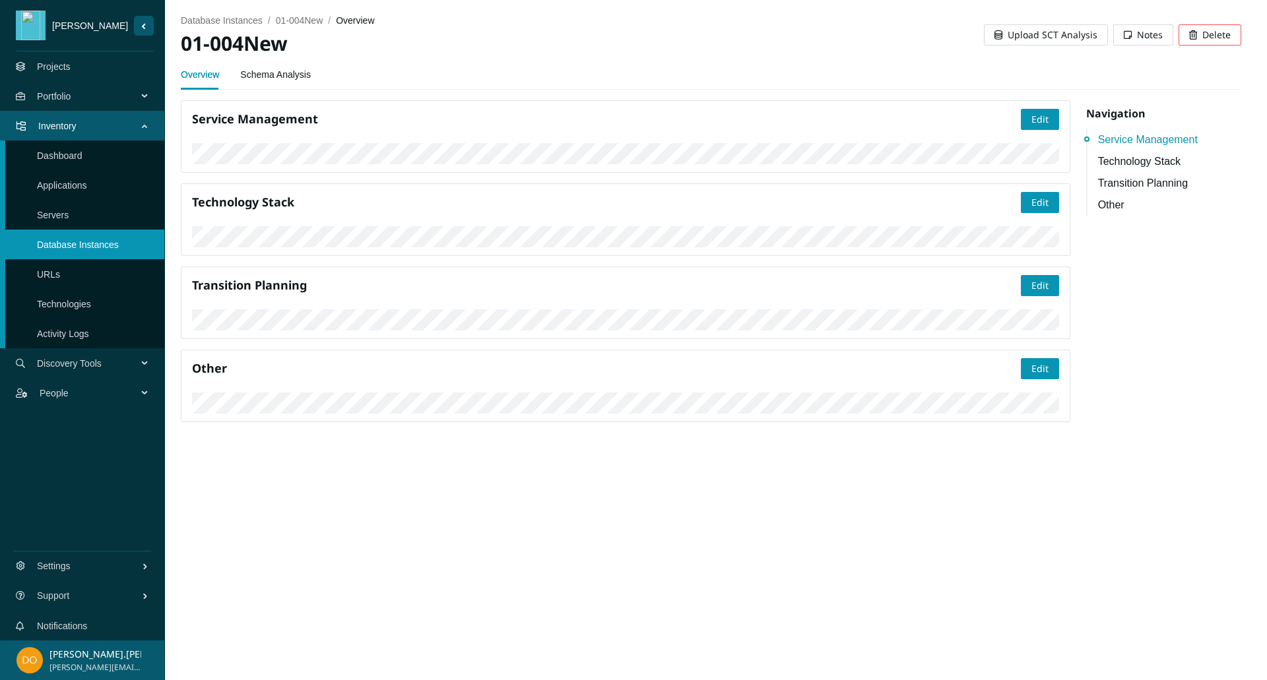
click at [263, 59] on div "database instances / 01-004New / overview / 01-004New Upload SCT Analysis Notes…" at bounding box center [711, 29] width 1060 height 59
click at [270, 74] on link "Schema Analysis" at bounding box center [275, 74] width 71 height 26
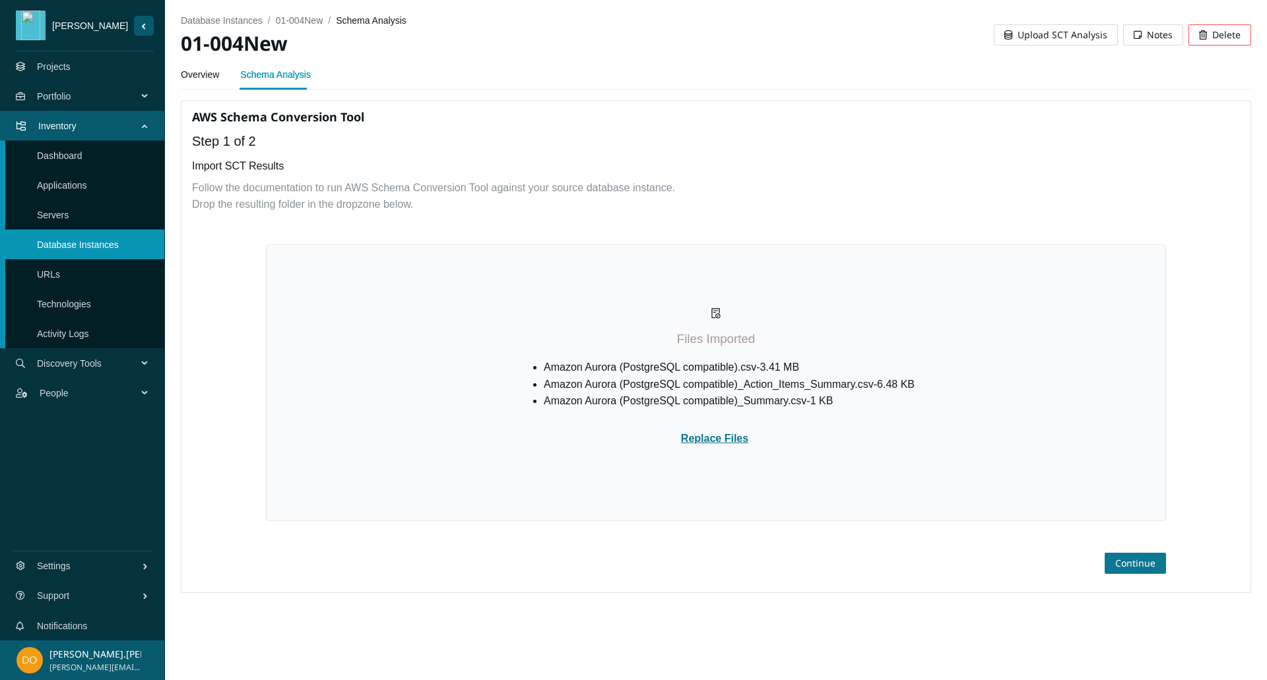
click at [1129, 559] on span "Continue" at bounding box center [1135, 563] width 40 height 15
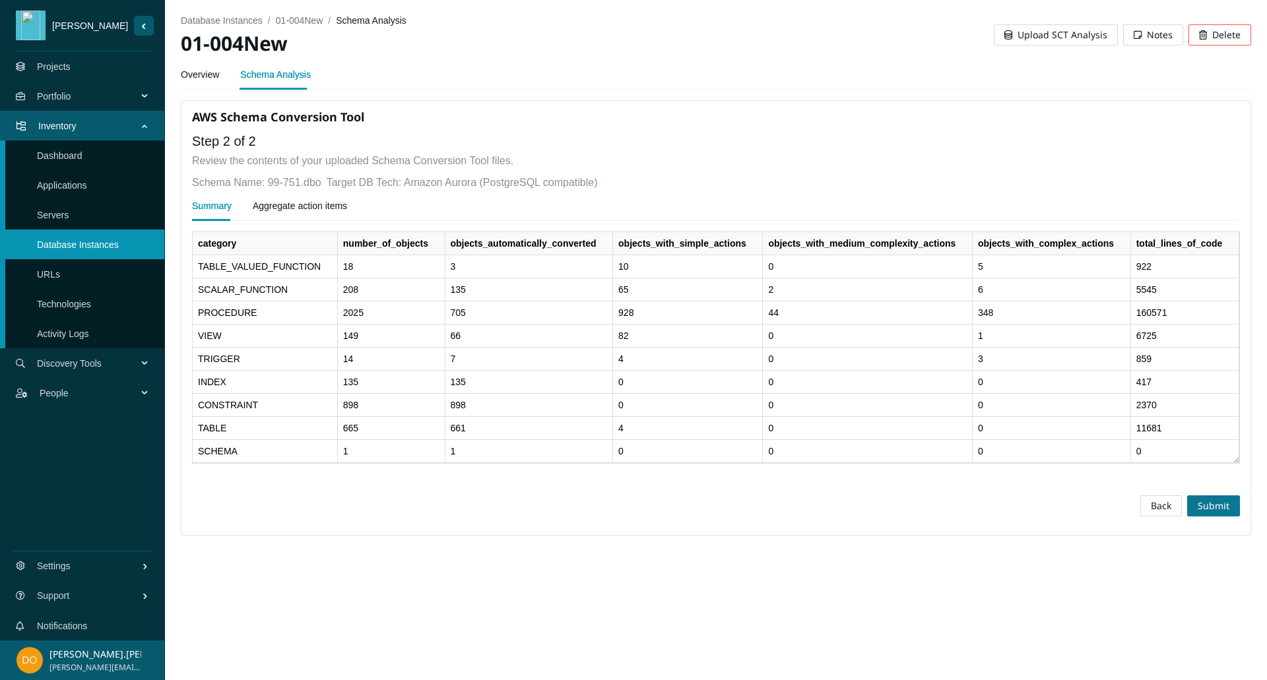
click at [1218, 508] on span "Submit" at bounding box center [1213, 506] width 32 height 15
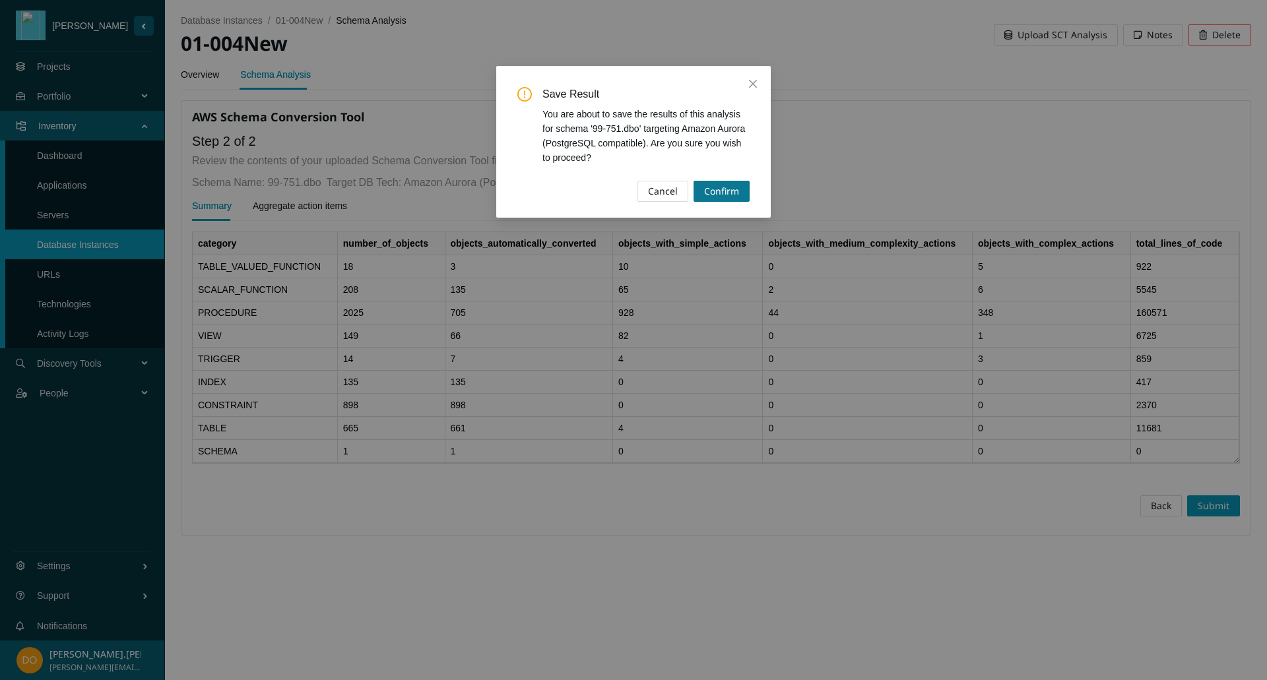
click at [727, 189] on span "Confirm" at bounding box center [721, 191] width 35 height 15
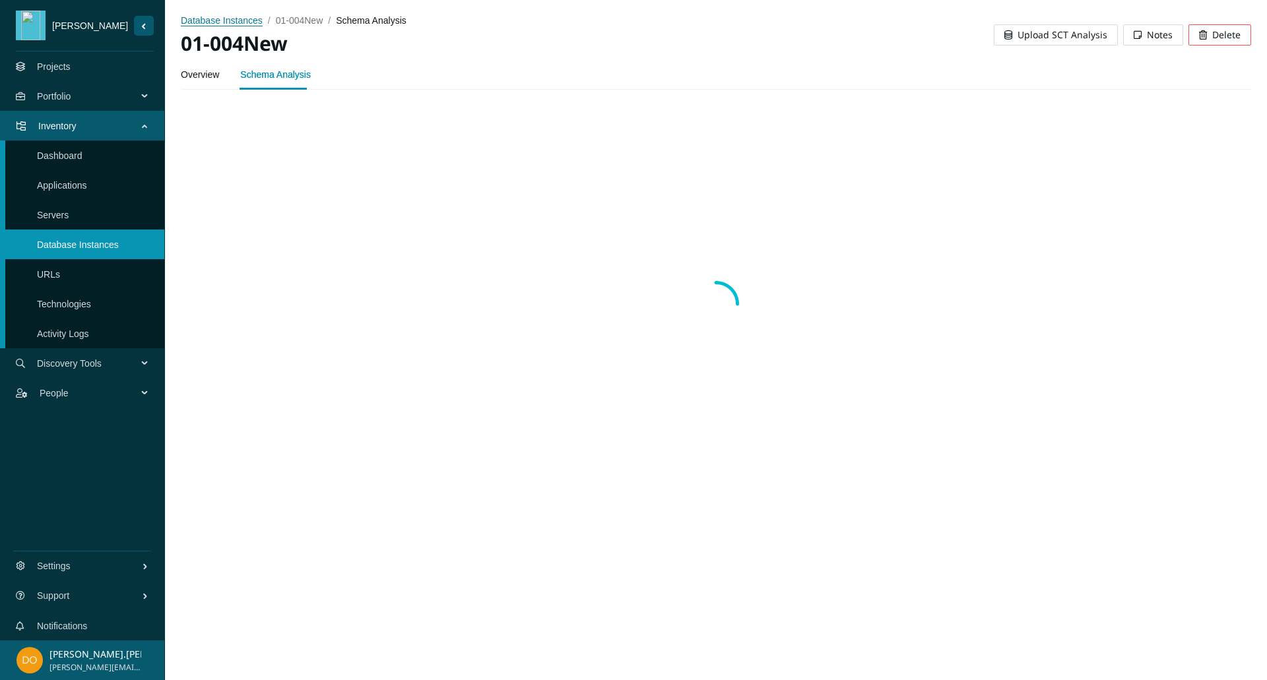
click at [243, 18] on span "database instances" at bounding box center [222, 20] width 82 height 11
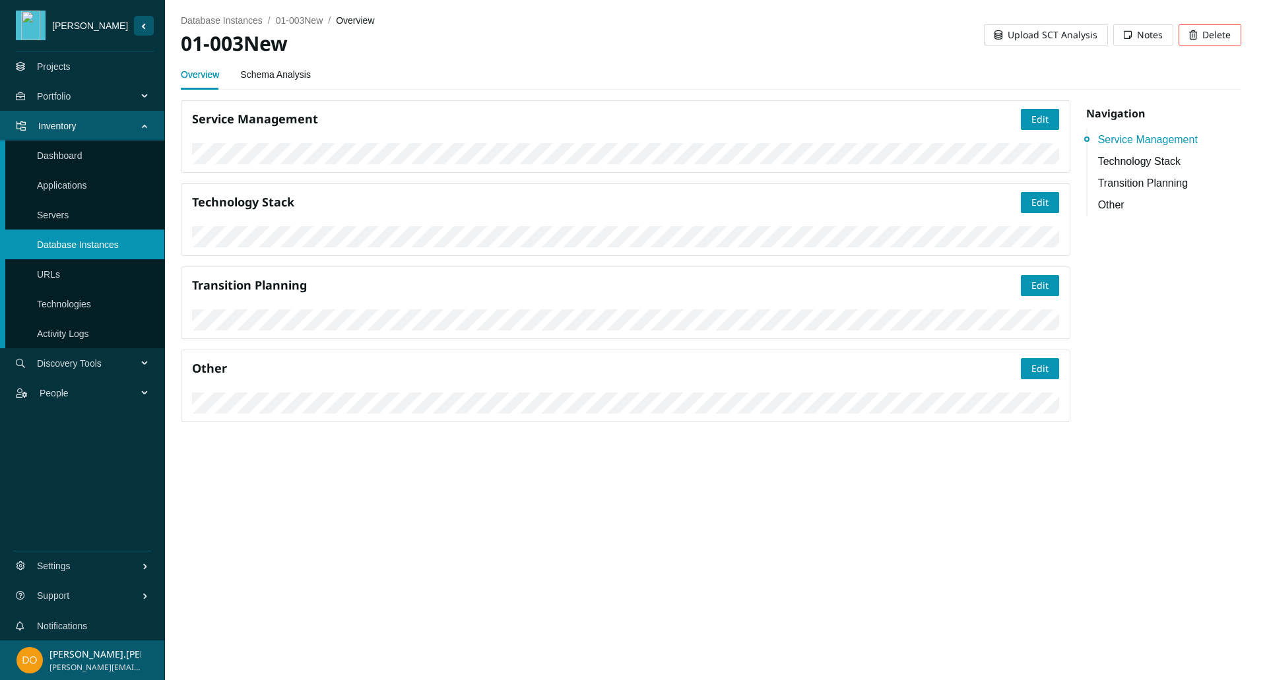
click at [273, 75] on link "Schema Analysis" at bounding box center [275, 74] width 71 height 26
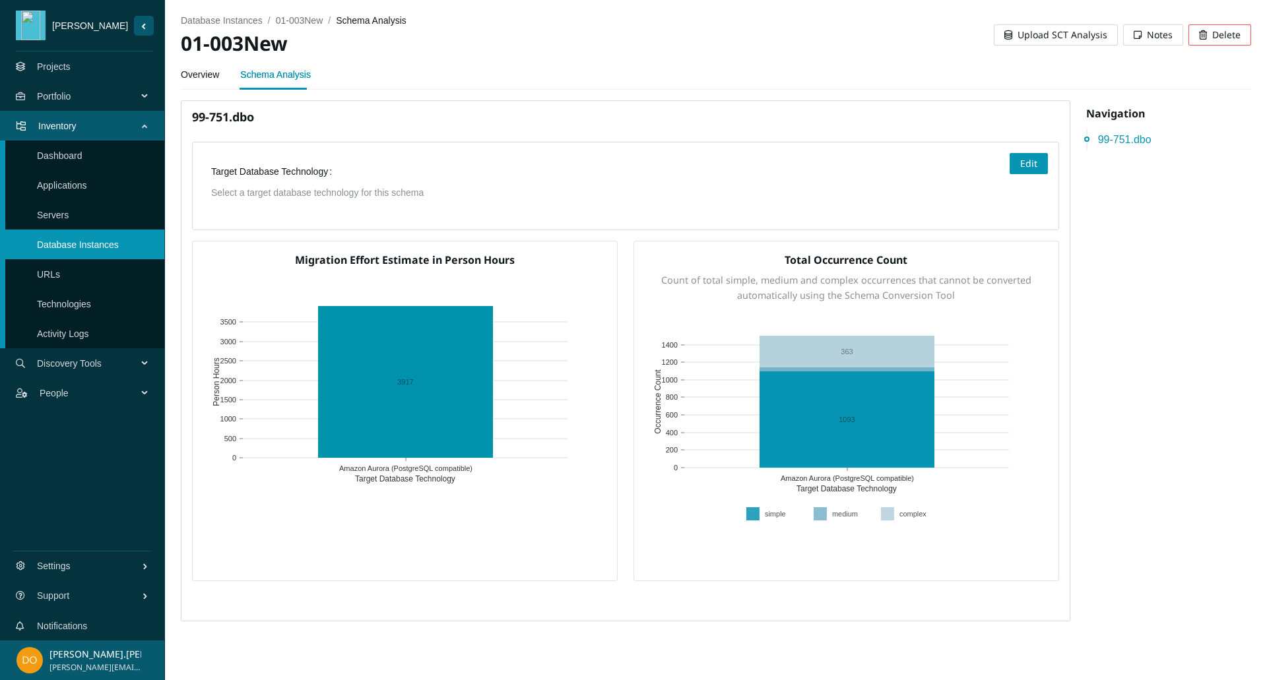
click at [1080, 38] on span "Upload SCT Analysis" at bounding box center [1062, 35] width 90 height 15
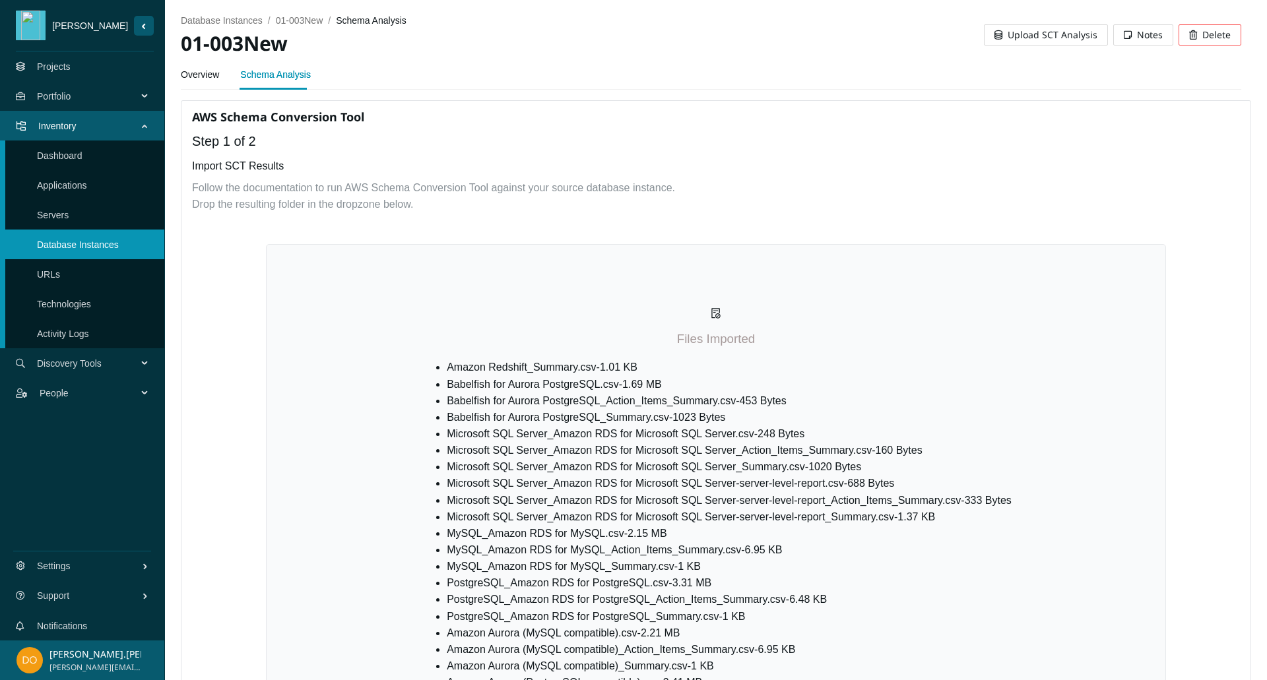
scroll to position [380, 0]
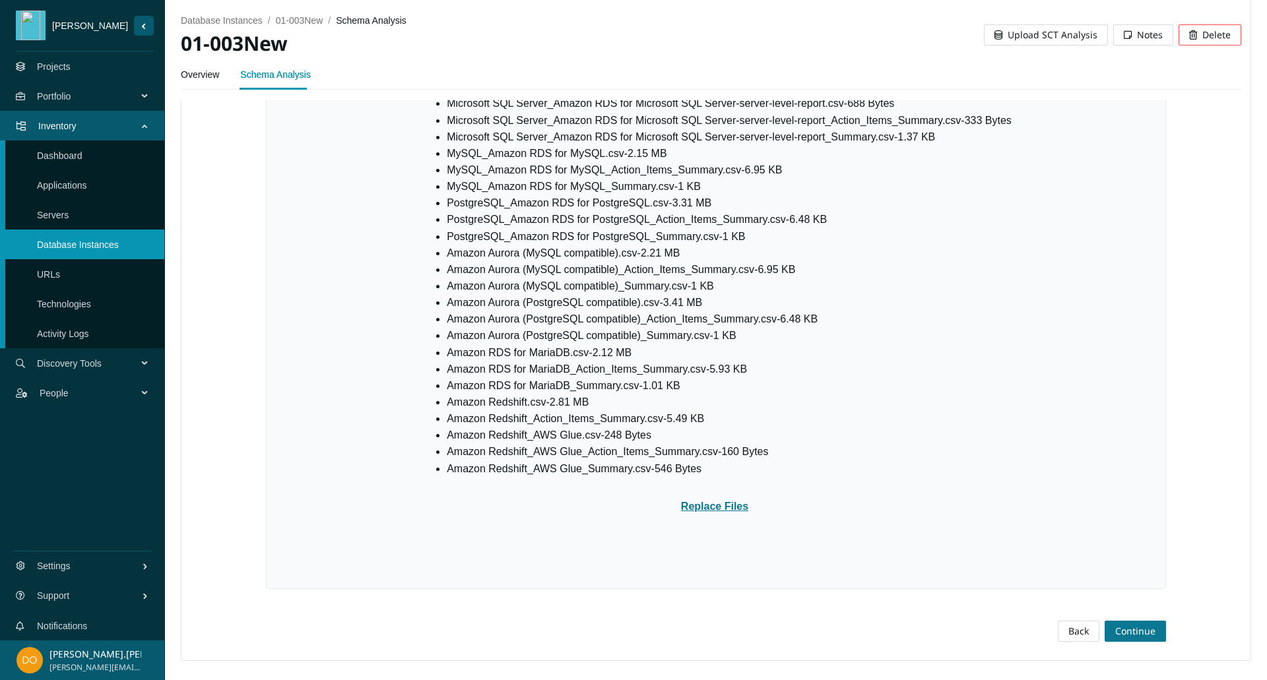
click at [1123, 638] on button "Continue" at bounding box center [1134, 631] width 61 height 21
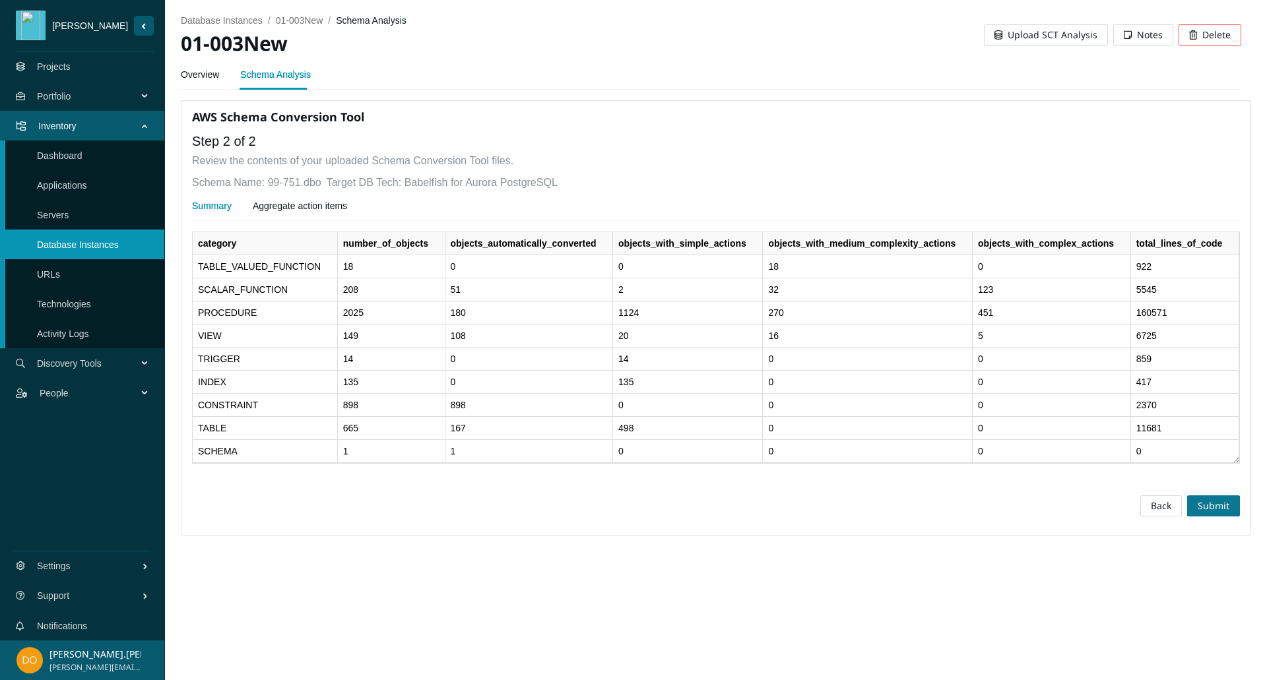
scroll to position [0, 0]
click at [1214, 509] on span "Submit" at bounding box center [1213, 506] width 32 height 15
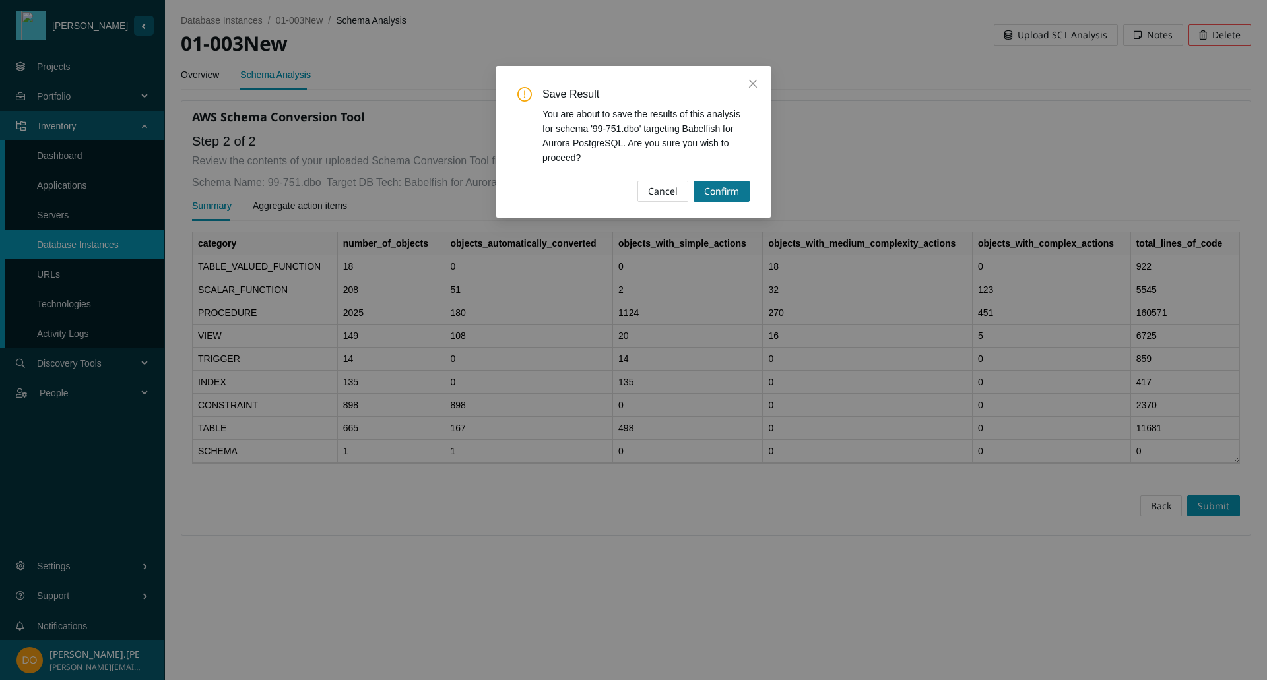
click at [726, 193] on span "Confirm" at bounding box center [721, 191] width 35 height 15
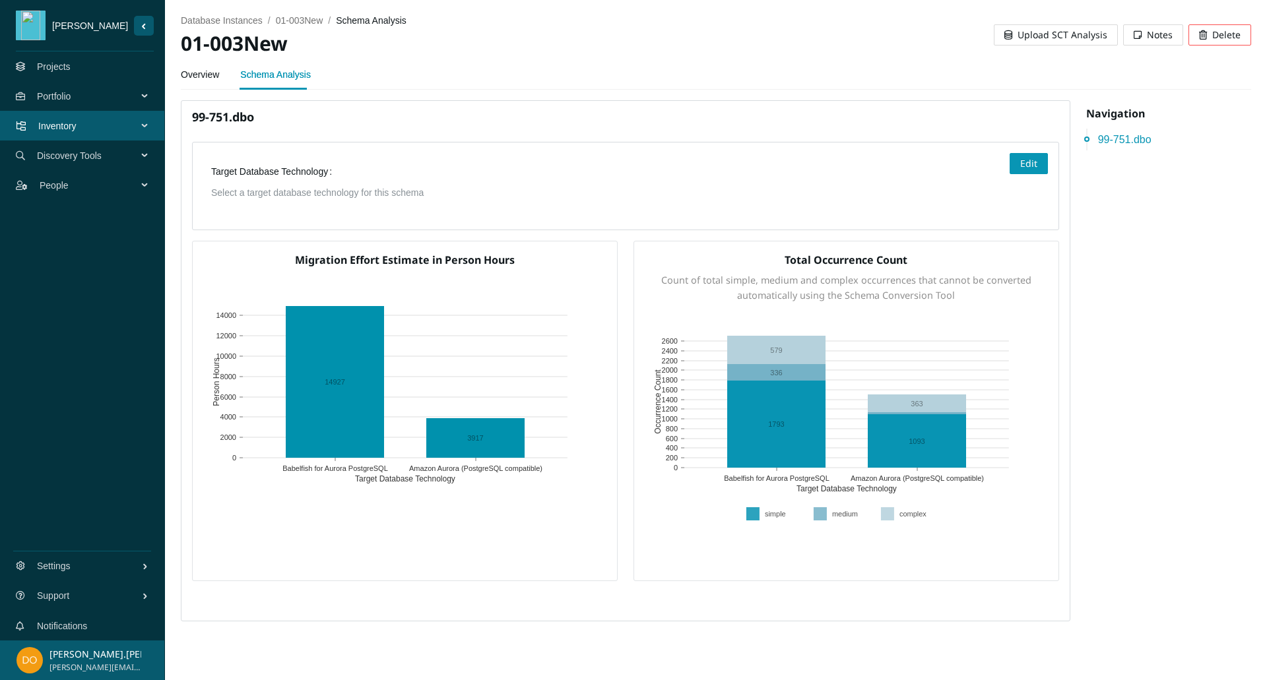
click at [1042, 33] on span "Upload SCT Analysis" at bounding box center [1062, 35] width 90 height 15
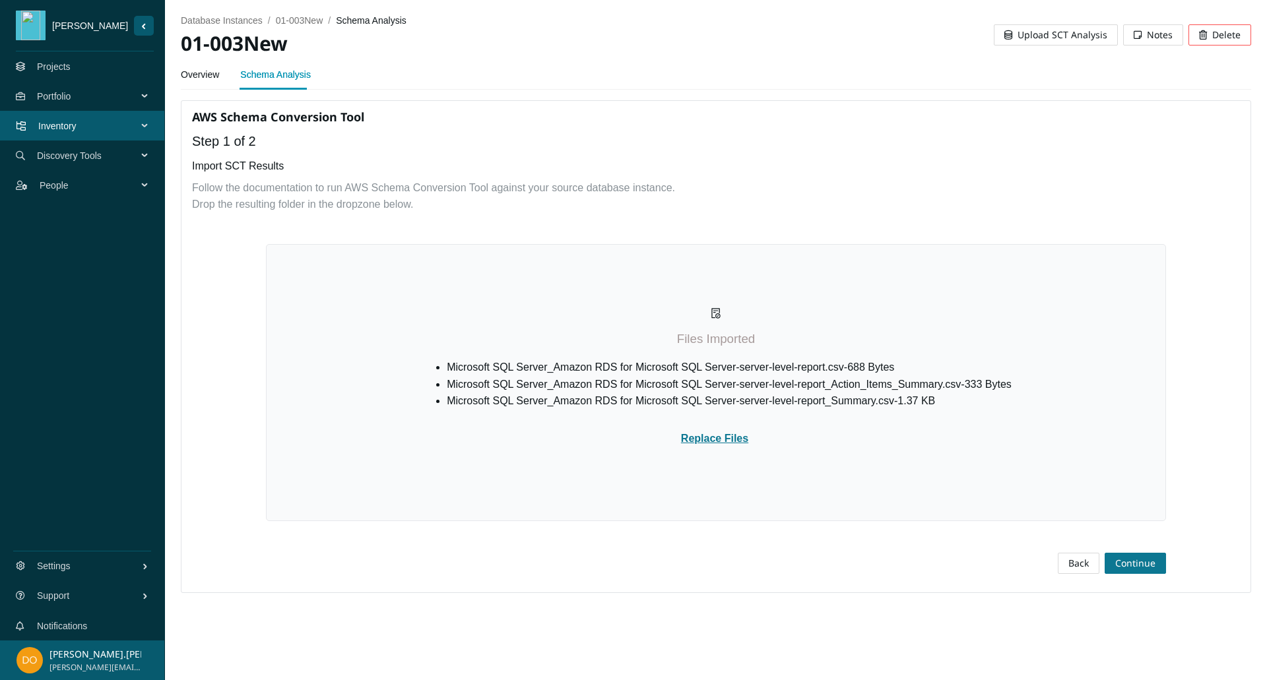
click at [1137, 555] on button "Continue" at bounding box center [1134, 563] width 61 height 21
